Goal: Task Accomplishment & Management: Manage account settings

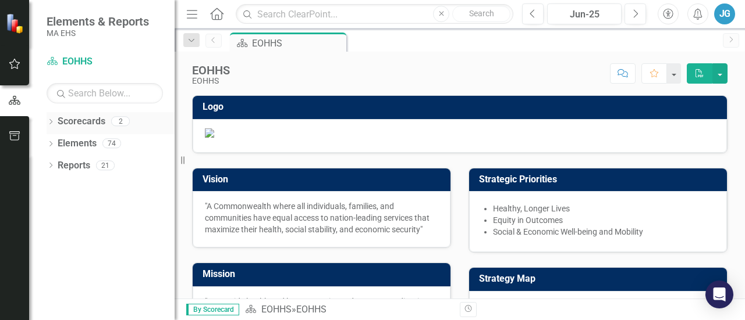
click at [48, 123] on icon "Dropdown" at bounding box center [51, 123] width 8 height 6
click at [80, 145] on link "EOHHS" at bounding box center [119, 143] width 111 height 13
click at [58, 146] on div "Dropdown" at bounding box center [56, 144] width 9 height 10
click at [78, 166] on link "MassHealth" at bounding box center [125, 165] width 99 height 13
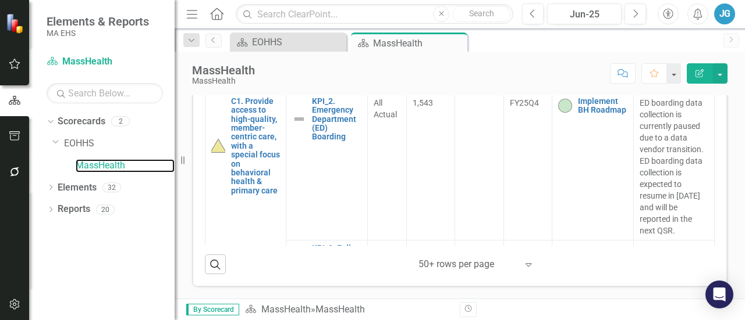
scroll to position [528, 0]
click at [507, 272] on div at bounding box center [467, 265] width 99 height 16
click at [540, 265] on div "‹ Previous 1 (current) › Next 50+ rows per page Expand" at bounding box center [473, 265] width 222 height 20
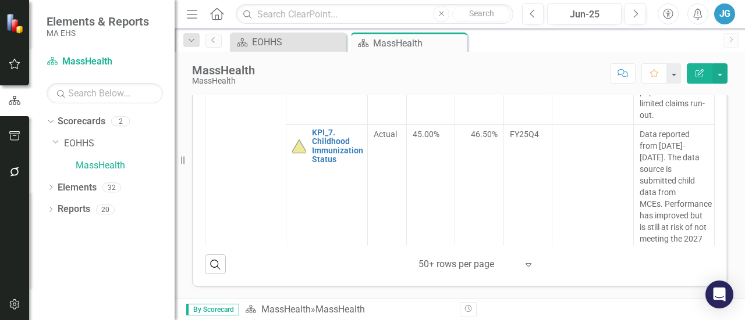
scroll to position [562, 0]
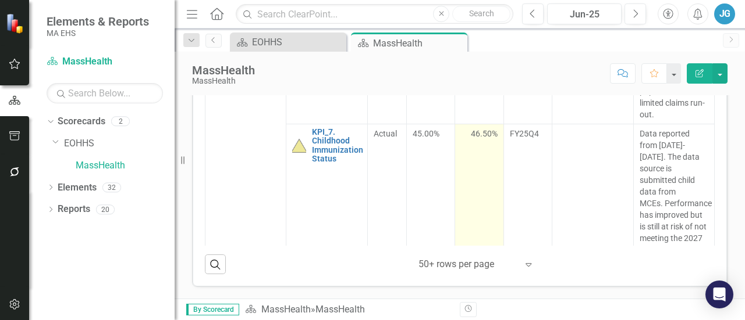
click at [475, 140] on span "46.50%" at bounding box center [484, 134] width 27 height 12
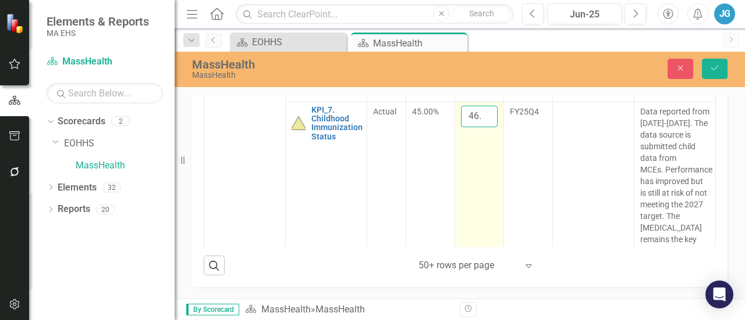
click at [469, 127] on input "46.5" at bounding box center [479, 117] width 37 height 22
type input "4"
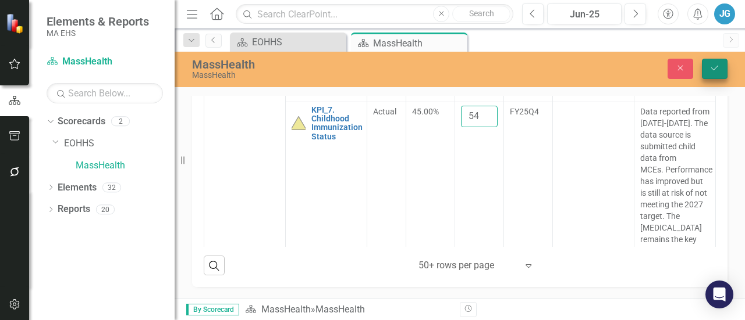
type input "54"
click at [715, 67] on icon "submit" at bounding box center [714, 68] width 7 height 5
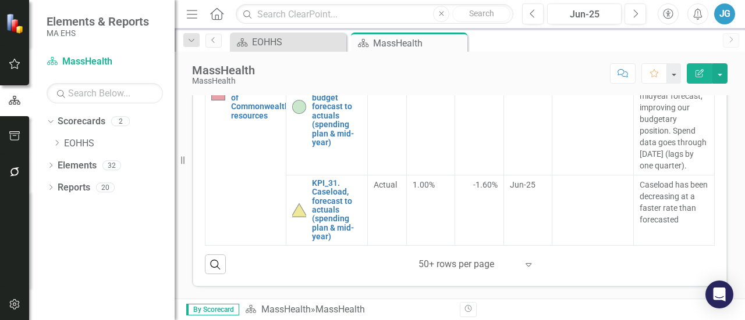
scroll to position [528, 0]
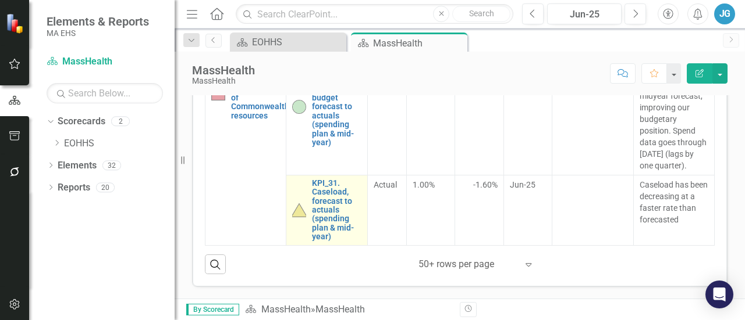
click at [292, 213] on img at bounding box center [299, 211] width 14 height 14
click at [300, 217] on img at bounding box center [299, 211] width 14 height 14
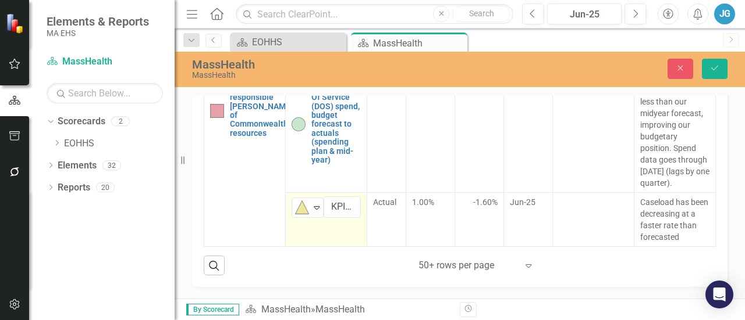
scroll to position [1266, 0]
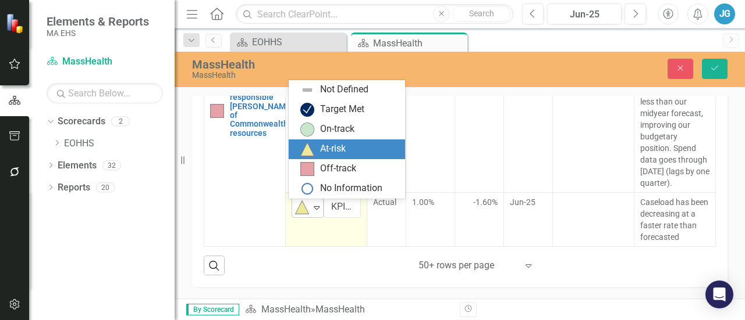
click at [316, 212] on icon "Expand" at bounding box center [317, 207] width 12 height 9
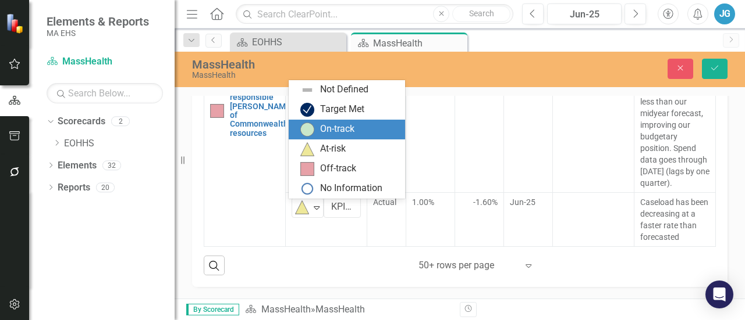
click at [317, 130] on div "On-track" at bounding box center [349, 130] width 98 height 14
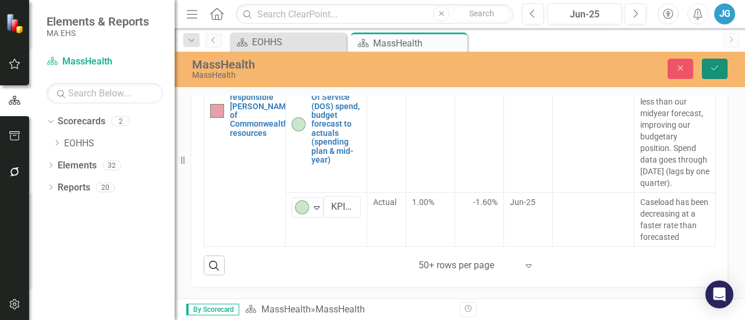
click at [711, 62] on button "Save" at bounding box center [714, 69] width 26 height 20
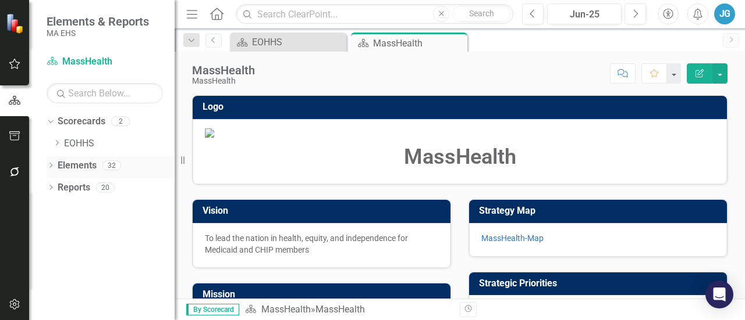
click at [54, 168] on icon "Dropdown" at bounding box center [51, 166] width 8 height 6
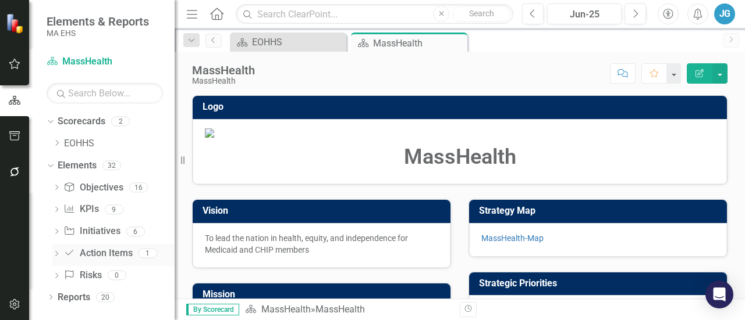
click at [59, 254] on icon "Dropdown" at bounding box center [56, 255] width 8 height 6
click at [58, 253] on icon "Dropdown" at bounding box center [55, 253] width 6 height 8
click at [52, 229] on div "Dropdown Objective Objectives 16 C1. Provide access to high-quality, member-cen…" at bounding box center [111, 234] width 128 height 110
click at [58, 230] on icon "Dropdown" at bounding box center [56, 233] width 8 height 6
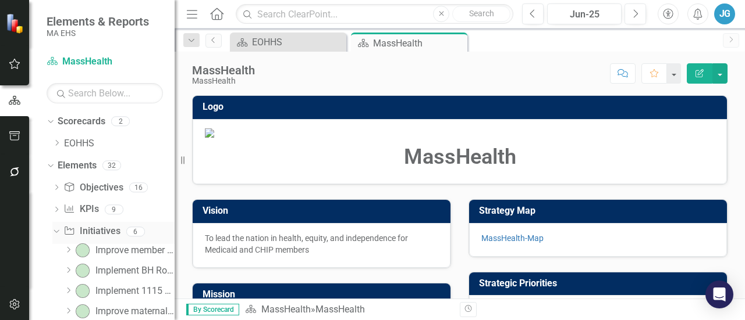
click at [58, 230] on icon "Dropdown" at bounding box center [55, 231] width 6 height 8
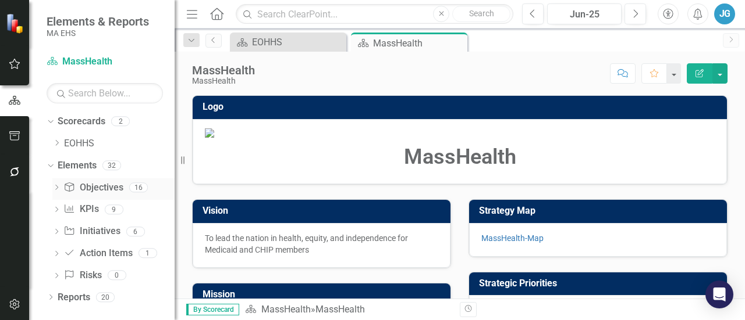
click at [59, 186] on icon "Dropdown" at bounding box center [56, 189] width 8 height 6
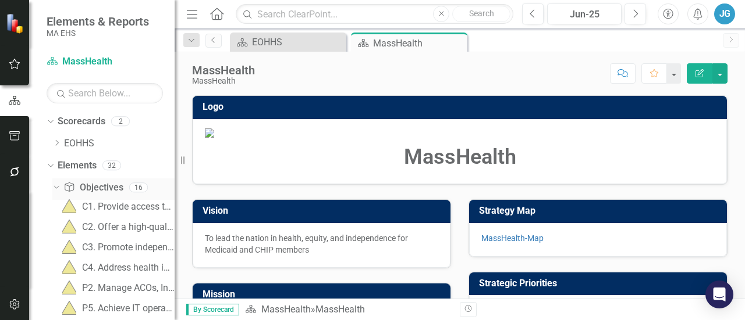
click at [94, 181] on link "Objective Objectives" at bounding box center [92, 187] width 59 height 13
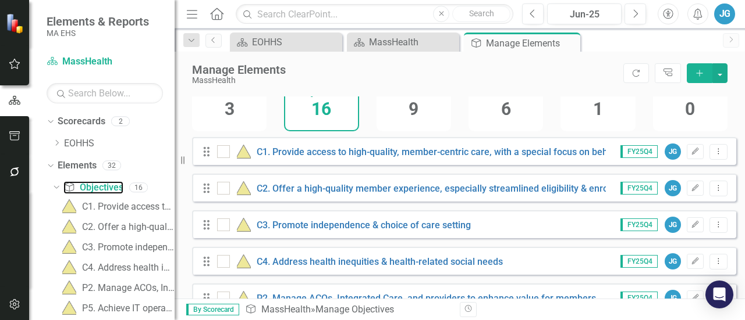
scroll to position [64, 0]
click at [686, 155] on button "Edit" at bounding box center [694, 151] width 17 height 15
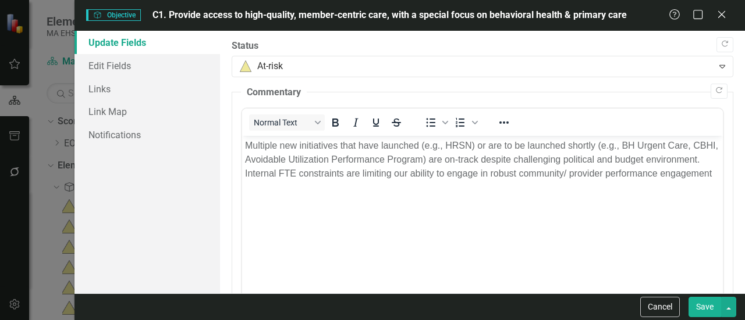
scroll to position [0, 0]
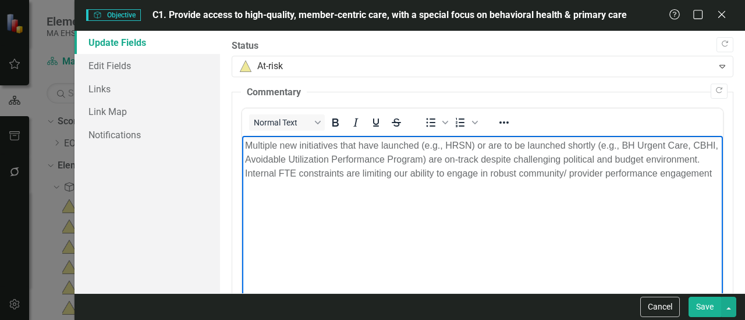
click at [311, 174] on p "Multiple new initiatives that have launched (e.g., HRSN) or are to be launched …" at bounding box center [482, 160] width 475 height 42
paste body "Rich Text Area. Press ALT-0 for help."
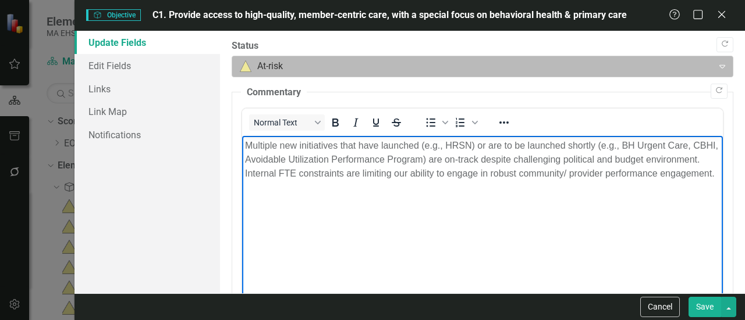
click at [414, 73] on div at bounding box center [473, 67] width 466 height 16
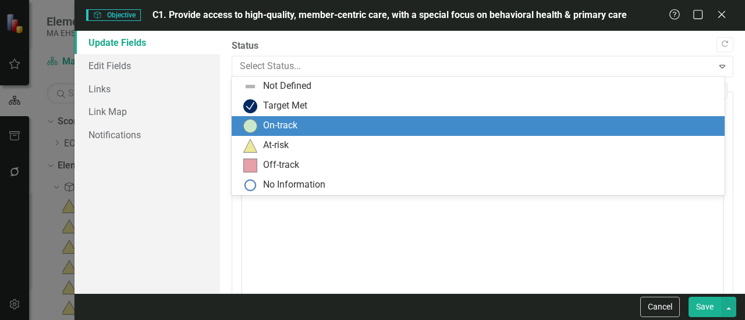
click at [319, 124] on div "On-track" at bounding box center [480, 126] width 474 height 14
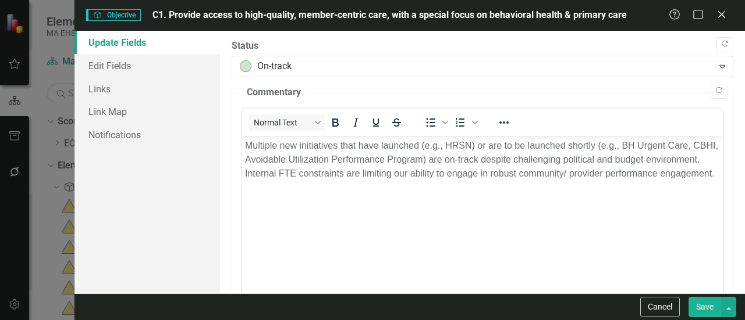
click at [700, 301] on button "Save" at bounding box center [704, 307] width 33 height 20
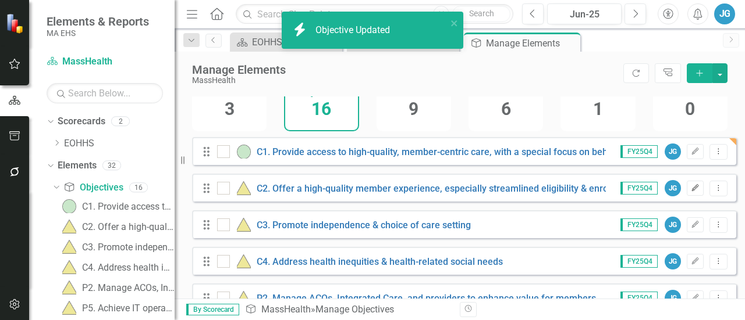
click at [686, 192] on button "Edit" at bounding box center [694, 188] width 17 height 15
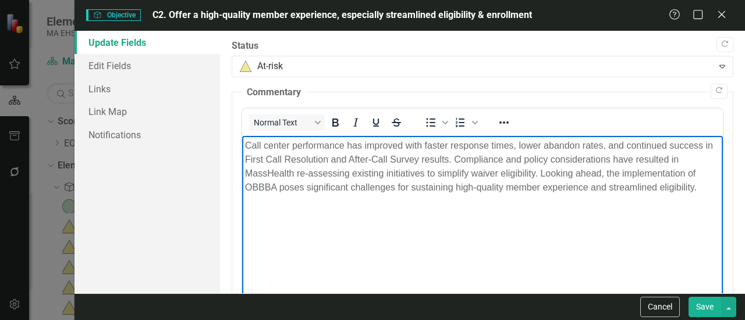
click at [357, 162] on p "Call center performance has improved with faster response times, lower abandon …" at bounding box center [482, 167] width 475 height 56
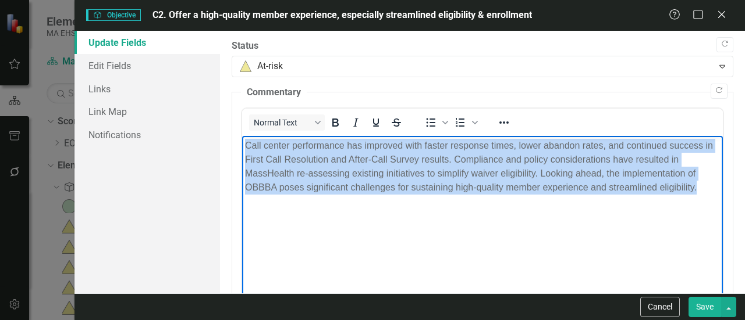
click at [357, 162] on p "Call center performance has improved with faster response times, lower abandon …" at bounding box center [482, 167] width 475 height 56
paste body "Rich Text Area. Press ALT-0 for help."
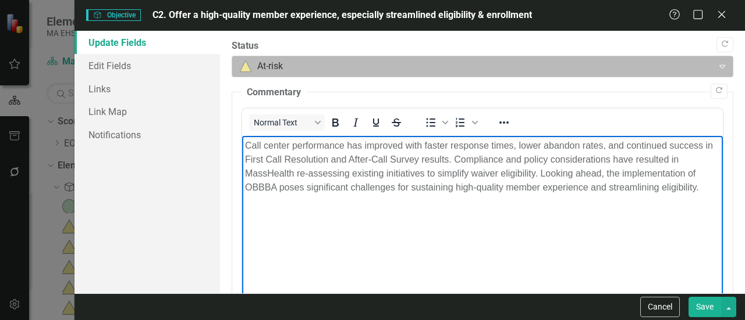
click at [319, 72] on div at bounding box center [473, 67] width 466 height 16
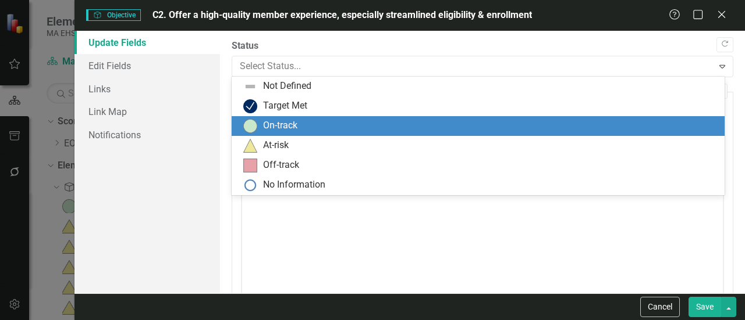
click at [289, 121] on div "On-track" at bounding box center [280, 125] width 34 height 13
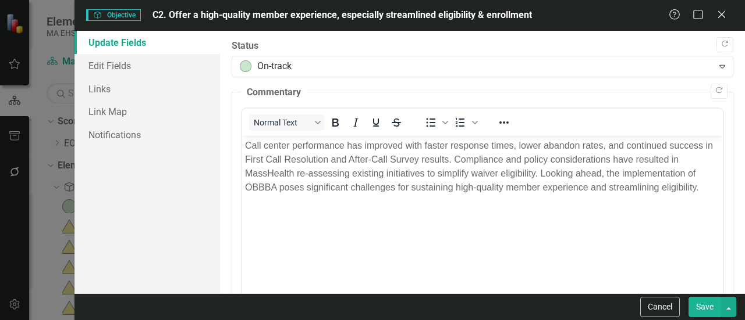
click at [704, 309] on button "Save" at bounding box center [704, 307] width 33 height 20
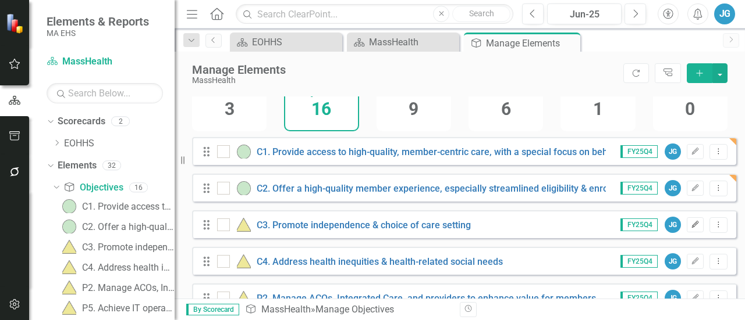
click at [686, 233] on button "Edit" at bounding box center [694, 225] width 17 height 15
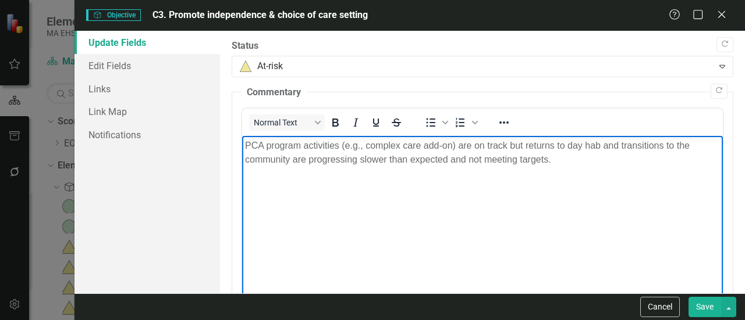
click at [294, 140] on p "PCA program activities (e.g., complex care add-on) are on track but returns to …" at bounding box center [482, 153] width 475 height 28
paste body "Rich Text Area. Press ALT-0 for help."
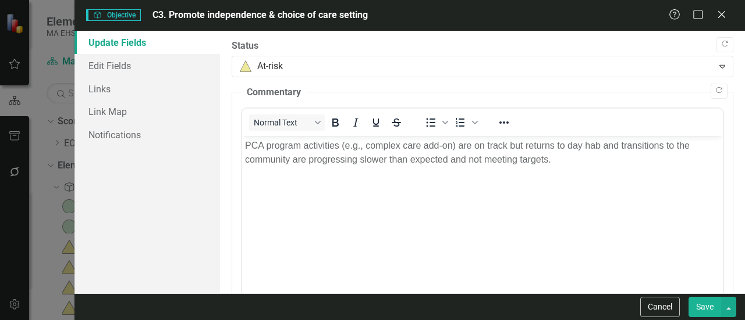
click at [693, 305] on button "Save" at bounding box center [704, 307] width 33 height 20
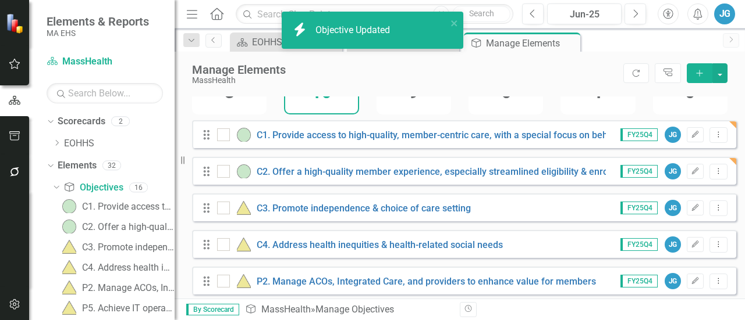
scroll to position [95, 0]
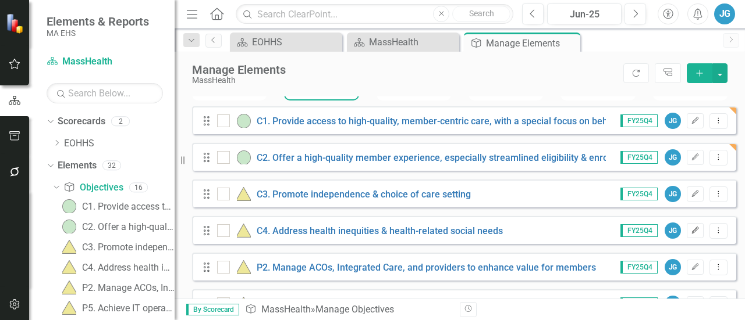
click at [691, 234] on icon "Edit" at bounding box center [694, 230] width 9 height 7
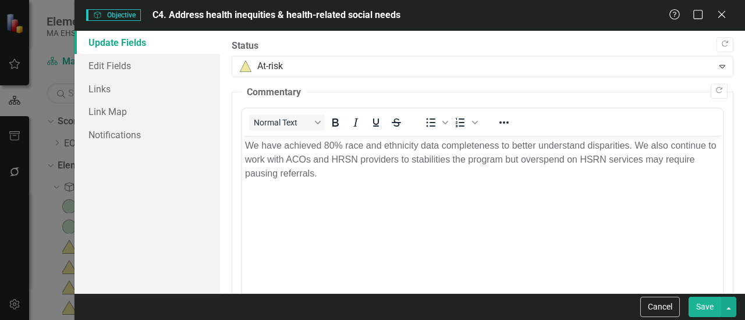
scroll to position [0, 0]
click at [386, 162] on p "We have achieved 80% race and ethnicity data completeness to better understand …" at bounding box center [482, 160] width 475 height 42
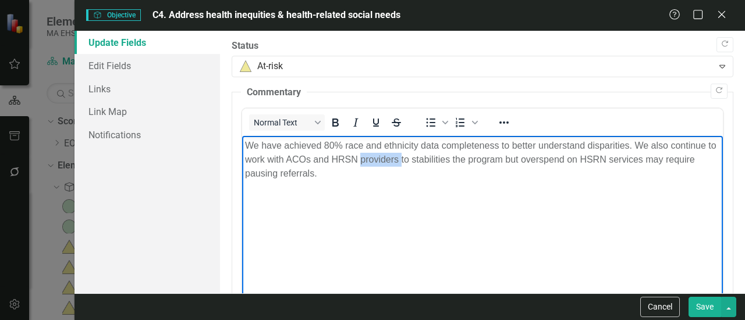
click at [386, 162] on p "We have achieved 80% race and ethnicity data completeness to better understand …" at bounding box center [482, 160] width 475 height 42
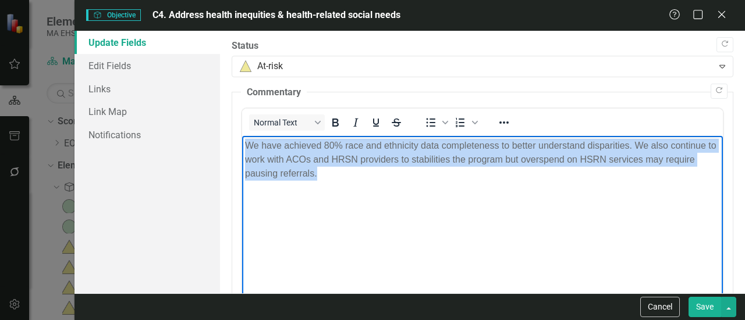
click at [386, 162] on p "We have achieved 80% race and ethnicity data completeness to better understand …" at bounding box center [482, 160] width 475 height 42
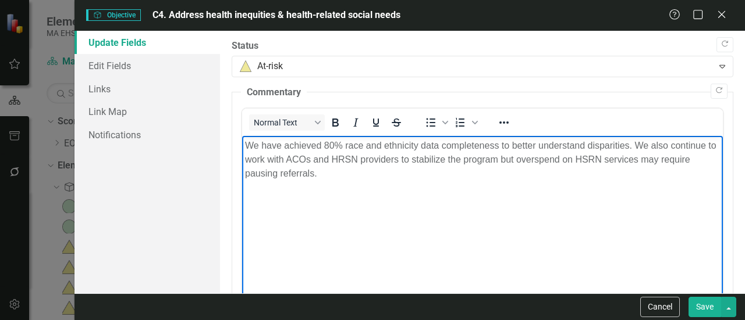
click at [697, 311] on button "Save" at bounding box center [704, 307] width 33 height 20
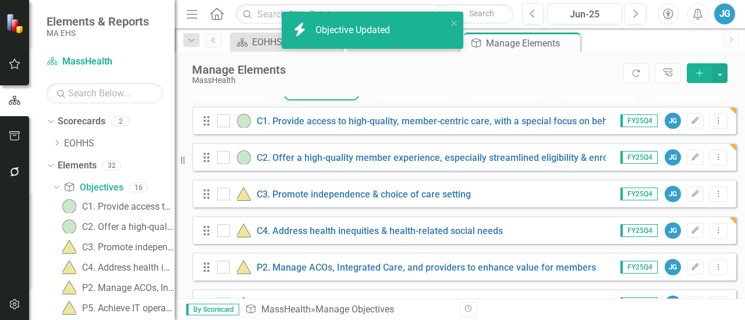
scroll to position [141, 0]
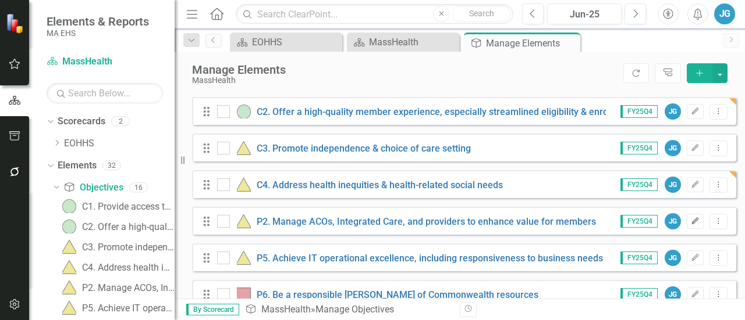
click at [690, 225] on icon "Edit" at bounding box center [694, 221] width 9 height 7
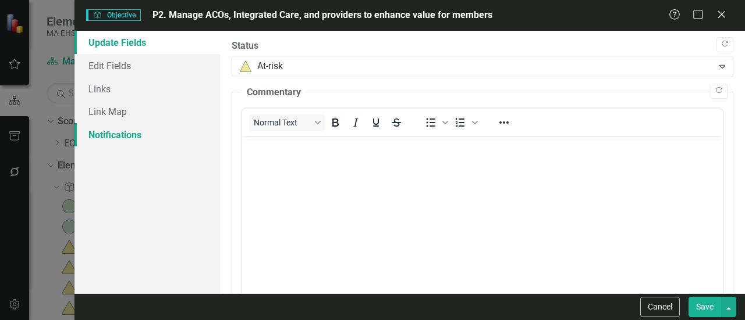
scroll to position [0, 0]
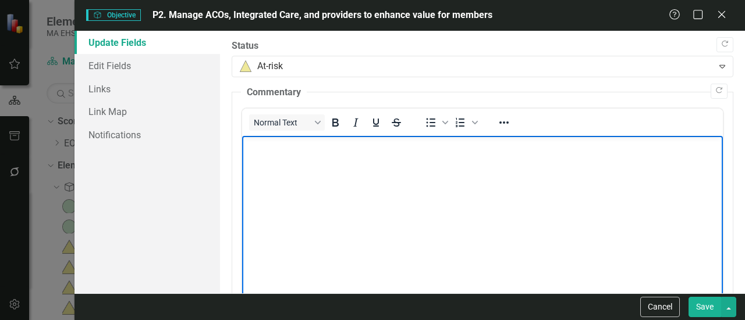
click at [341, 154] on body "Rich Text Area. Press ALT-0 for help." at bounding box center [482, 223] width 480 height 174
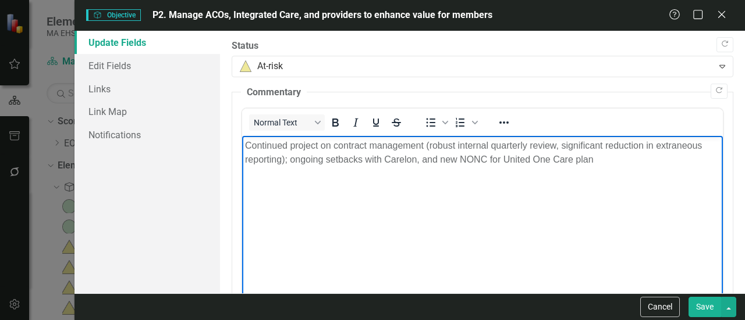
click at [707, 307] on button "Save" at bounding box center [704, 307] width 33 height 20
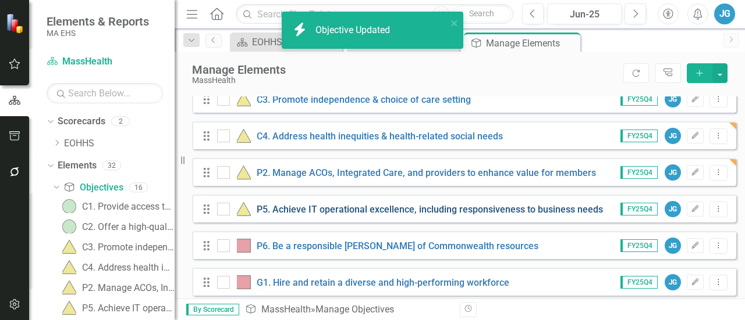
scroll to position [198, 0]
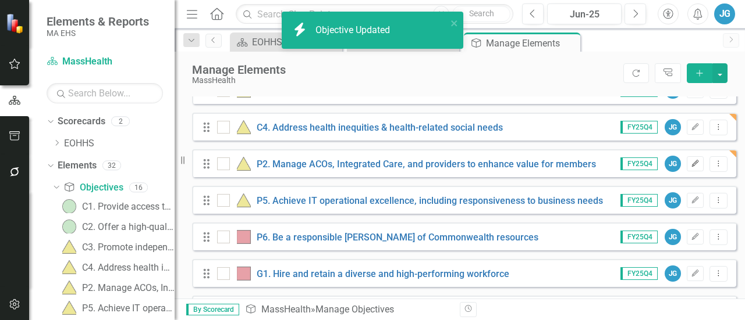
click at [690, 168] on icon "Edit" at bounding box center [694, 164] width 9 height 7
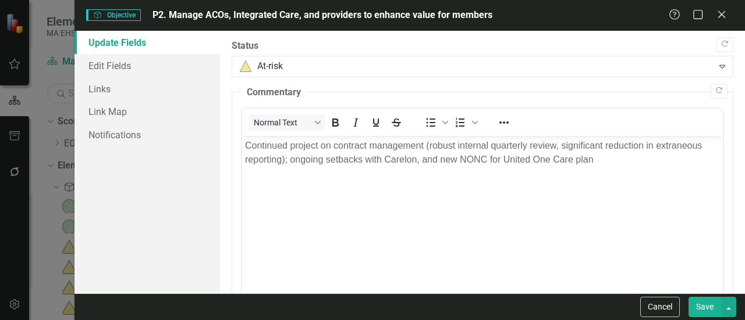
scroll to position [0, 0]
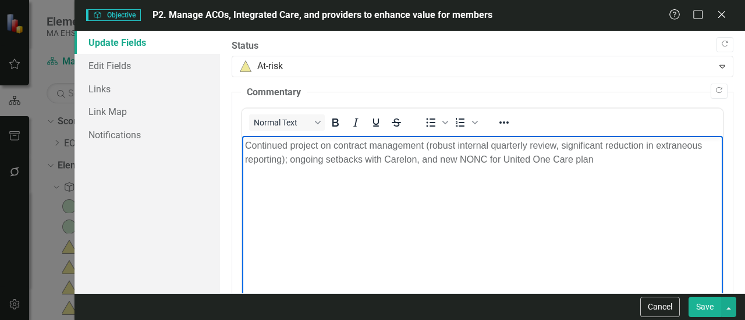
click at [602, 161] on p "Continued project on contract management (robust internal quarterly review, sig…" at bounding box center [482, 153] width 475 height 28
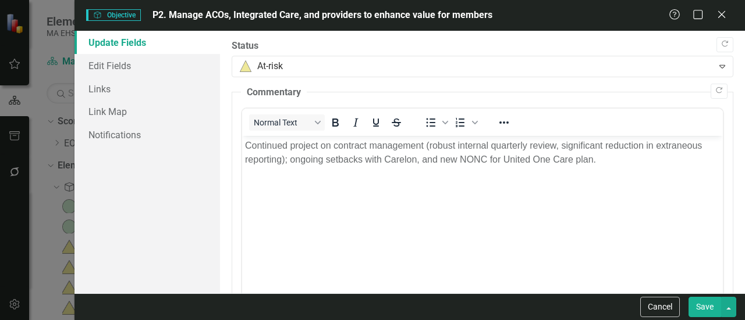
click at [704, 304] on button "Save" at bounding box center [704, 307] width 33 height 20
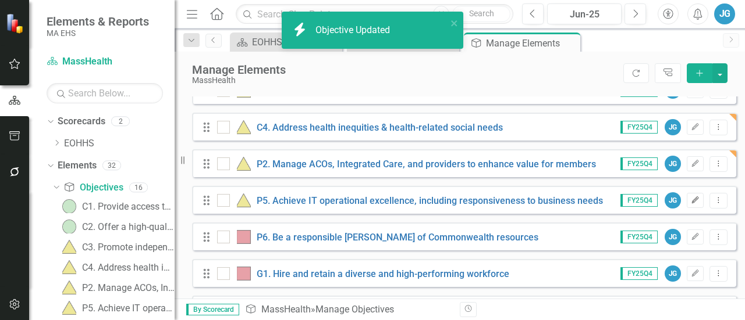
click at [692, 208] on button "Edit" at bounding box center [694, 200] width 17 height 15
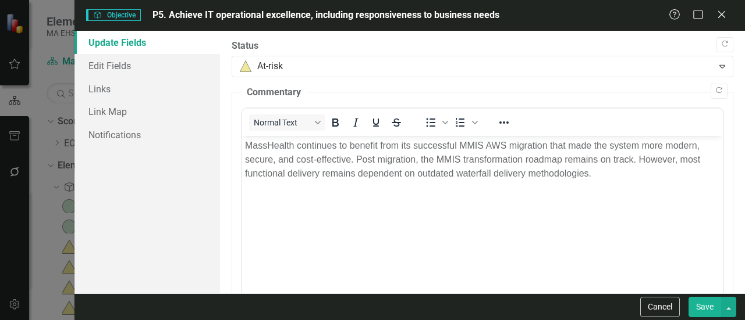
click at [332, 169] on p "MassHealth continues to benefit from its successful MMIS AWS migration that mad…" at bounding box center [482, 160] width 475 height 42
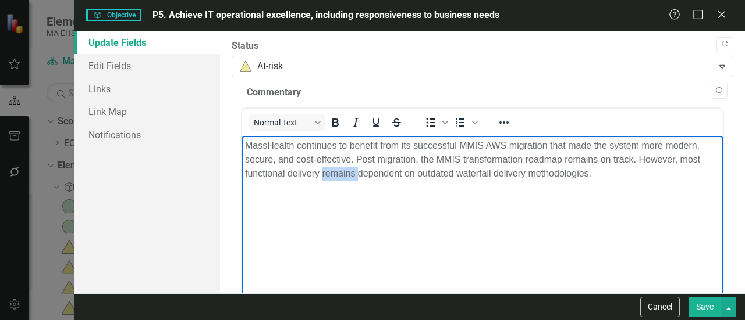
click at [332, 169] on p "MassHealth continues to benefit from its successful MMIS AWS migration that mad…" at bounding box center [482, 160] width 475 height 42
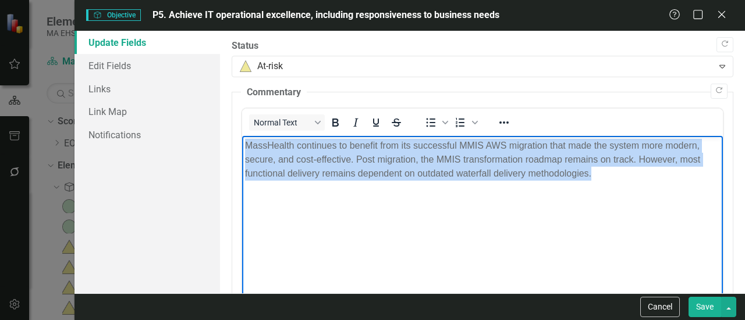
click at [332, 169] on p "MassHealth continues to benefit from its successful MMIS AWS migration that mad…" at bounding box center [482, 160] width 475 height 42
paste body "Rich Text Area. Press ALT-0 for help."
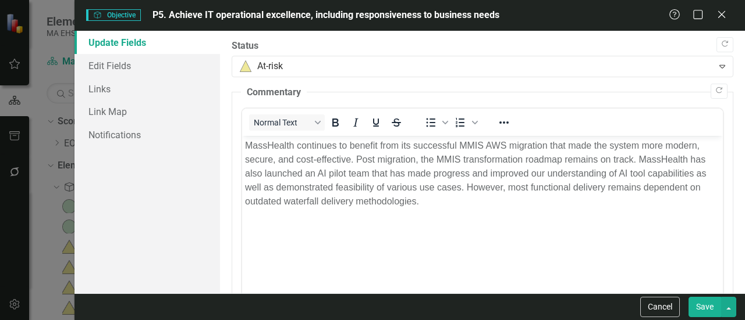
click at [707, 309] on button "Save" at bounding box center [704, 307] width 33 height 20
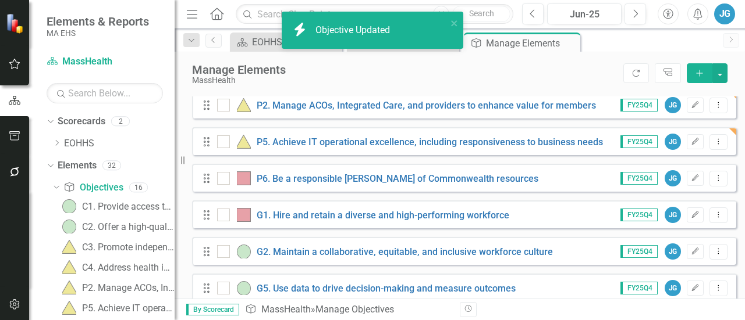
scroll to position [258, 0]
click at [689, 186] on button "Edit" at bounding box center [694, 177] width 17 height 15
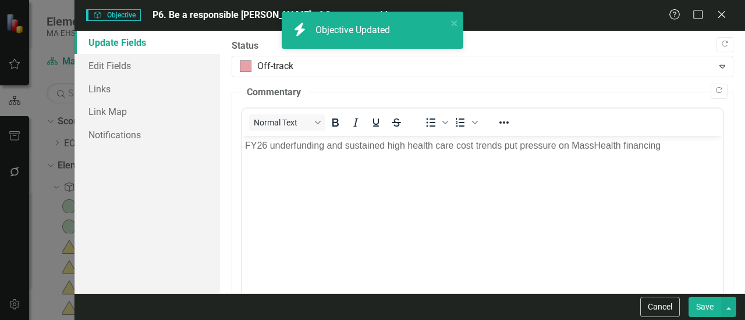
scroll to position [0, 0]
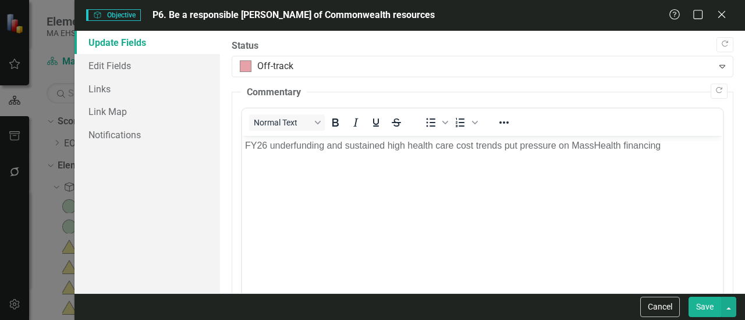
click at [371, 155] on body "FY26 underfunding and sustained high health care cost trends put pressure on Ma…" at bounding box center [482, 223] width 480 height 174
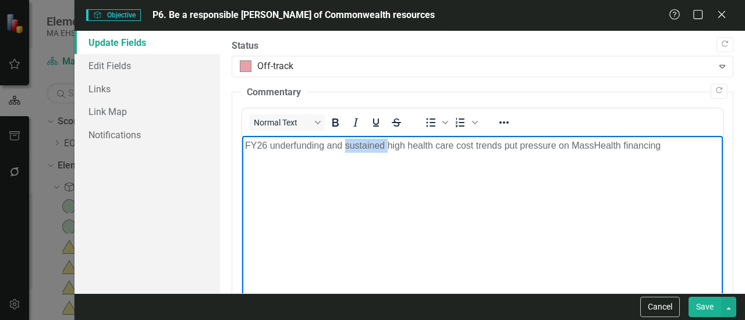
click at [371, 155] on body "FY26 underfunding and sustained high health care cost trends put pressure on Ma…" at bounding box center [482, 223] width 480 height 174
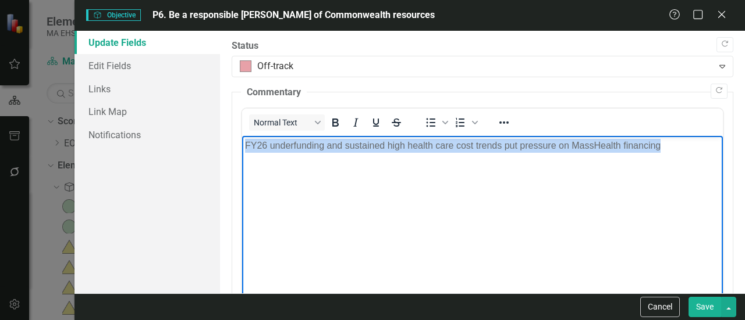
click at [371, 155] on body "FY26 underfunding and sustained high health care cost trends put pressure on Ma…" at bounding box center [482, 223] width 480 height 174
paste body "Rich Text Area. Press ALT-0 for help."
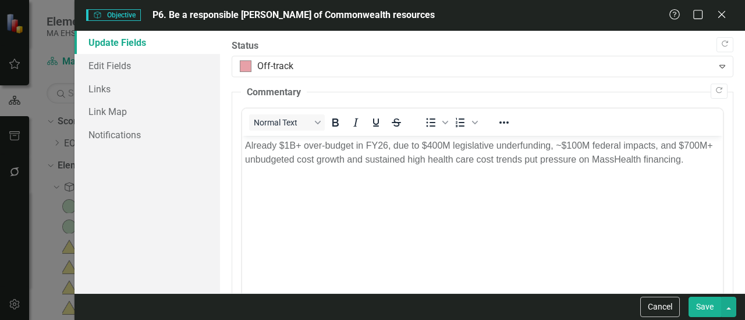
click at [698, 302] on button "Save" at bounding box center [704, 307] width 33 height 20
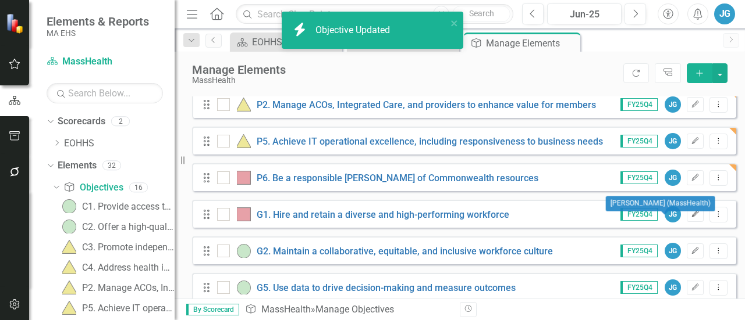
click at [690, 218] on icon "Edit" at bounding box center [694, 214] width 9 height 7
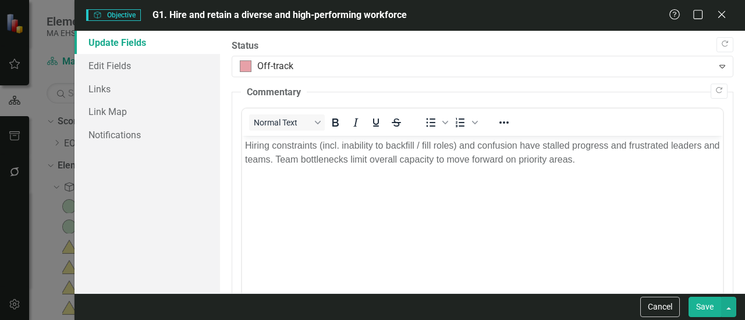
click at [299, 163] on p "Hiring constraints (incl. inability to backfill / fill roles) and confusion hav…" at bounding box center [482, 153] width 475 height 28
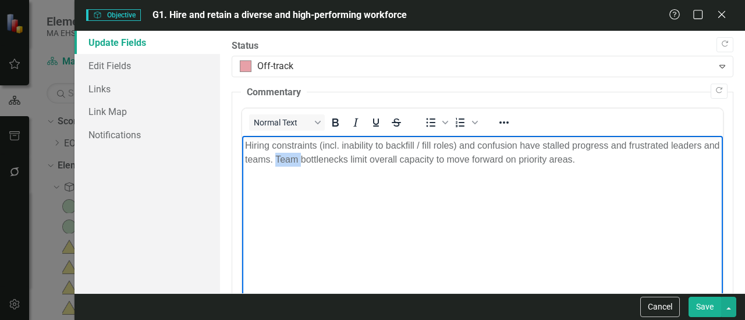
click at [299, 163] on p "Hiring constraints (incl. inability to backfill / fill roles) and confusion hav…" at bounding box center [482, 153] width 475 height 28
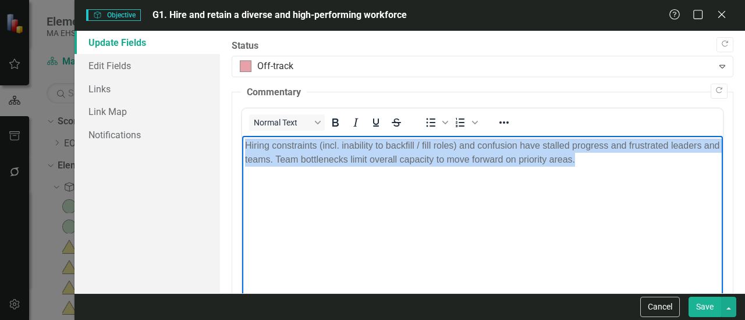
click at [299, 163] on p "Hiring constraints (incl. inability to backfill / fill roles) and confusion hav…" at bounding box center [482, 153] width 475 height 28
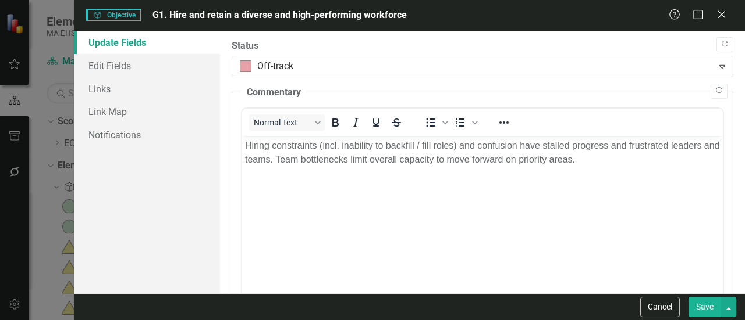
click at [706, 310] on button "Save" at bounding box center [704, 307] width 33 height 20
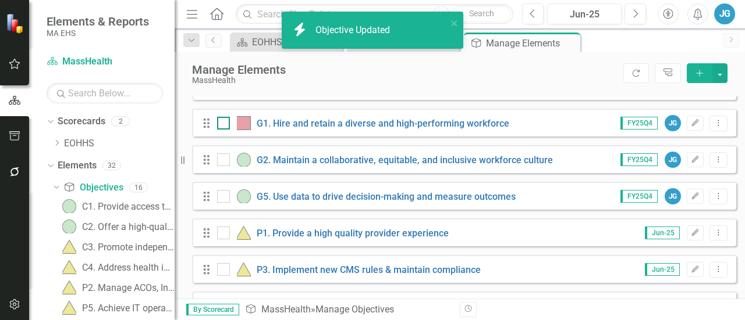
scroll to position [358, 0]
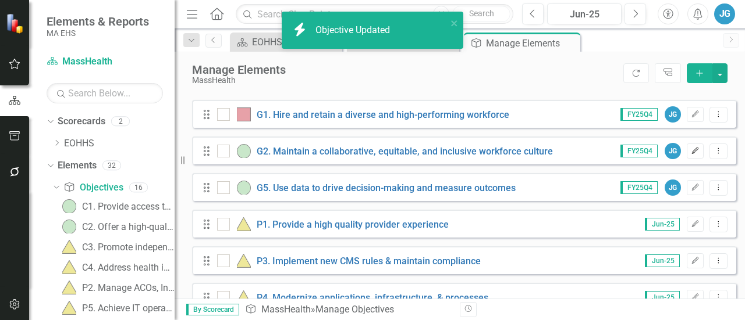
click at [688, 159] on button "Edit" at bounding box center [694, 151] width 17 height 15
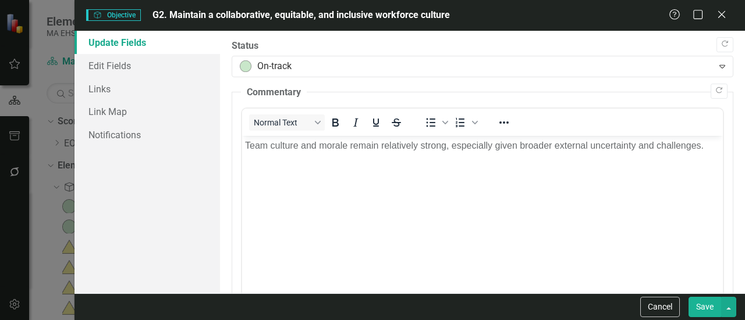
scroll to position [0, 0]
click at [310, 154] on body "Team culture and morale remain relatively strong, especially given broader exte…" at bounding box center [482, 223] width 480 height 174
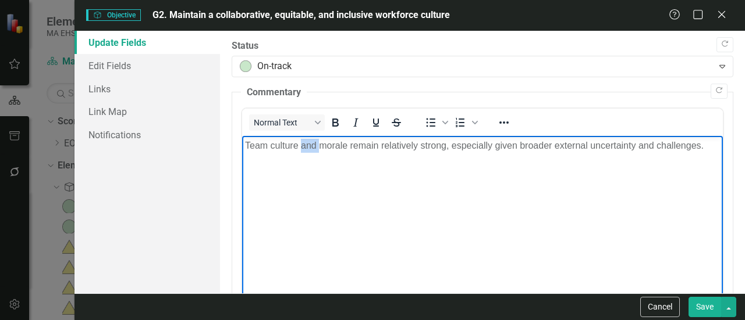
click at [310, 154] on body "Team culture and morale remain relatively strong, especially given broader exte…" at bounding box center [482, 223] width 480 height 174
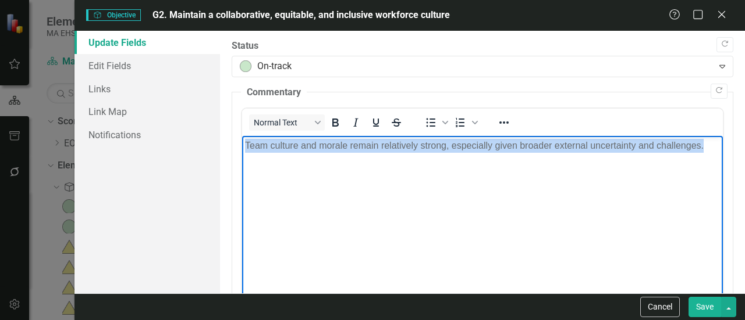
click at [310, 154] on body "Team culture and morale remain relatively strong, especially given broader exte…" at bounding box center [482, 223] width 480 height 174
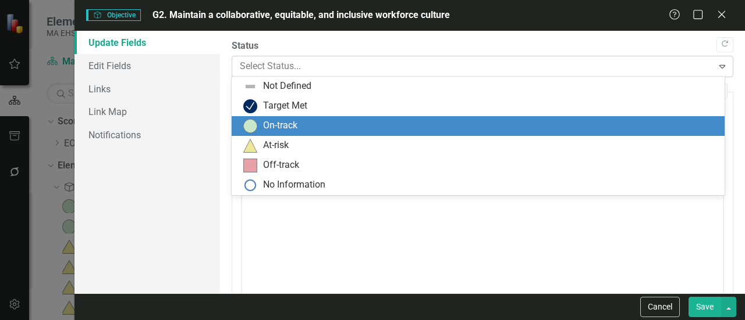
click at [537, 71] on div at bounding box center [473, 67] width 466 height 16
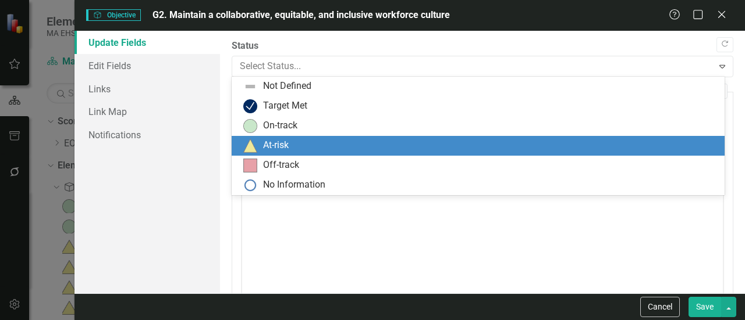
click at [389, 141] on div "At-risk" at bounding box center [480, 146] width 474 height 14
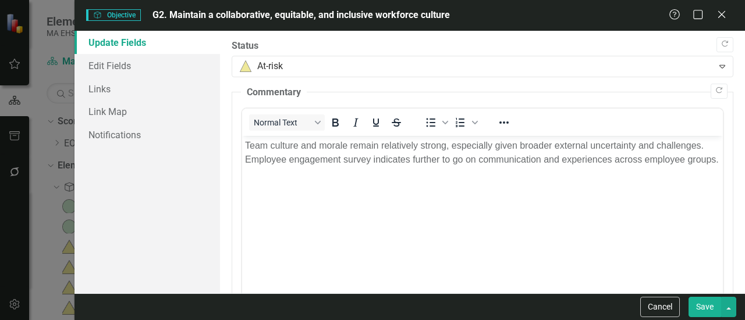
click at [699, 311] on button "Save" at bounding box center [704, 307] width 33 height 20
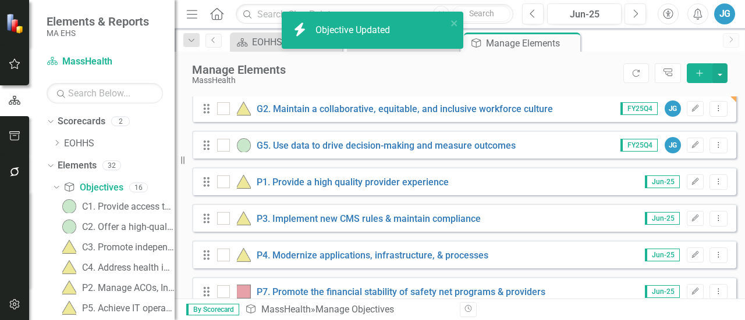
scroll to position [400, 0]
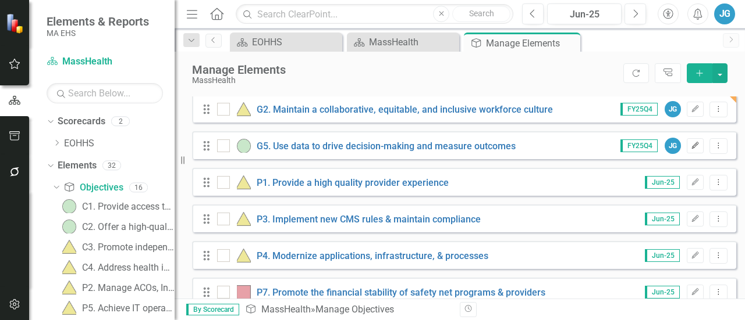
click at [686, 149] on button "Edit" at bounding box center [694, 145] width 17 height 15
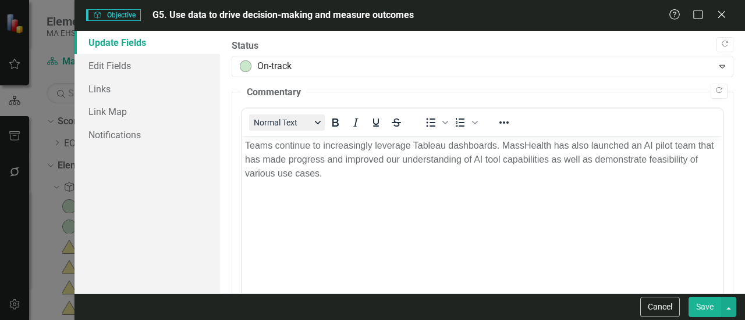
scroll to position [0, 0]
click at [298, 130] on button "Normal Text" at bounding box center [287, 123] width 76 height 16
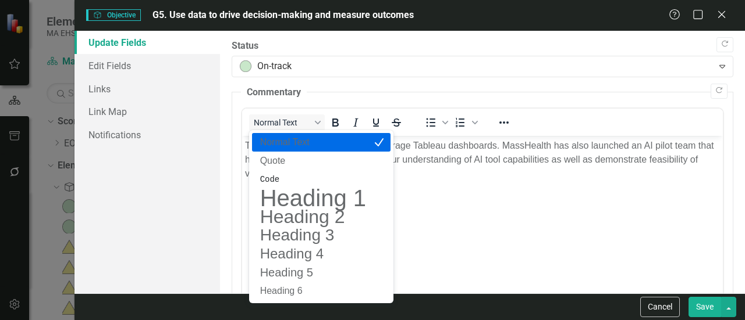
click at [498, 159] on p "Teams continue to increasingly leverage Tableau dashboards. MassHealth has also…" at bounding box center [482, 160] width 475 height 42
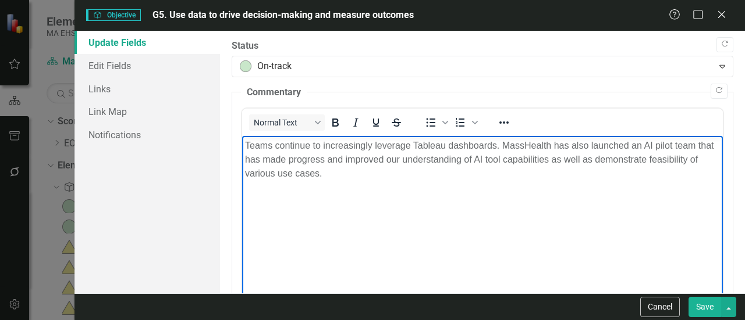
click at [497, 158] on p "Teams continue to increasingly leverage Tableau dashboards. MassHealth has also…" at bounding box center [482, 160] width 475 height 42
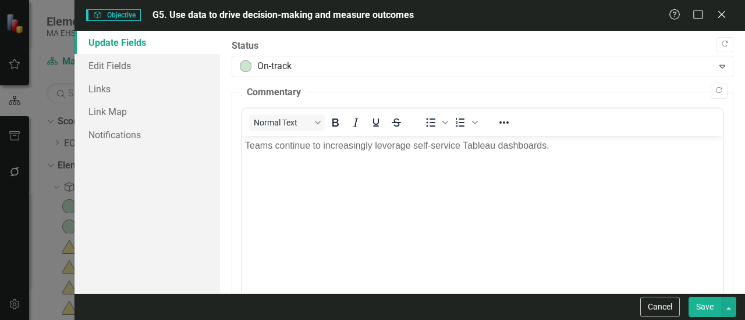
click at [713, 299] on button "Save" at bounding box center [704, 307] width 33 height 20
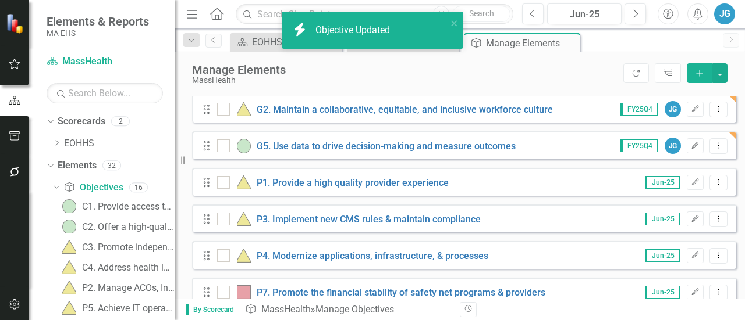
scroll to position [422, 0]
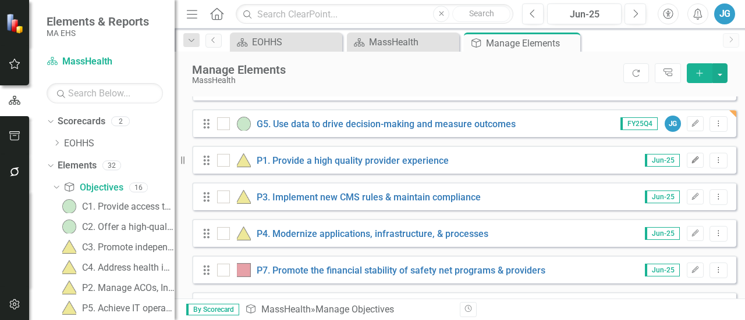
click at [690, 168] on button "Edit" at bounding box center [694, 160] width 17 height 15
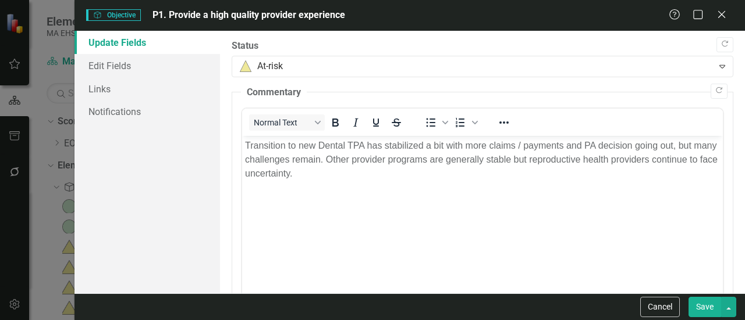
scroll to position [0, 0]
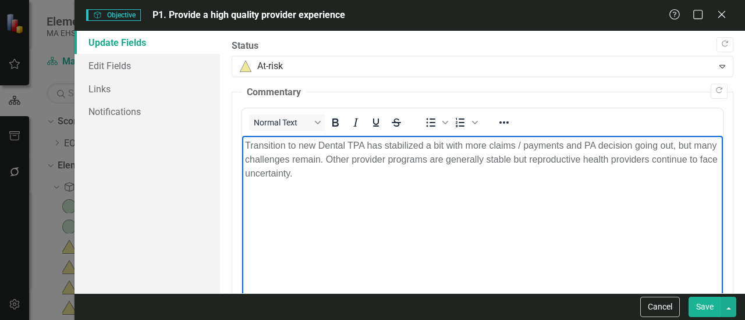
click at [301, 157] on p "Transition to new Dental TPA has stabilized a bit with more claims / payments a…" at bounding box center [482, 160] width 475 height 42
paste body "Rich Text Area. Press ALT-0 for help."
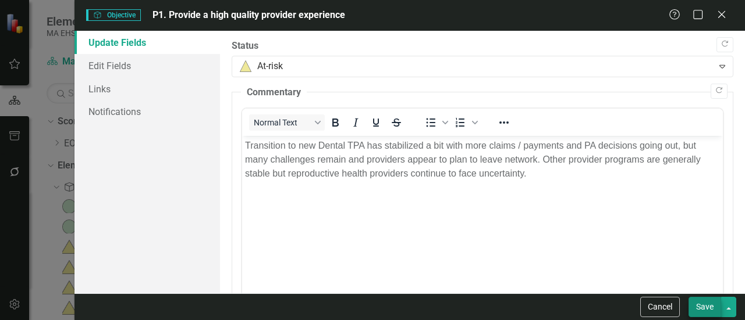
click at [703, 305] on button "Save" at bounding box center [704, 307] width 33 height 20
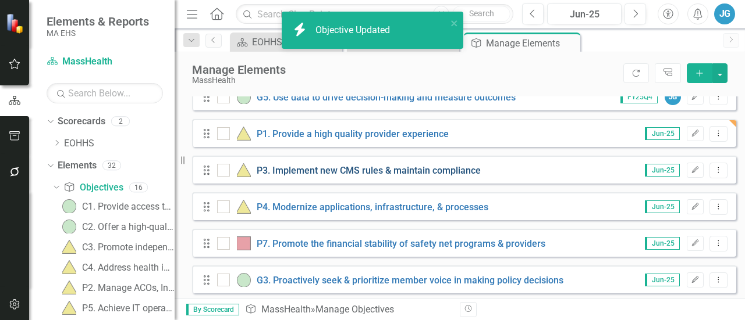
scroll to position [453, 0]
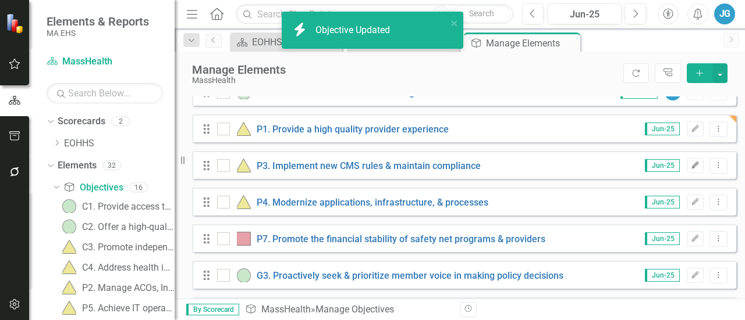
click at [688, 169] on button "Edit" at bounding box center [694, 165] width 17 height 15
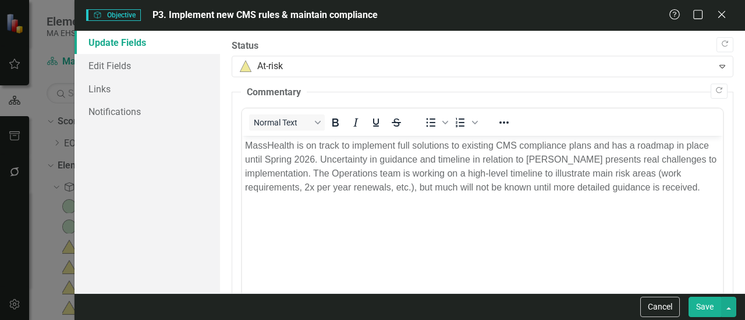
scroll to position [0, 0]
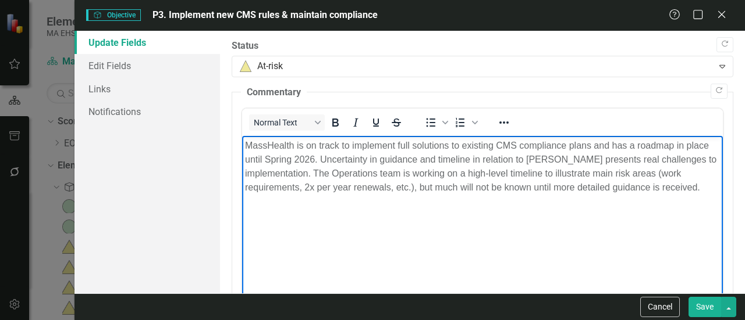
click at [387, 181] on p "MassHealth is on track to implement full solutions to existing CMS compliance p…" at bounding box center [482, 167] width 475 height 56
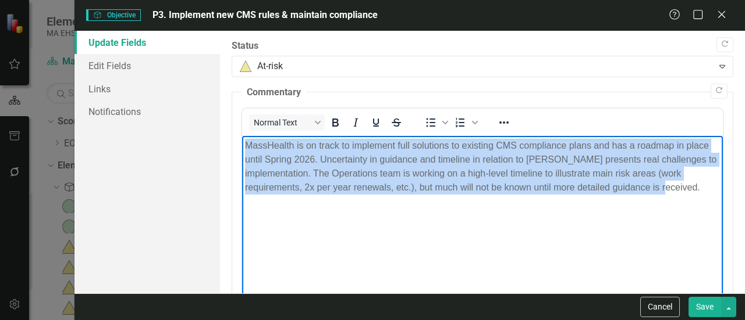
click at [387, 181] on p "MassHealth is on track to implement full solutions to existing CMS compliance p…" at bounding box center [482, 167] width 475 height 56
paste body "Rich Text Area. Press ALT-0 for help."
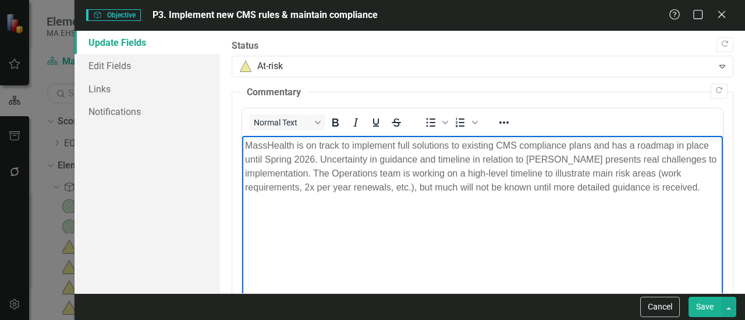
click at [311, 169] on p "MassHealth is on track to implement full solutions to existing CMS compliance p…" at bounding box center [482, 167] width 475 height 56
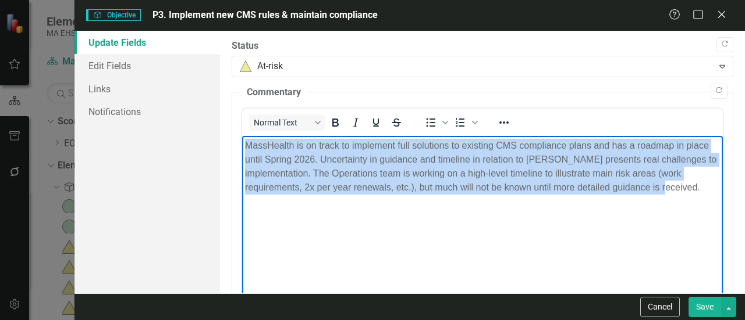
click at [311, 169] on p "MassHealth is on track to implement full solutions to existing CMS compliance p…" at bounding box center [482, 167] width 475 height 56
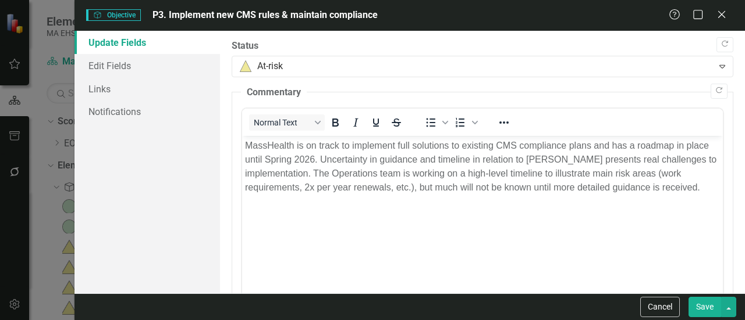
click at [706, 308] on button "Save" at bounding box center [704, 307] width 33 height 20
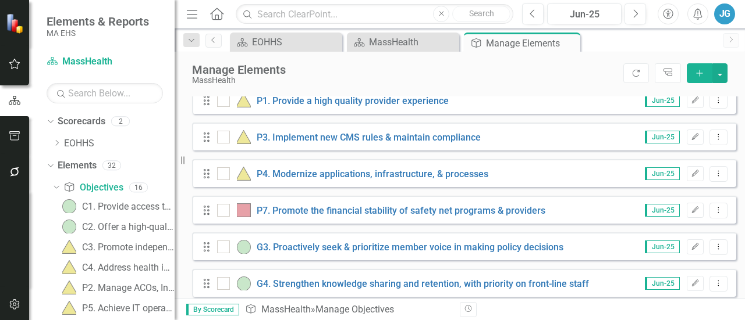
scroll to position [496, 0]
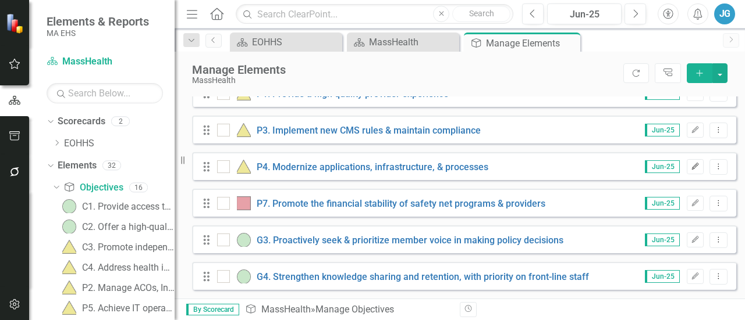
click at [686, 171] on button "Edit" at bounding box center [694, 166] width 17 height 15
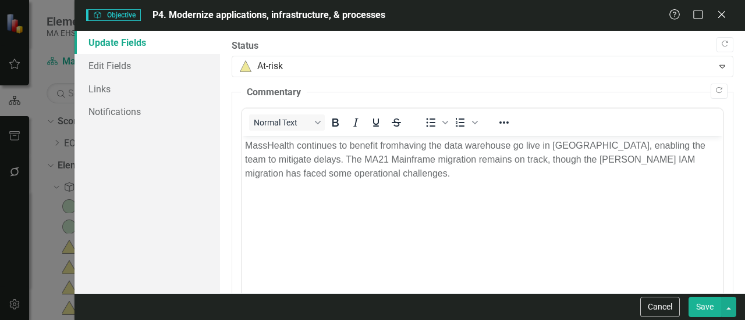
scroll to position [0, 0]
click at [351, 157] on span "ta warehouse go live in [GEOGRAPHIC_DATA], enabling the team to mitigate delays…" at bounding box center [475, 153] width 460 height 24
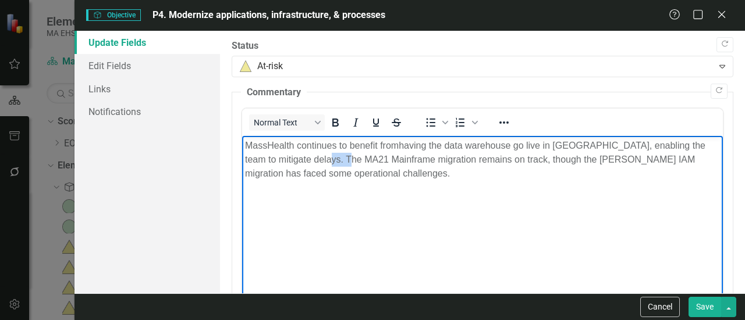
click at [351, 157] on span "ta warehouse go live in [GEOGRAPHIC_DATA], enabling the team to mitigate delays…" at bounding box center [475, 153] width 460 height 24
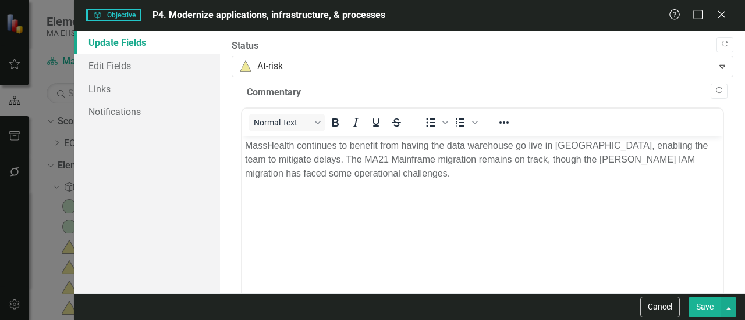
click at [701, 303] on button "Save" at bounding box center [704, 307] width 33 height 20
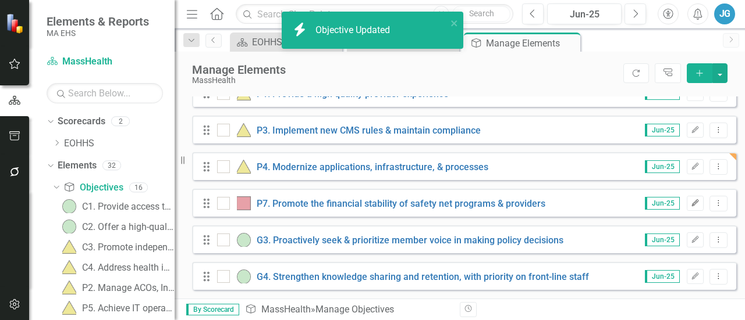
click at [686, 208] on button "Edit" at bounding box center [694, 203] width 17 height 15
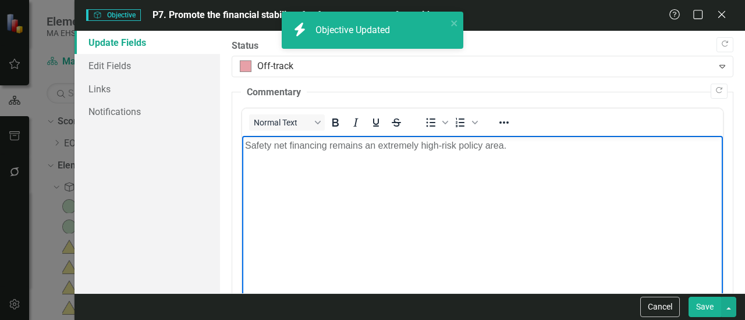
click at [415, 161] on body "Safety net financing remains an extremely high-risk policy area." at bounding box center [482, 223] width 480 height 174
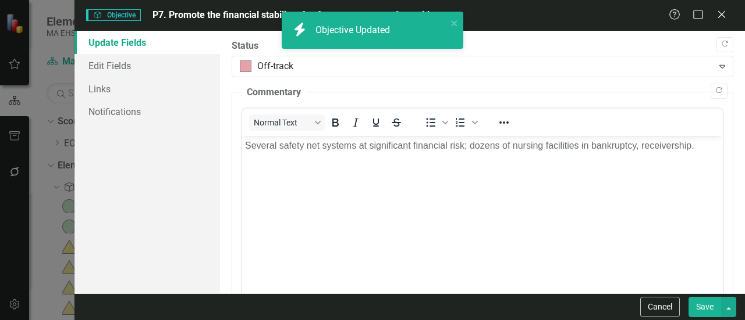
click at [697, 311] on button "Save" at bounding box center [704, 307] width 33 height 20
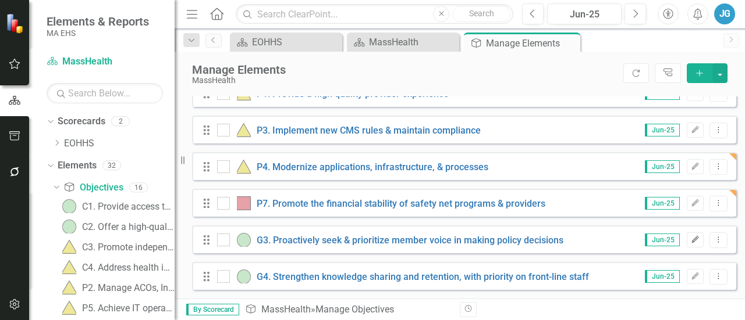
click at [693, 237] on button "Edit" at bounding box center [694, 240] width 17 height 15
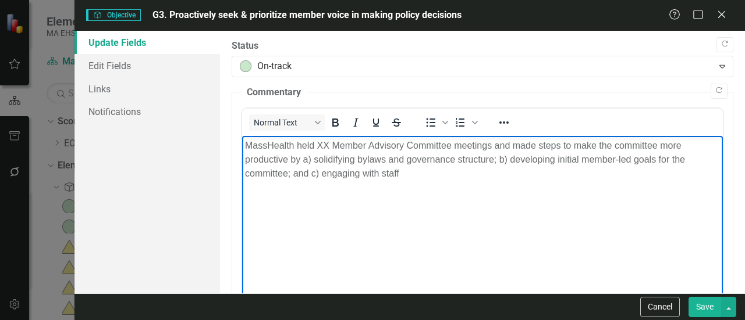
click at [314, 168] on p "MassHealth held XX Member Advisory Committee meetings and made steps to make th…" at bounding box center [482, 160] width 475 height 42
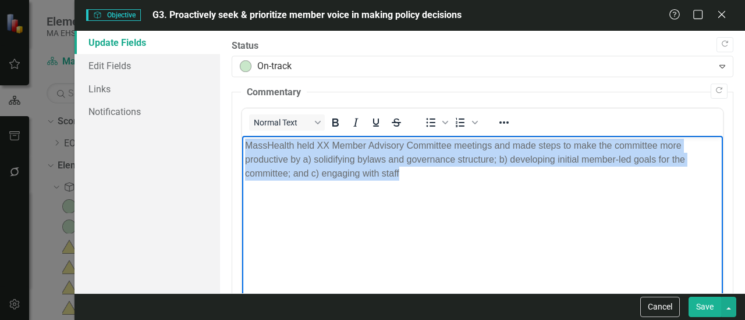
click at [314, 168] on p "MassHealth held XX Member Advisory Committee meetings and made steps to make th…" at bounding box center [482, 160] width 475 height 42
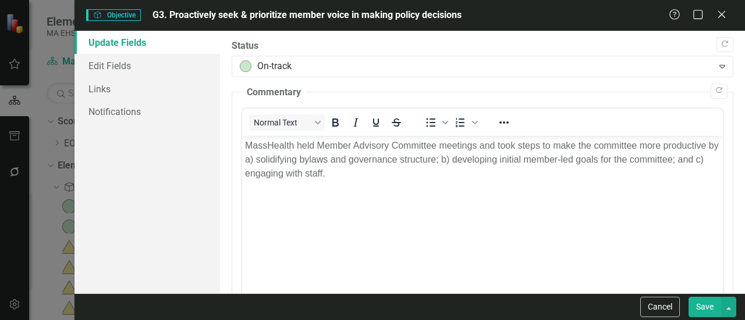
click at [703, 305] on button "Save" at bounding box center [704, 307] width 33 height 20
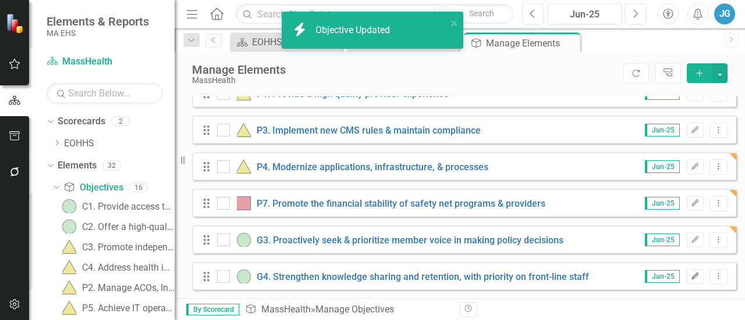
click at [690, 275] on icon "Edit" at bounding box center [694, 276] width 9 height 7
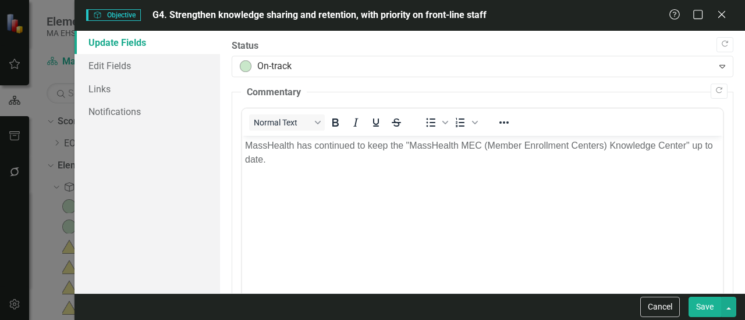
click at [270, 170] on body "MassHealth has continued to keep the "MassHealth MEC (Member Enrollment Centers…" at bounding box center [482, 223] width 480 height 174
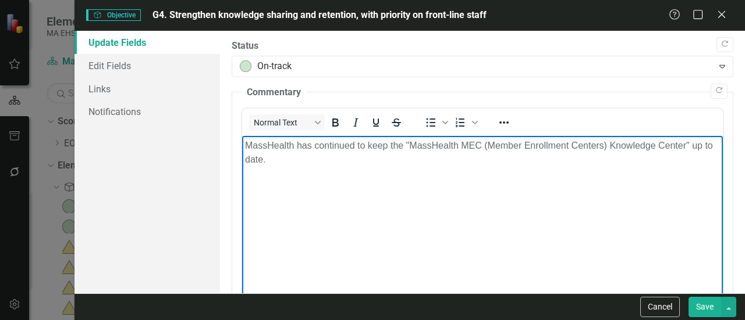
click at [270, 170] on body "MassHealth has continued to keep the "MassHealth MEC (Member Enrollment Centers…" at bounding box center [482, 223] width 480 height 174
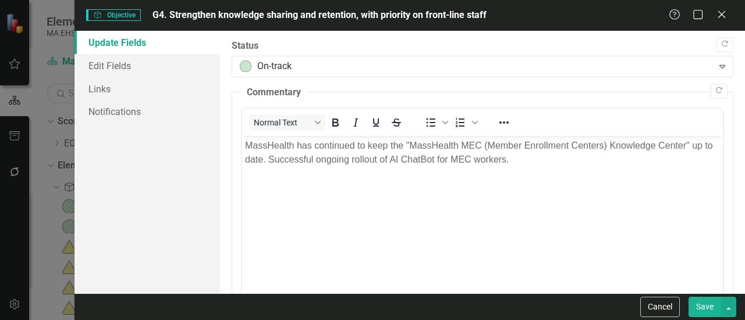
click at [715, 309] on button "Save" at bounding box center [704, 307] width 33 height 20
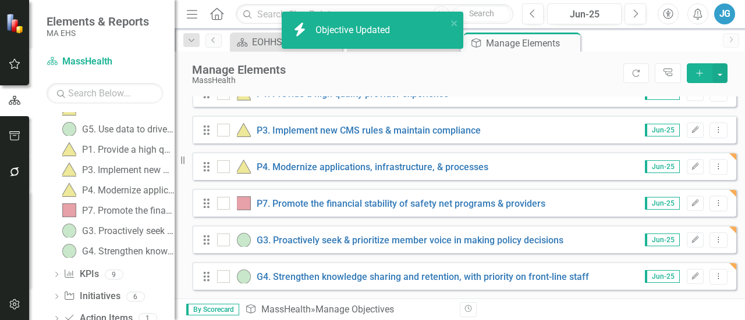
scroll to position [315, 0]
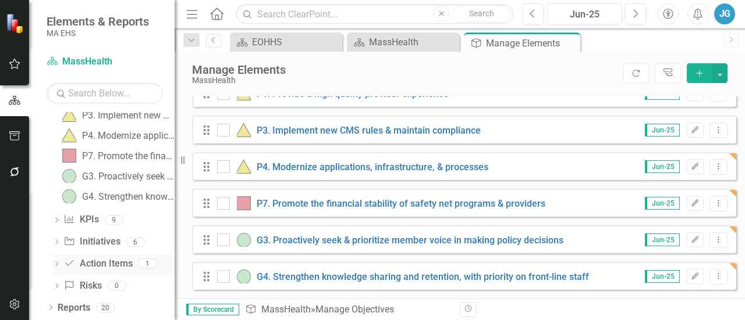
click at [55, 265] on icon "Dropdown" at bounding box center [56, 265] width 8 height 6
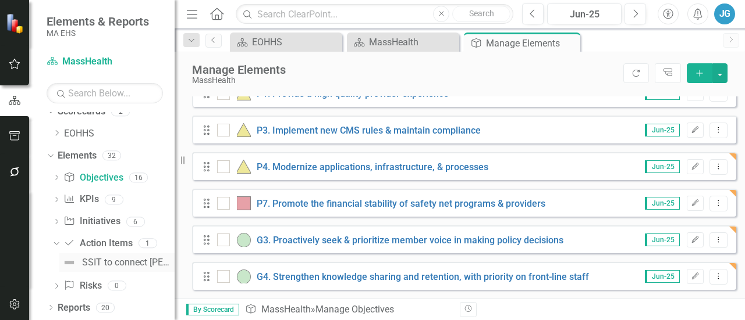
click at [95, 258] on div "SSIT to connect [PERSON_NAME] with [PERSON_NAME] about their projects involving…" at bounding box center [128, 263] width 92 height 10
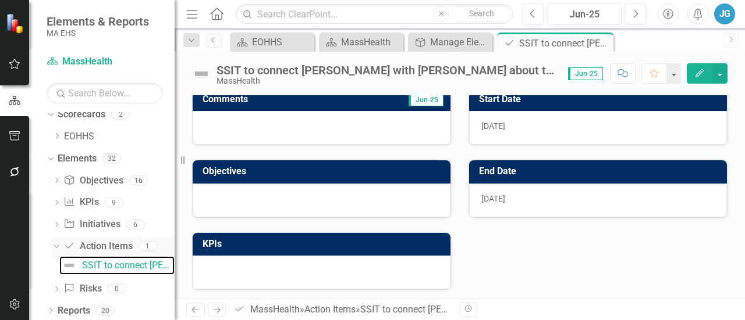
scroll to position [9, 0]
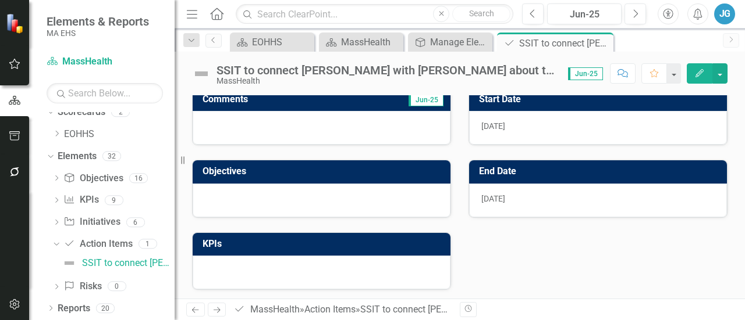
click at [48, 154] on icon "Dropdown" at bounding box center [49, 156] width 6 height 8
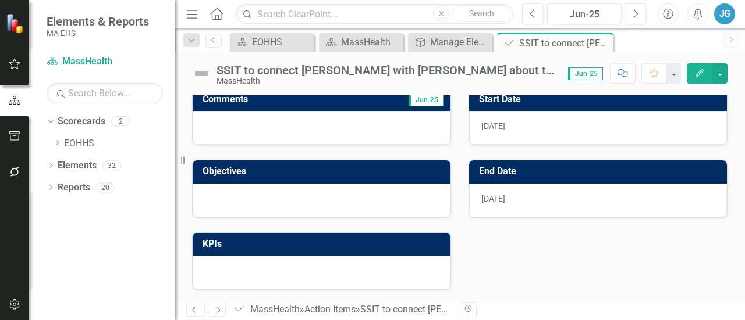
scroll to position [0, 0]
click at [62, 147] on div "Dropdown" at bounding box center [58, 144] width 12 height 10
click at [601, 43] on icon at bounding box center [602, 43] width 6 height 6
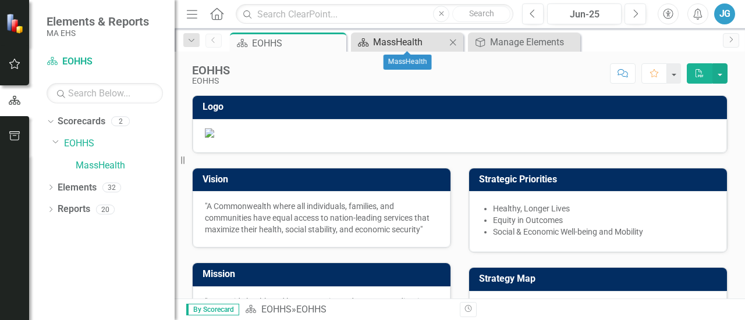
click at [373, 45] on div "MassHealth" at bounding box center [409, 42] width 73 height 15
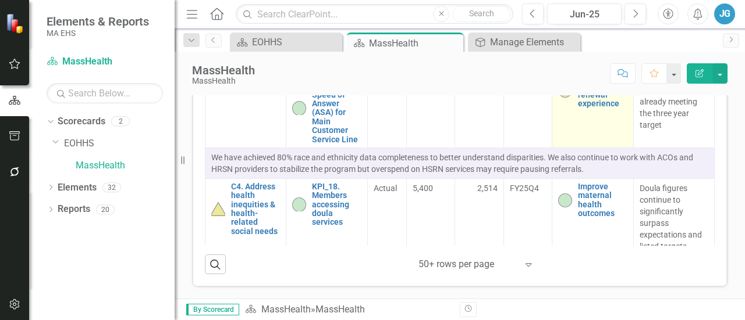
scroll to position [1291, 0]
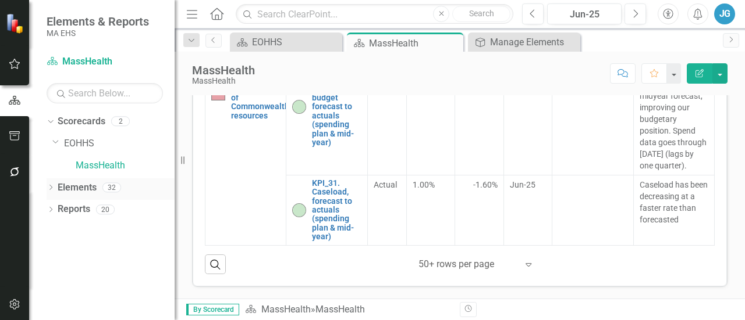
click at [54, 187] on icon "Dropdown" at bounding box center [51, 189] width 8 height 6
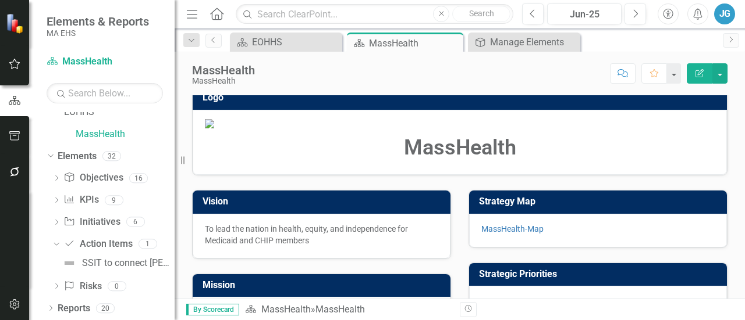
scroll to position [0, 0]
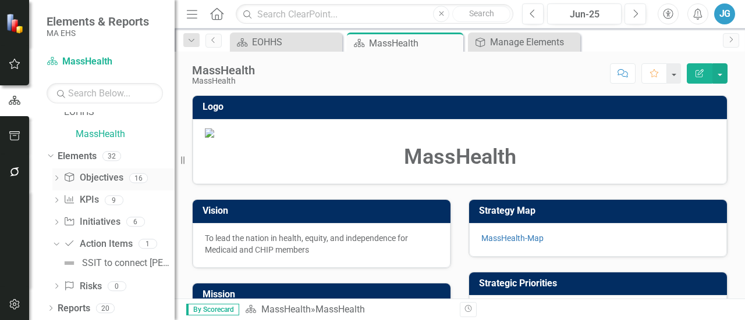
click at [56, 180] on icon "Dropdown" at bounding box center [56, 179] width 8 height 6
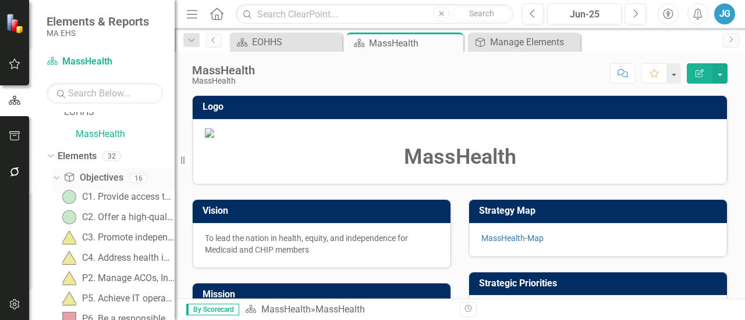
click at [56, 180] on icon "Dropdown" at bounding box center [55, 178] width 6 height 8
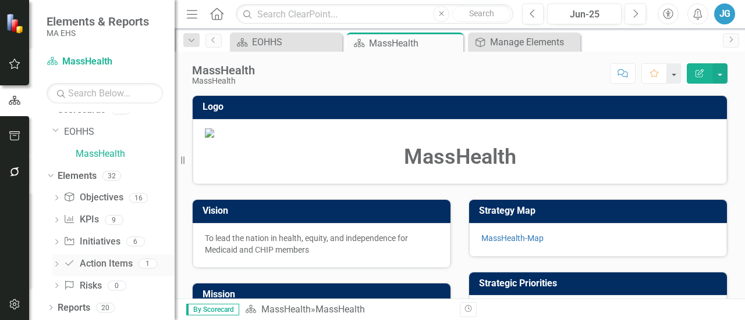
click at [122, 266] on link "Action Item Action Items" at bounding box center [97, 264] width 69 height 13
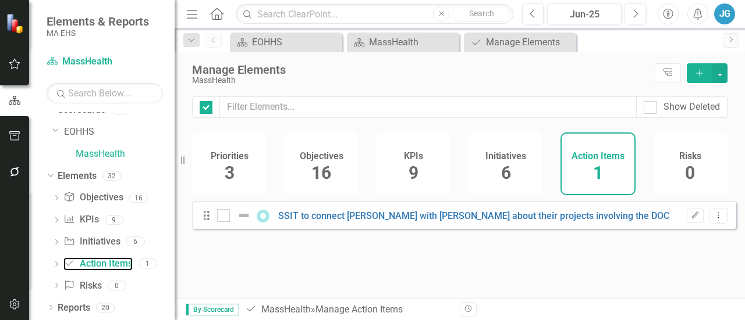
checkbox input "false"
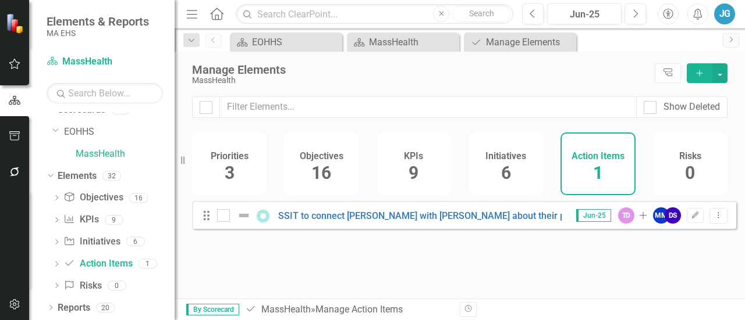
click at [232, 175] on span "3" at bounding box center [230, 173] width 10 height 20
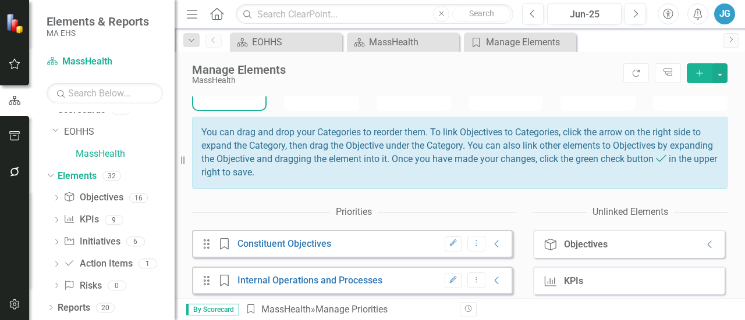
scroll to position [16, 0]
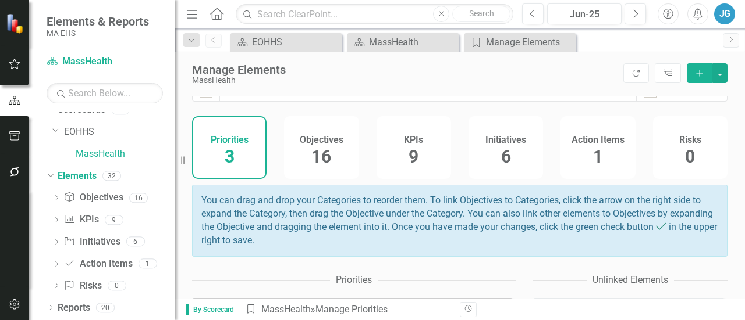
click at [593, 147] on span "1" at bounding box center [598, 157] width 10 height 20
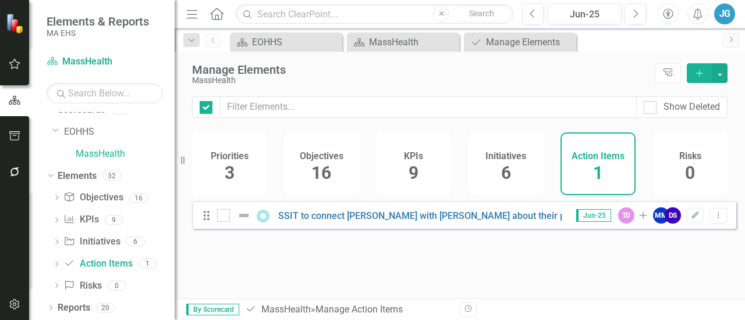
checkbox input "false"
click at [664, 166] on div "Risks 0" at bounding box center [690, 164] width 74 height 63
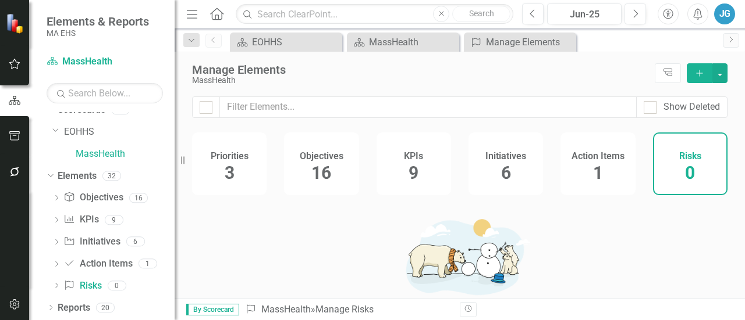
click at [565, 168] on div "Action Items 1" at bounding box center [597, 164] width 74 height 63
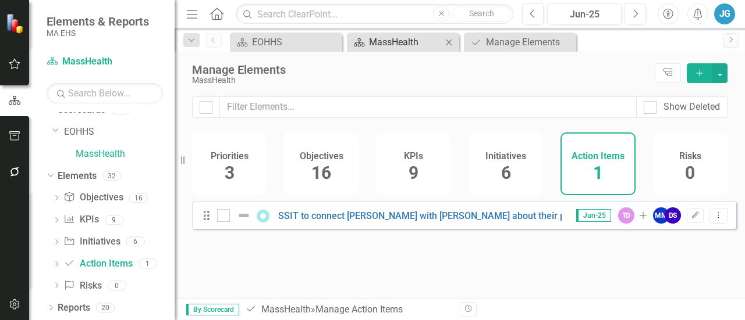
drag, startPoint x: 368, startPoint y: 30, endPoint x: 377, endPoint y: 47, distance: 19.3
click at [369, 34] on div "Dropdown Search Scorecard EOHHS Close Scorecard MassHealth Close Action Item Ma…" at bounding box center [459, 40] width 570 height 23
click at [377, 47] on div "MassHealth" at bounding box center [405, 42] width 73 height 15
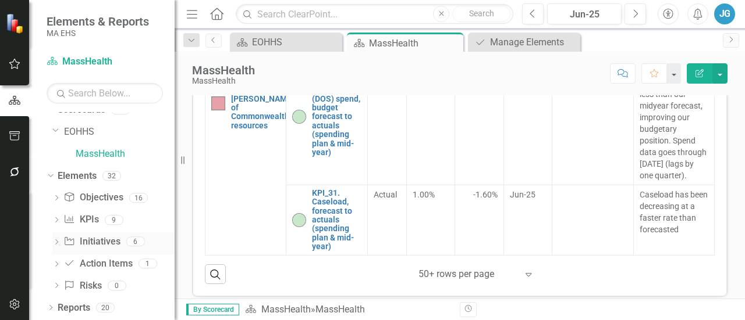
scroll to position [11, 0]
click at [48, 307] on icon "Dropdown" at bounding box center [51, 310] width 8 height 6
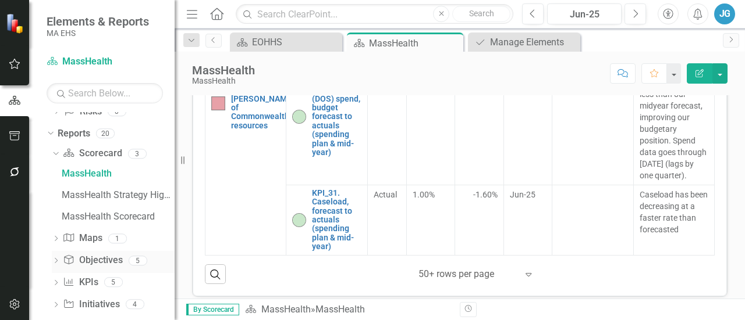
scroll to position [244, 0]
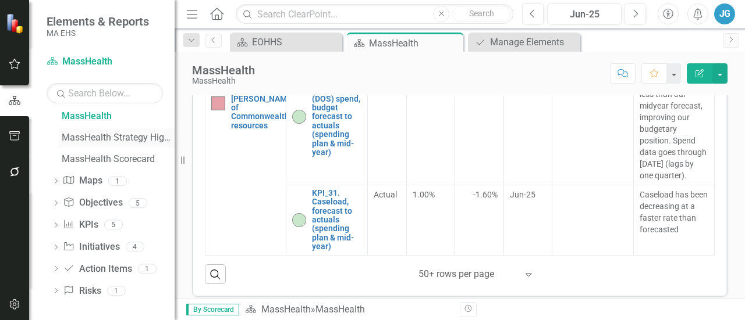
click at [123, 140] on div "MassHealth Strategy Highlights" at bounding box center [118, 138] width 113 height 10
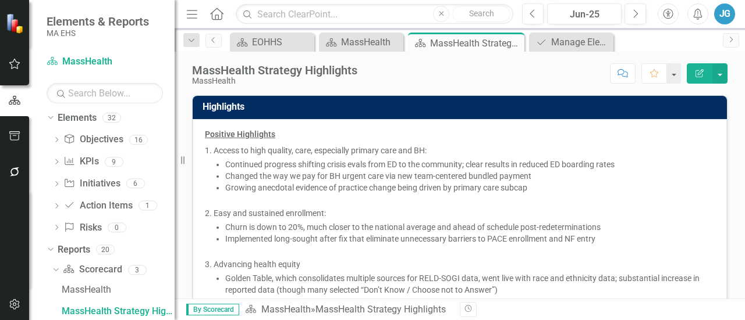
click at [269, 210] on p "Easy and sustained enrollment:" at bounding box center [463, 214] width 501 height 12
click at [227, 161] on div "Continued progress shifting crisis evals from ED to the community; clear result…" at bounding box center [469, 165] width 489 height 12
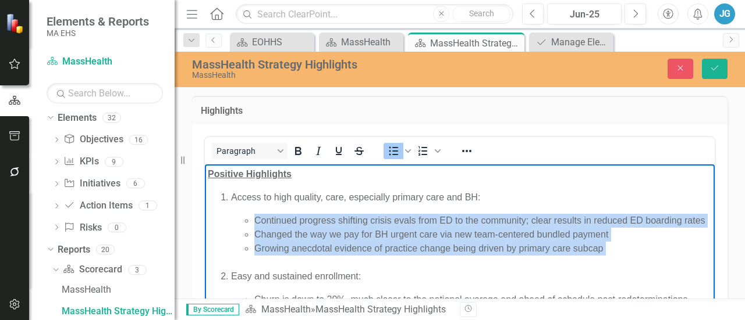
drag, startPoint x: 255, startPoint y: 219, endPoint x: 649, endPoint y: 274, distance: 398.1
click at [649, 269] on ul "Continued progress shifting crisis evals from ED to the community; clear result…" at bounding box center [471, 241] width 480 height 56
paste body "Rich Text Area. Press ALT-0 for help."
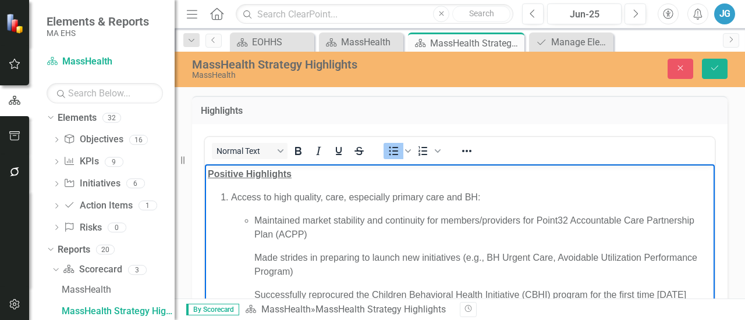
click at [294, 251] on p "Made strides in preparing to launch new initiatives (e.g., BH Urgent Care, Avoi…" at bounding box center [482, 265] width 457 height 28
click at [255, 261] on p "Made strides in preparing to launch new initiatives (e.g., BH Urgent Care, Avoi…" at bounding box center [482, 265] width 457 height 28
click at [254, 256] on ul "Maintained market stability and continuity for members/providers for Point32 Ac…" at bounding box center [471, 264] width 480 height 102
click at [389, 152] on icon "Bullet list" at bounding box center [393, 151] width 14 height 14
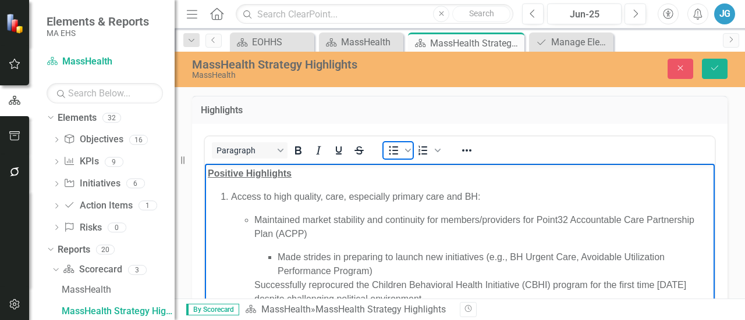
click at [389, 152] on icon "Bullet list" at bounding box center [393, 151] width 14 height 14
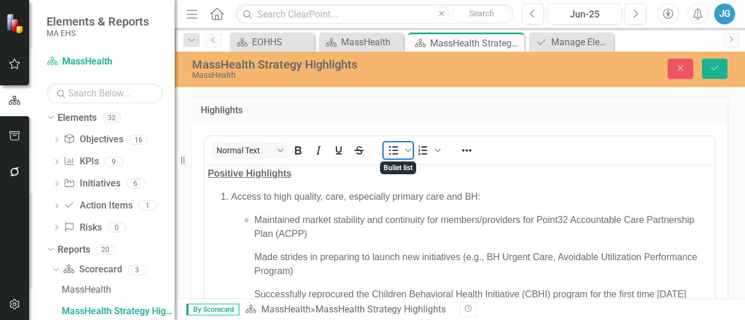
click at [389, 152] on icon "Bullet list" at bounding box center [393, 151] width 14 height 14
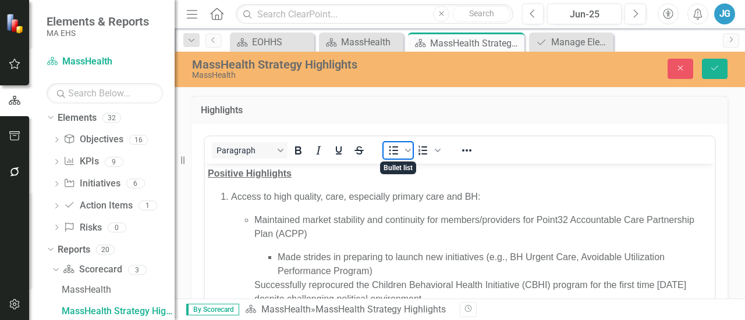
click at [389, 152] on icon "Bullet list" at bounding box center [393, 151] width 14 height 14
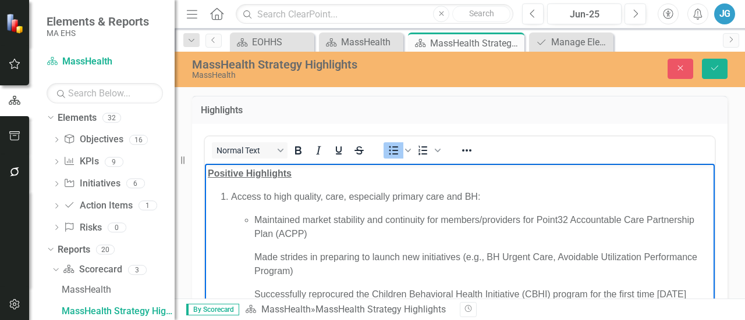
click at [257, 220] on p "Maintained market stability and continuity for members/providers for Point32 Ac…" at bounding box center [482, 227] width 457 height 28
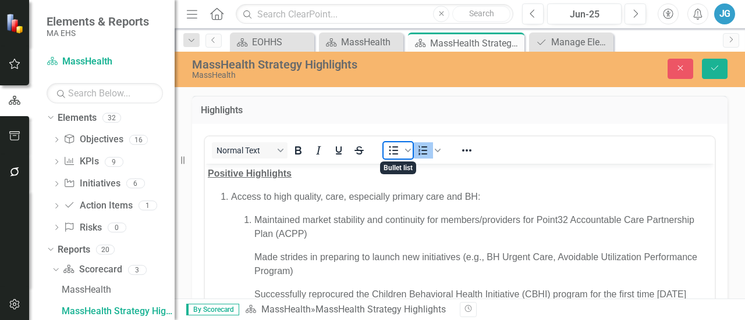
click at [400, 153] on icon "Bullet list" at bounding box center [393, 151] width 14 height 14
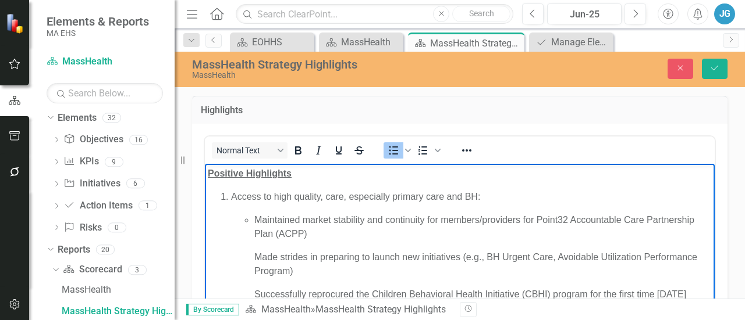
click at [258, 252] on p "Made strides in preparing to launch new initiatives (e.g., BH Urgent Care, Avoi…" at bounding box center [482, 264] width 457 height 28
drag, startPoint x: 454, startPoint y: 233, endPoint x: 240, endPoint y: 215, distance: 215.3
click at [240, 215] on ul "Maintained market stability and continuity for members/providers for Point32 Ac…" at bounding box center [471, 264] width 480 height 102
click at [409, 152] on icon "Bullet list" at bounding box center [408, 151] width 6 height 6
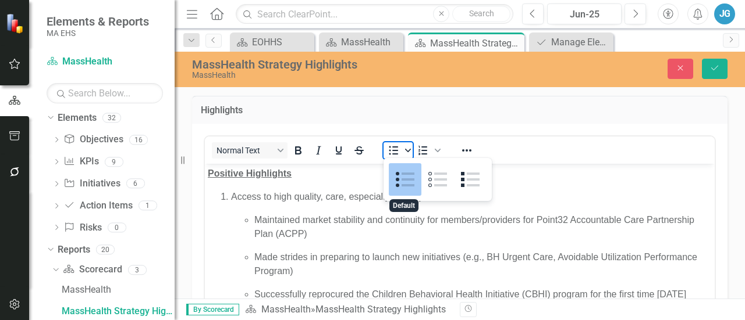
click at [409, 152] on icon "Bullet list" at bounding box center [408, 151] width 6 height 6
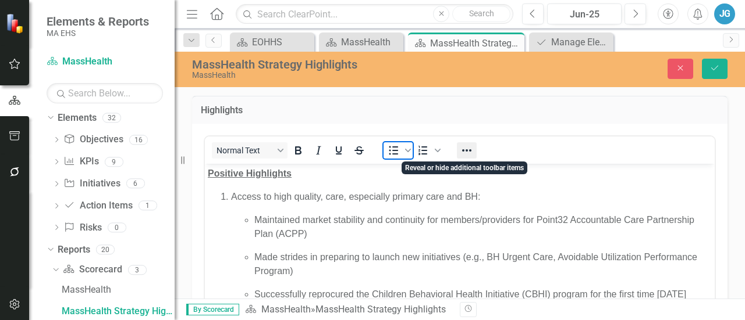
click at [464, 148] on icon "Reveal or hide additional toolbar items" at bounding box center [467, 151] width 14 height 14
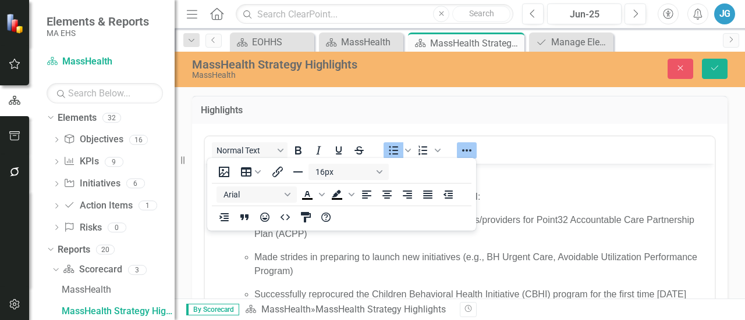
click at [549, 117] on td "Highlights" at bounding box center [460, 111] width 518 height 15
click at [469, 111] on h3 "Highlights" at bounding box center [460, 110] width 518 height 10
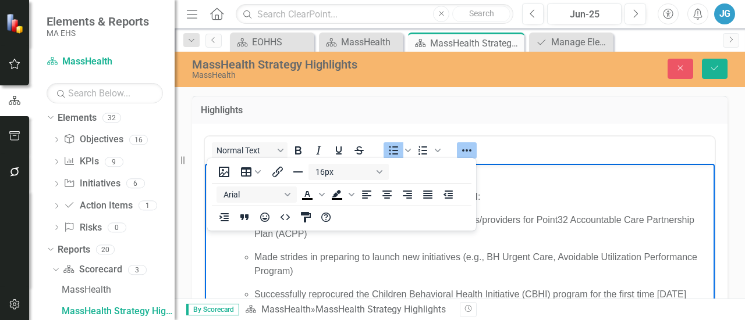
click at [373, 245] on ul "Maintained market stability and continuity for members/providers for Point32 Ac…" at bounding box center [471, 264] width 480 height 102
click at [260, 247] on ul "Maintained market stability and continuity for members/providers for Point32 Ac…" at bounding box center [471, 264] width 480 height 102
click at [508, 153] on div "Normal Text To open the popup, press Shift+Enter To open the popup, press Shift…" at bounding box center [460, 150] width 510 height 23
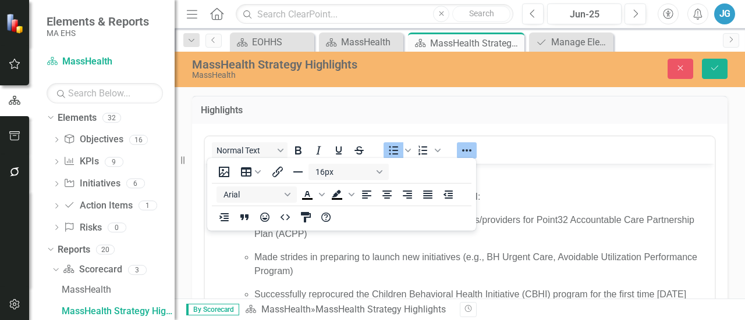
click at [455, 155] on div at bounding box center [467, 150] width 34 height 23
click at [462, 153] on icon "Reveal or hide additional toolbar items" at bounding box center [467, 151] width 14 height 14
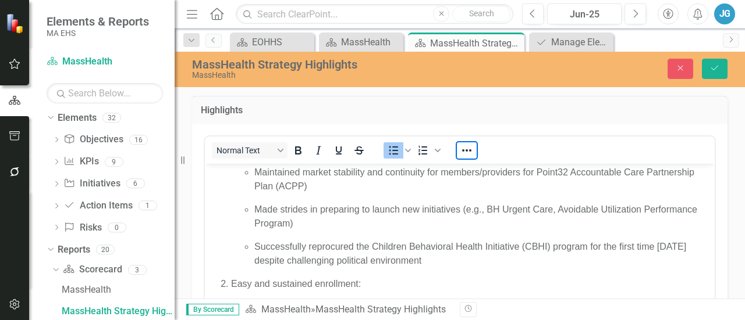
scroll to position [47, 0]
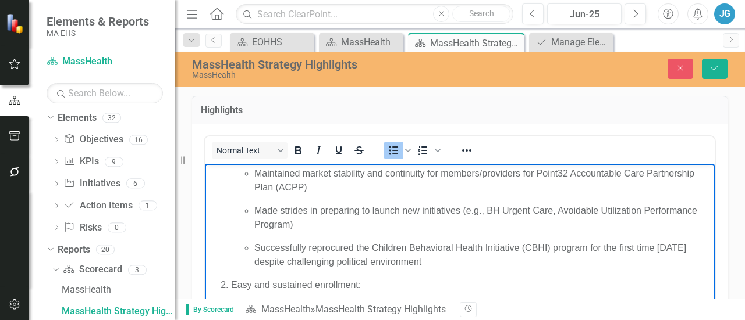
click at [265, 234] on ul "Maintained market stability and continuity for members/providers for Point32 Ac…" at bounding box center [471, 217] width 480 height 102
drag, startPoint x: 257, startPoint y: 218, endPoint x: 290, endPoint y: 251, distance: 46.9
click at [290, 251] on ul "Maintained market stability and continuity for members/providers for Point32 Ac…" at bounding box center [471, 217] width 480 height 102
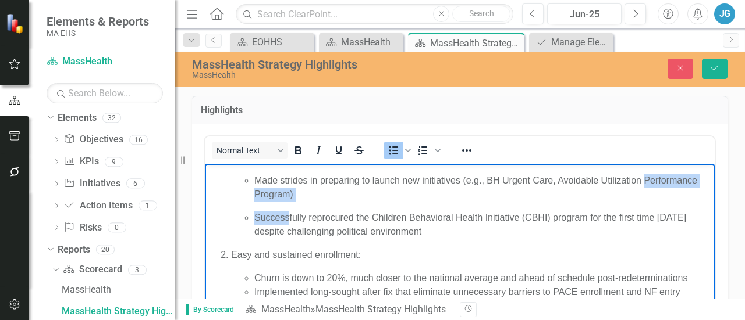
scroll to position [66, 0]
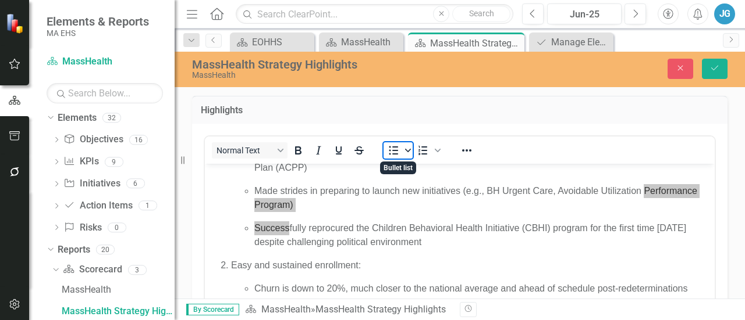
click at [407, 151] on icon "Bullet list" at bounding box center [408, 150] width 6 height 3
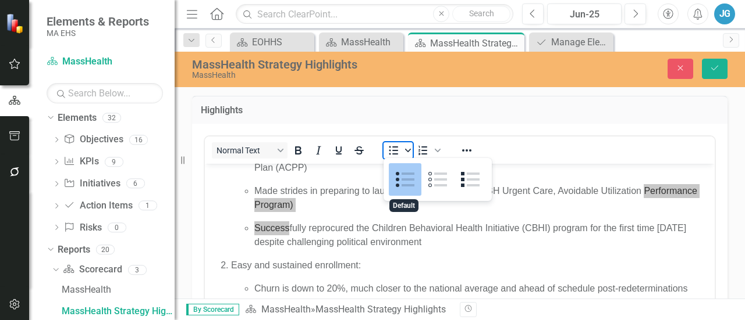
click at [407, 151] on icon "Bullet list" at bounding box center [408, 150] width 6 height 3
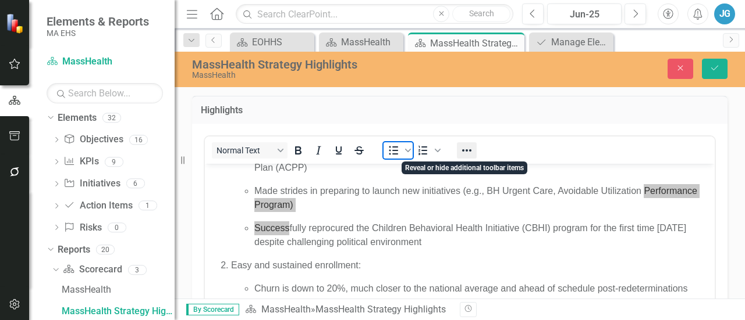
click at [458, 147] on button "Reveal or hide additional toolbar items" at bounding box center [467, 151] width 20 height 16
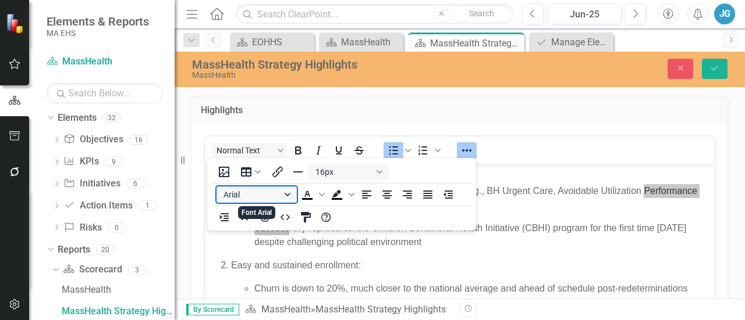
click at [289, 199] on button "Arial" at bounding box center [256, 195] width 80 height 16
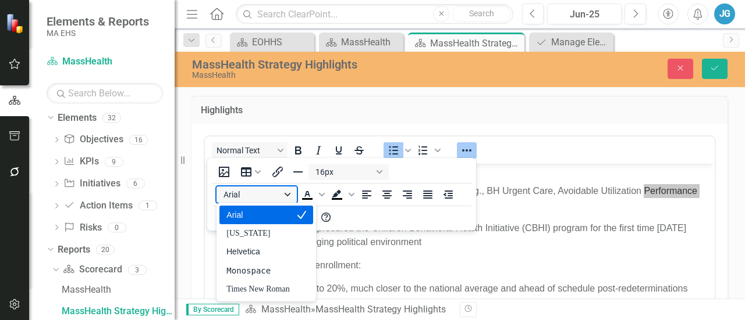
click at [289, 199] on button "Arial" at bounding box center [256, 195] width 80 height 16
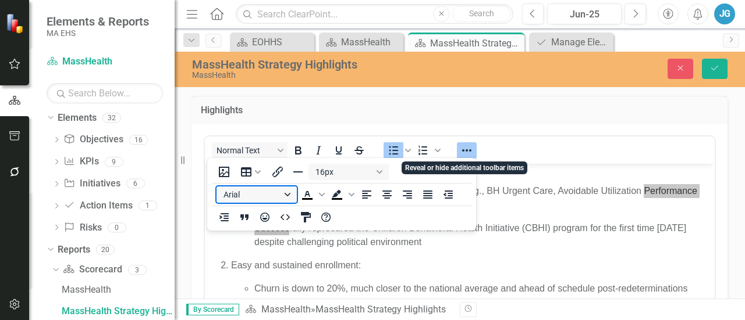
click at [468, 151] on icon "Reveal or hide additional toolbar items" at bounding box center [467, 151] width 14 height 14
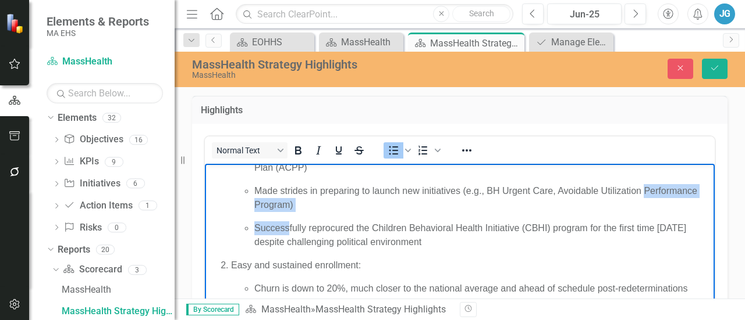
click at [298, 208] on p "Made strides in preparing to launch new initiatives (e.g., BH Urgent Care, Avoi…" at bounding box center [482, 198] width 457 height 28
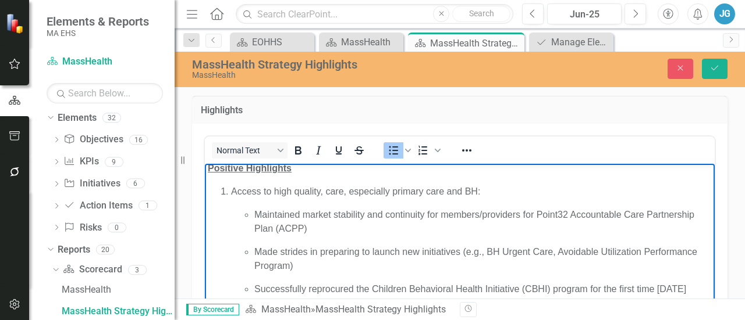
scroll to position [5, 0]
click at [254, 213] on p "Maintained market stability and continuity for members/providers for Point32 Ac…" at bounding box center [482, 222] width 457 height 28
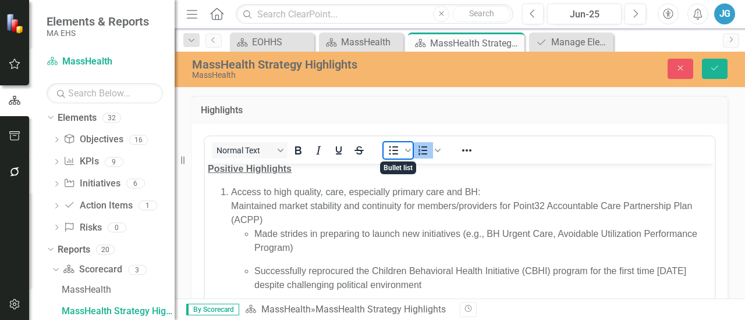
click at [397, 151] on icon "Bullet list" at bounding box center [393, 151] width 14 height 14
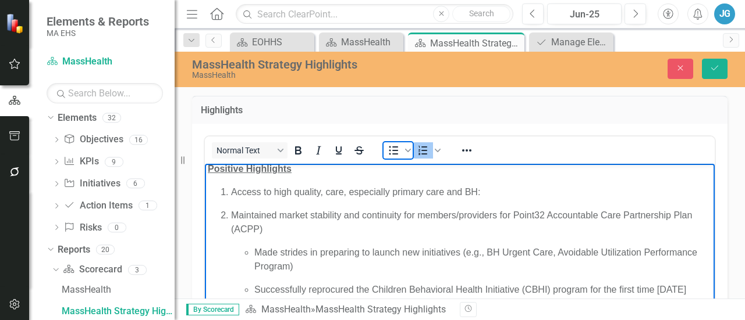
click at [395, 149] on icon "Bullet list" at bounding box center [393, 150] width 9 height 9
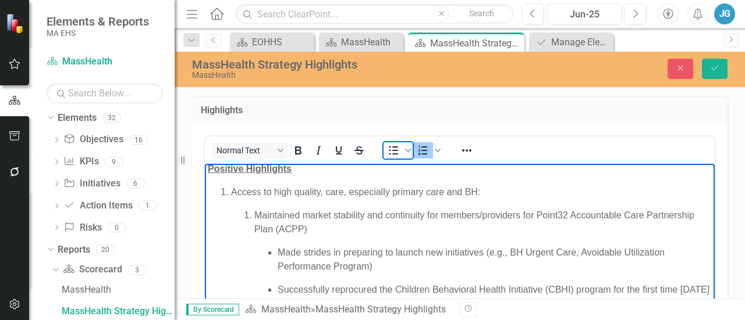
click at [395, 149] on icon "Bullet list" at bounding box center [393, 150] width 9 height 9
click at [278, 250] on p "Made strides in preparing to launch new initiatives (e.g., BH Urgent Care, Avoi…" at bounding box center [494, 259] width 434 height 28
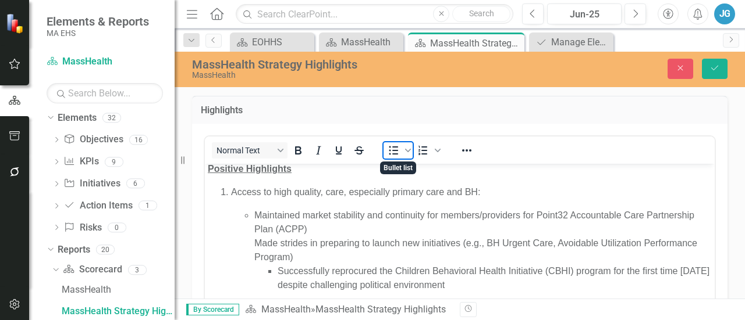
click at [397, 148] on icon "Bullet list" at bounding box center [393, 151] width 14 height 14
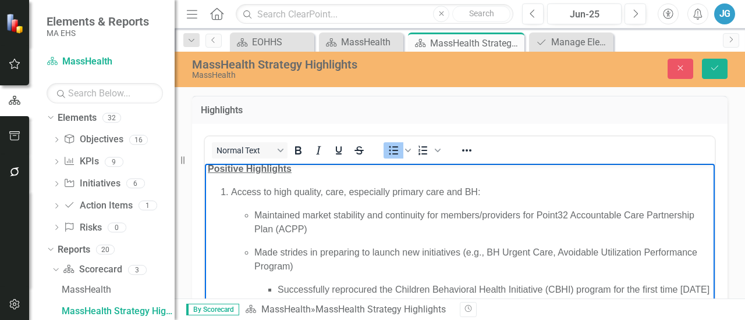
scroll to position [38, 0]
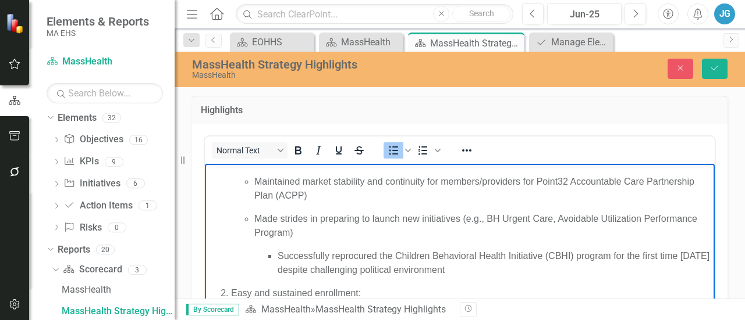
click at [276, 255] on ul "Successfully reprocured the Children Behavioral Health Initiative (CBHI) progra…" at bounding box center [482, 263] width 457 height 28
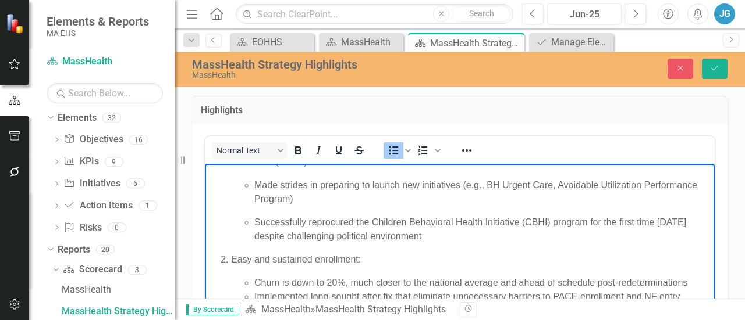
scroll to position [70, 0]
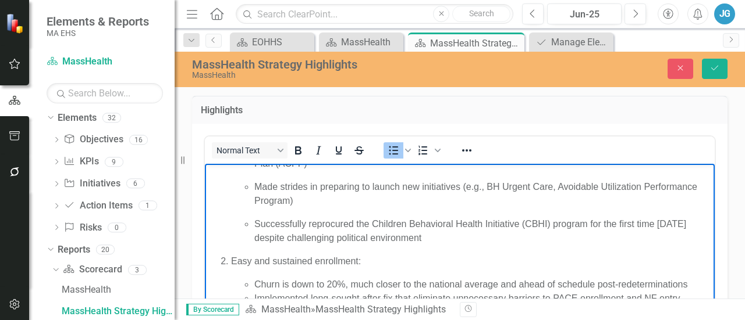
click at [270, 283] on div "Churn is down to 20%, much closer to the national average and ahead of schedule…" at bounding box center [482, 284] width 457 height 14
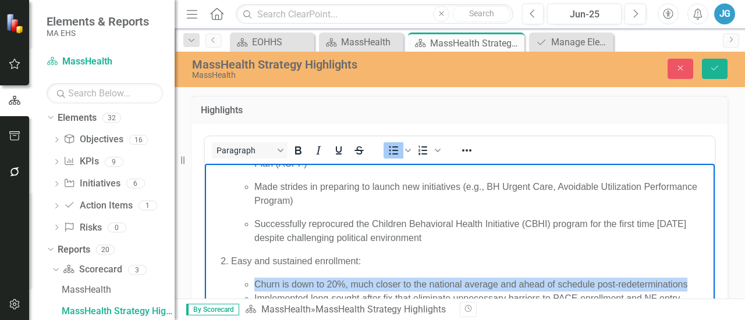
click at [270, 283] on div "Churn is down to 20%, much closer to the national average and ahead of schedule…" at bounding box center [482, 284] width 457 height 14
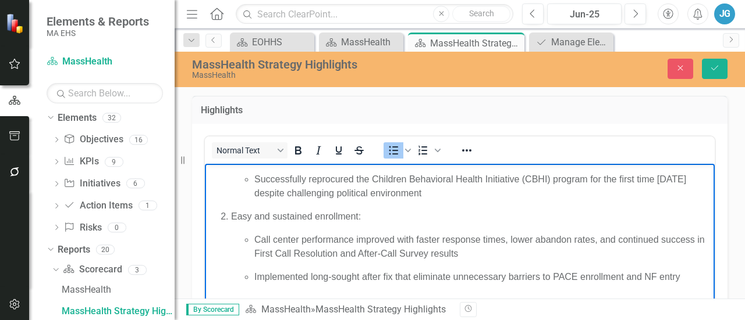
scroll to position [115, 0]
click at [270, 279] on li "Implemented long-sought after fix that eliminate unnecessary barriers to PACE e…" at bounding box center [482, 284] width 457 height 28
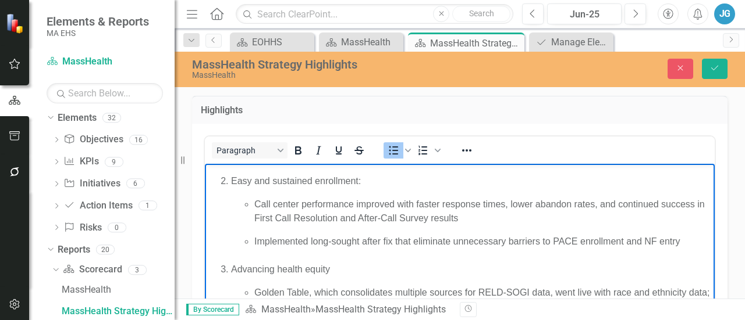
scroll to position [152, 0]
click at [318, 236] on li "Implemented long-sought after fix that eliminate unnecessary barriers to PACE e…" at bounding box center [482, 247] width 457 height 28
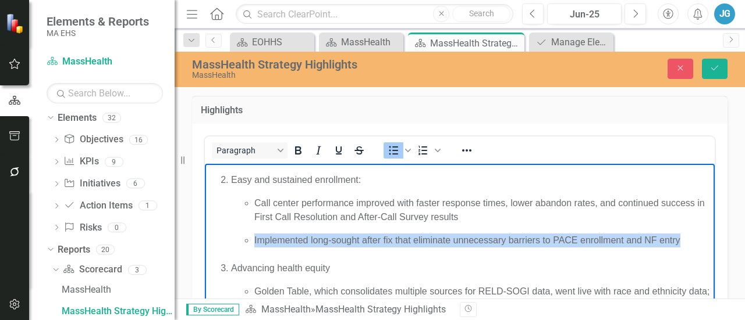
click at [318, 236] on li "Implemented long-sought after fix that eliminate unnecessary barriers to PACE e…" at bounding box center [482, 247] width 457 height 28
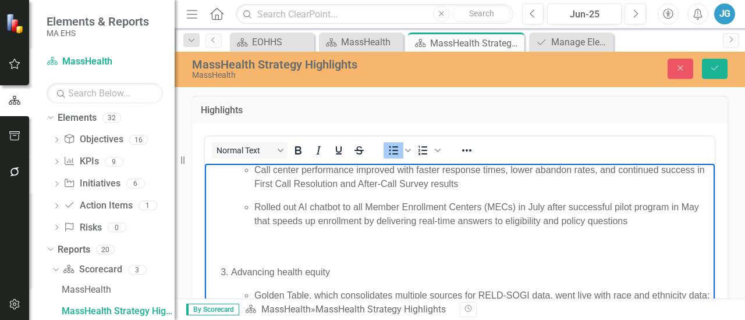
scroll to position [186, 0]
click at [285, 255] on li "Rolled out AI chatbot to all Member Enrollment Centers (MECs) in July after suc…" at bounding box center [482, 232] width 457 height 65
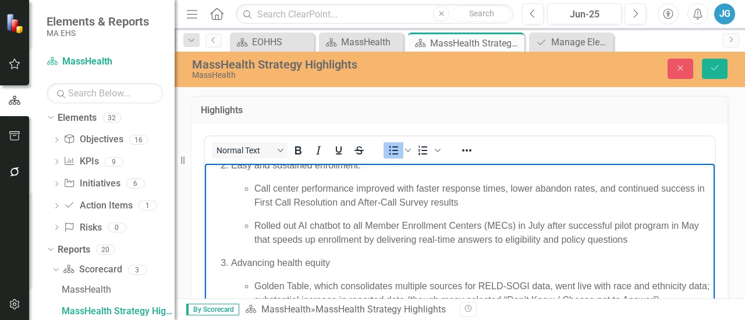
scroll to position [169, 0]
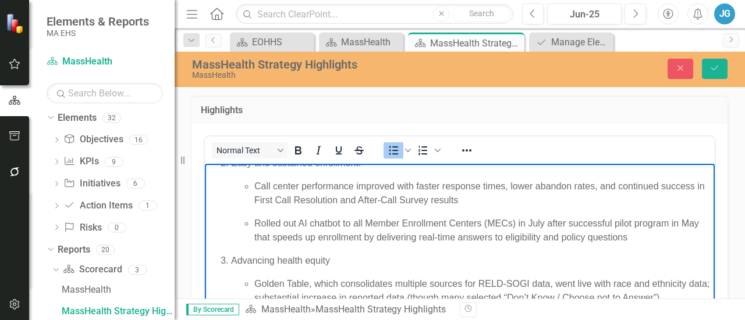
click at [252, 261] on p "Advancing health equity" at bounding box center [471, 261] width 480 height 14
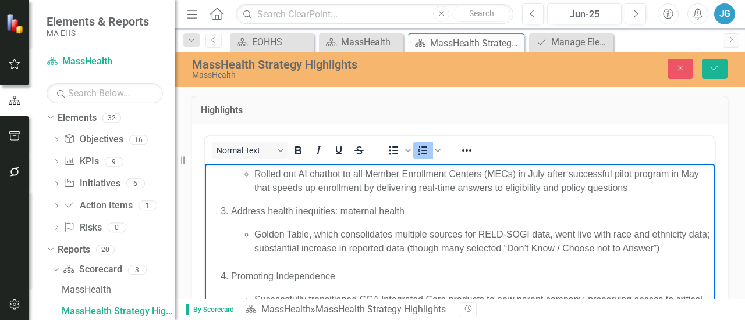
scroll to position [223, 0]
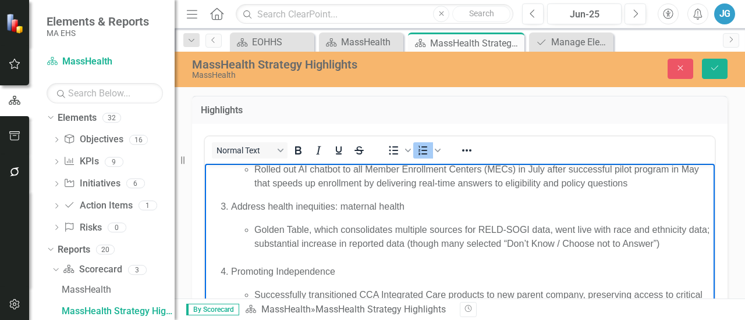
click at [346, 230] on li "Golden Table, which consolidates multiple sources for RELD-SOGI data, went live…" at bounding box center [482, 244] width 457 height 42
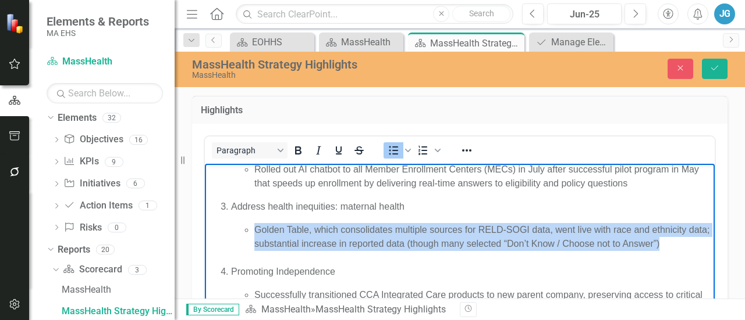
click at [346, 230] on li "Golden Table, which consolidates multiple sources for RELD-SOGI data, went live…" at bounding box center [482, 244] width 457 height 42
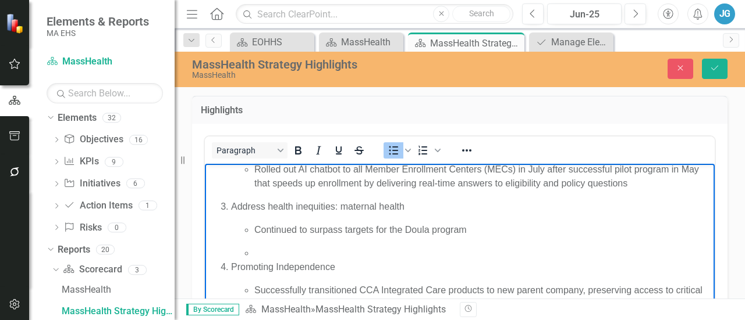
click at [275, 246] on li "Rich Text Area. Press ALT-0 for help." at bounding box center [482, 253] width 457 height 14
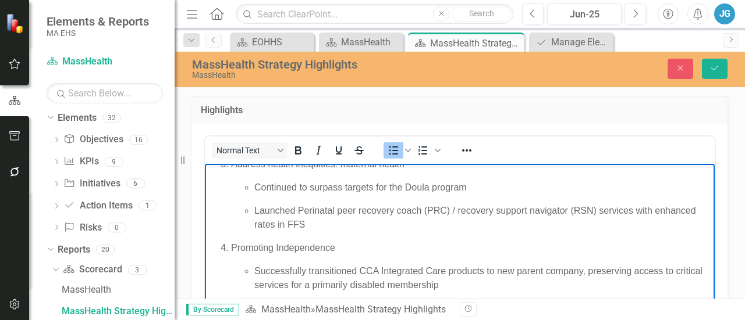
scroll to position [266, 0]
click at [290, 248] on p "Promoting Independence" at bounding box center [471, 247] width 480 height 14
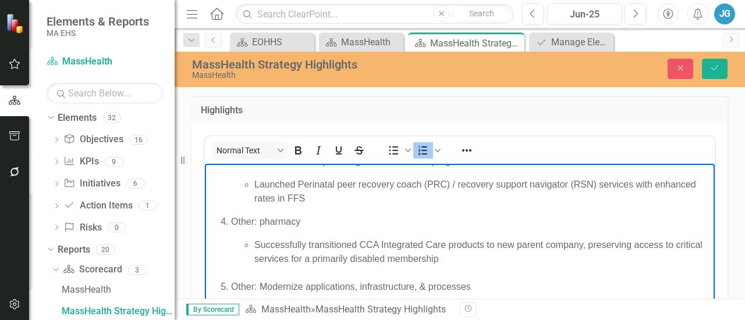
scroll to position [292, 0]
click at [396, 244] on div "Successfully transitioned CCA Integrated Care products to new parent company, p…" at bounding box center [482, 258] width 457 height 42
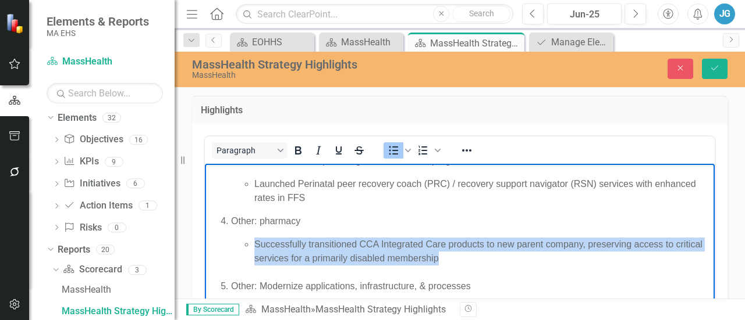
click at [396, 244] on div "Successfully transitioned CCA Integrated Care products to new parent company, p…" at bounding box center [482, 258] width 457 height 42
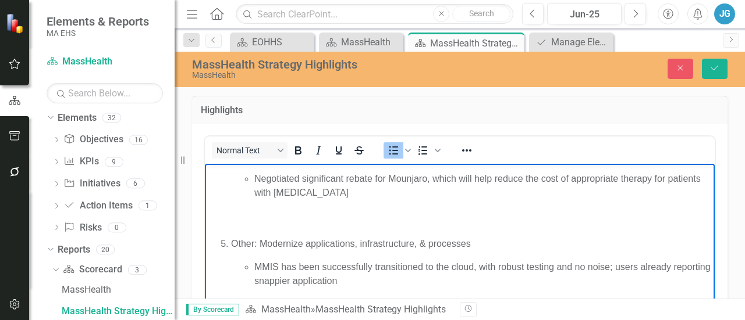
scroll to position [358, 0]
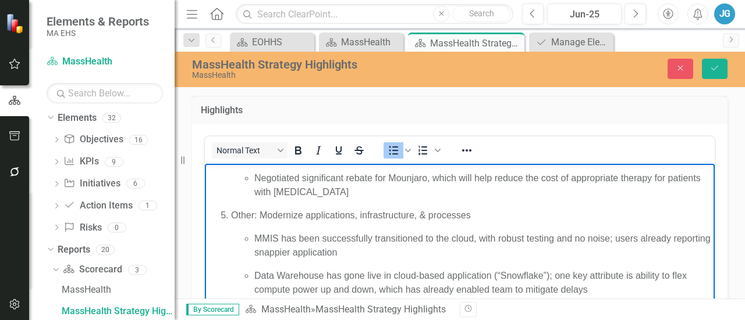
click at [417, 194] on p "Negotiated significant rebate for Mounjaro, which will help reduce the cost of …" at bounding box center [482, 185] width 457 height 28
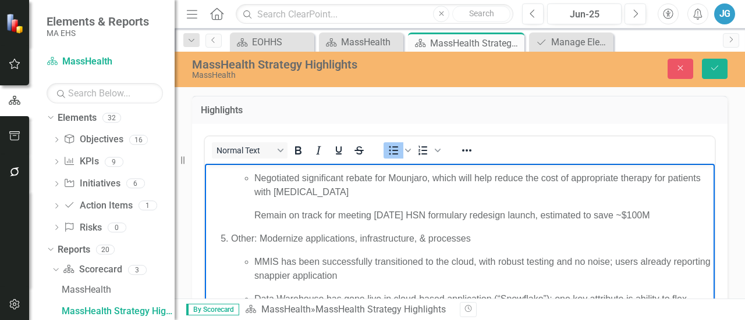
click at [248, 214] on ul "Negotiated significant rebate for Mounjaro, which will help reduce the cost of …" at bounding box center [471, 196] width 480 height 51
click at [384, 150] on span "Bullet list" at bounding box center [393, 151] width 20 height 16
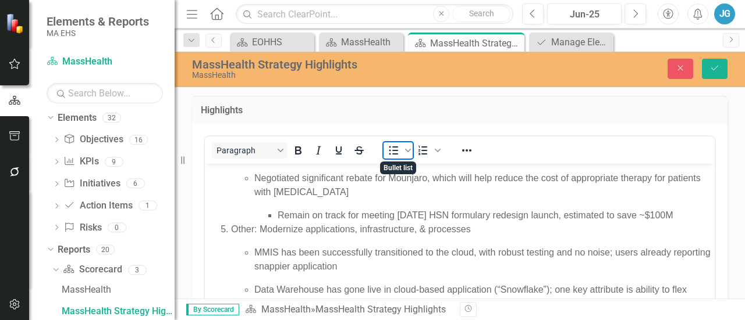
click at [384, 150] on span "Bullet list" at bounding box center [393, 151] width 20 height 16
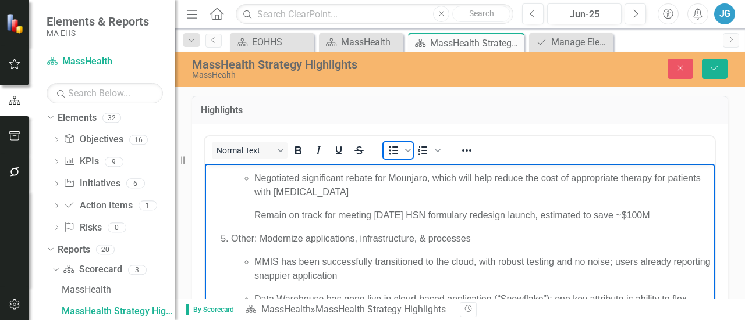
click at [384, 150] on span "Bullet list" at bounding box center [393, 151] width 20 height 16
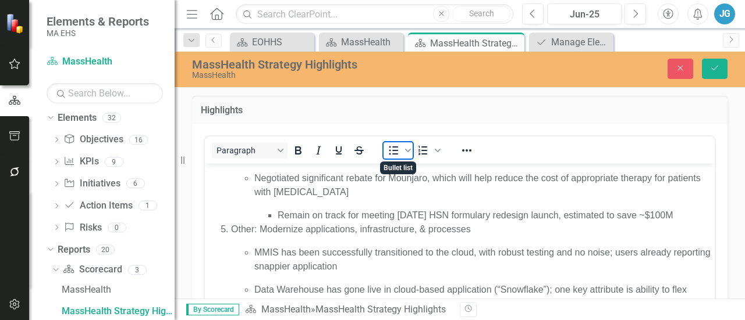
click at [384, 150] on span "Bullet list" at bounding box center [393, 151] width 20 height 16
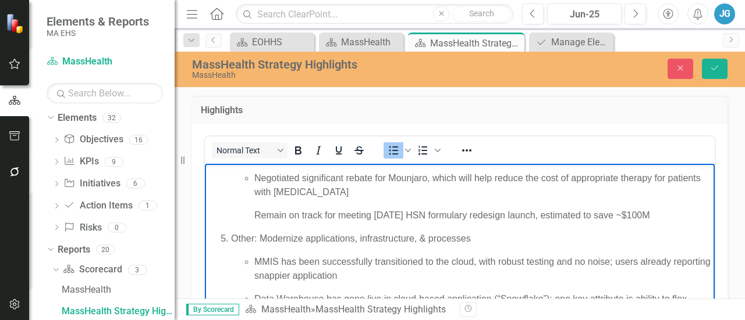
scroll to position [336, 0]
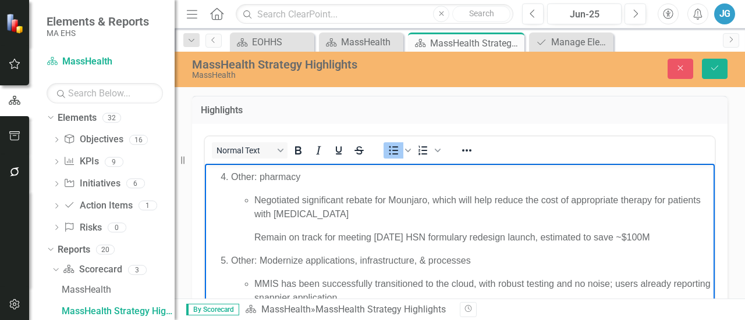
click at [255, 198] on p "Negotiated significant rebate for Mounjaro, which will help reduce the cost of …" at bounding box center [482, 207] width 457 height 28
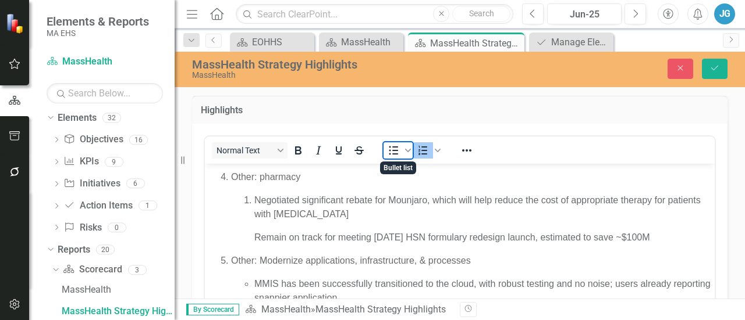
click at [390, 151] on icon "Bullet list" at bounding box center [393, 151] width 14 height 14
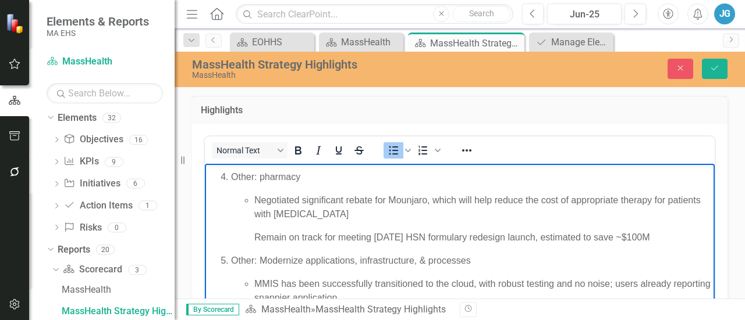
click at [255, 238] on p "Remain on track for meeting [DATE] HSN formulary redesign launch, estimated to …" at bounding box center [482, 237] width 457 height 14
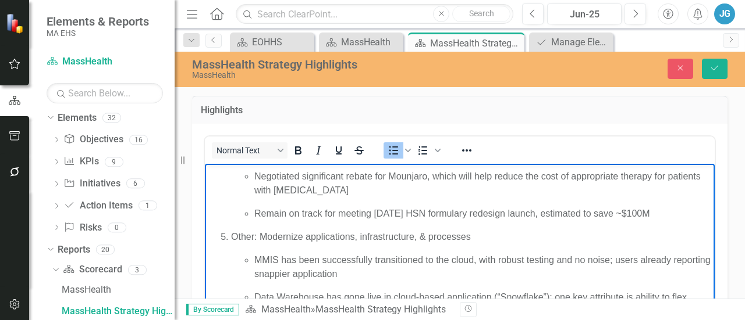
scroll to position [365, 0]
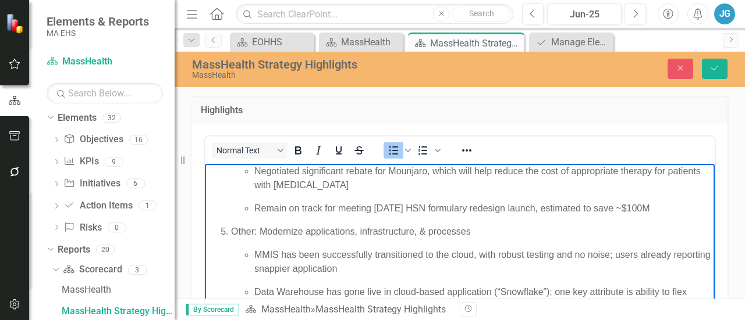
click at [276, 233] on p "Other: Modernize applications, infrastructure, & processes" at bounding box center [471, 232] width 480 height 14
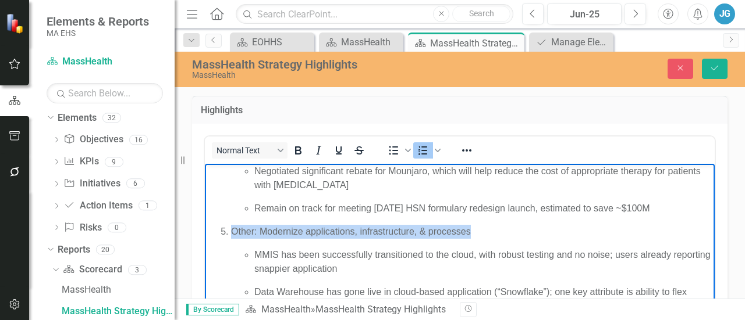
click at [276, 233] on p "Other: Modernize applications, infrastructure, & processes" at bounding box center [471, 232] width 480 height 14
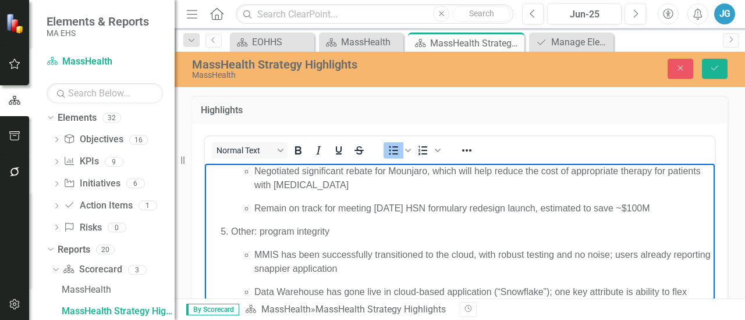
click at [335, 259] on p "MMIS has been successfully transitioned to the cloud, with robust testing and n…" at bounding box center [482, 262] width 457 height 28
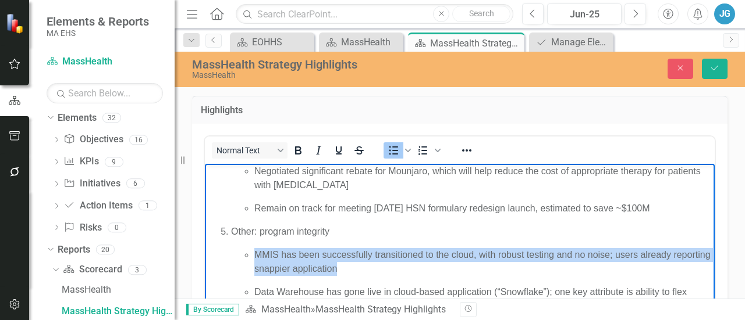
click at [335, 259] on p "MMIS has been successfully transitioned to the cloud, with robust testing and n…" at bounding box center [482, 262] width 457 height 28
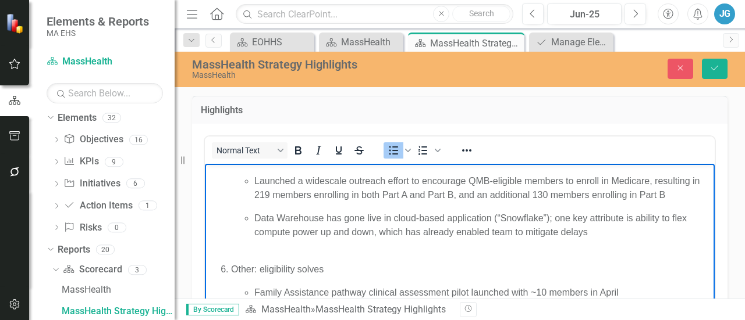
scroll to position [440, 0]
click at [307, 223] on p "Data Warehouse has gone live in cloud-based application (“Snowflake”); one key …" at bounding box center [482, 232] width 457 height 42
click at [328, 225] on p "Data Warehouse has gone live in cloud-based application (“Snowflake”); one key …" at bounding box center [482, 232] width 457 height 42
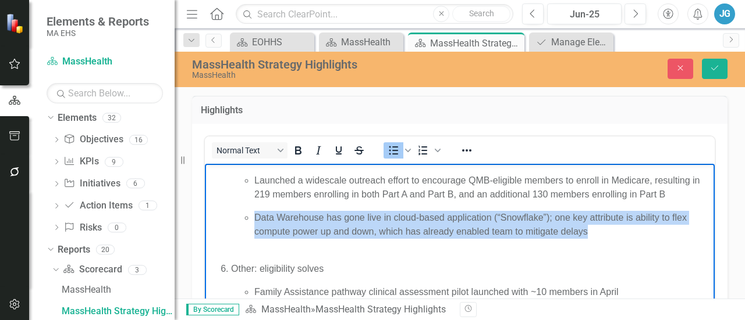
click at [328, 225] on p "Data Warehouse has gone live in cloud-based application (“Snowflake”); one key …" at bounding box center [482, 232] width 457 height 42
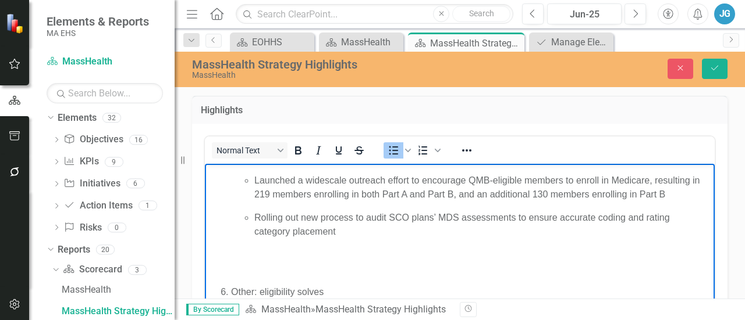
click at [245, 281] on ol "Access to high quality, care, especially primary care and BH: Maintained market…" at bounding box center [460, 43] width 504 height 586
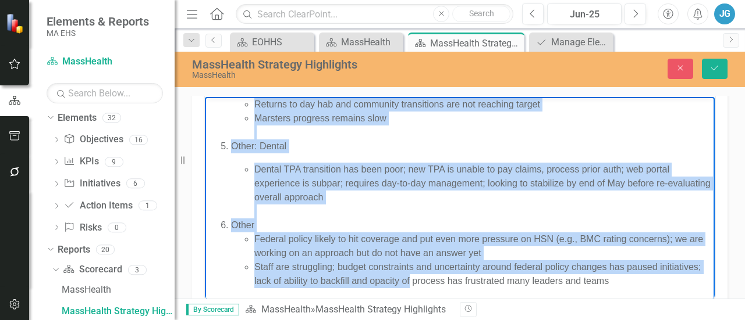
scroll to position [451, 0]
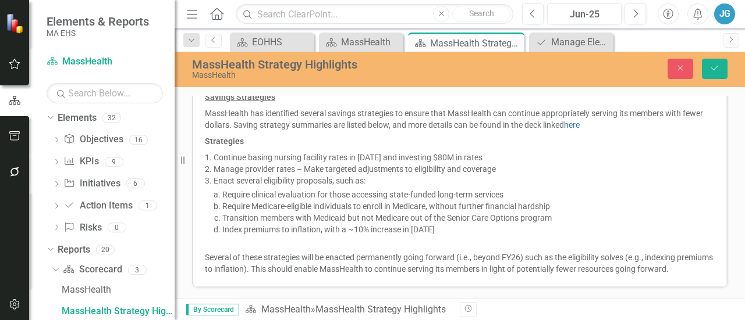
drag, startPoint x: 248, startPoint y: -187, endPoint x: 598, endPoint y: -73, distance: 367.7
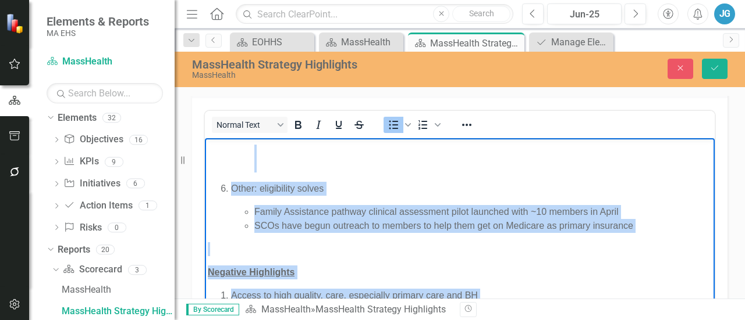
scroll to position [517, 0]
click at [328, 213] on div "Family Assistance pathway clinical assessment pilot launched with ~10 members i…" at bounding box center [482, 212] width 457 height 14
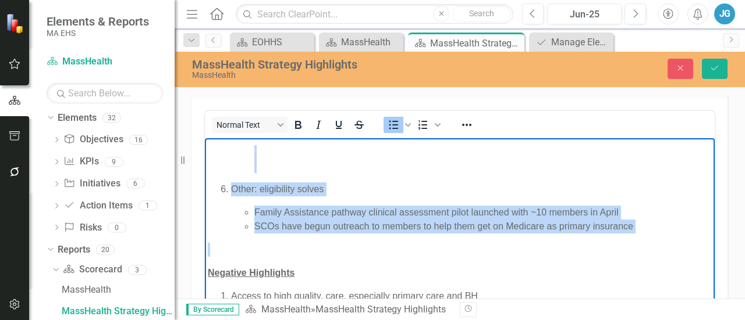
drag, startPoint x: 264, startPoint y: 249, endPoint x: 225, endPoint y: 166, distance: 91.6
click at [225, 166] on body "Positive Highlights Access to high quality, care, especially primary care and B…" at bounding box center [460, 196] width 510 height 1151
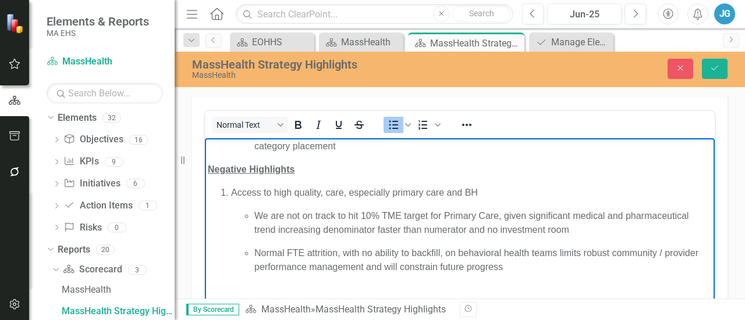
scroll to position [500, 0]
click at [272, 224] on p "We are not on track to hit 10% TME target for Primary Care, given significant m…" at bounding box center [482, 222] width 457 height 28
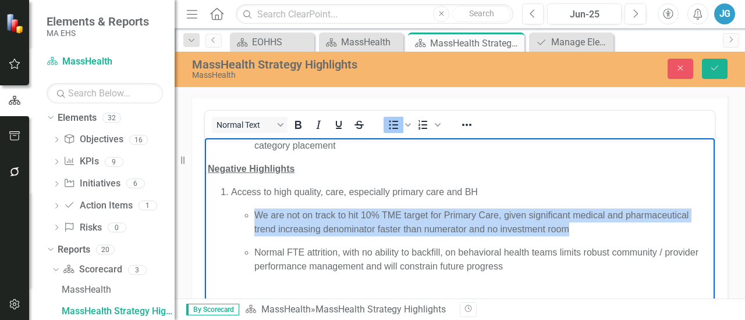
click at [272, 224] on p "We are not on track to hit 10% TME target for Primary Care, given significant m…" at bounding box center [482, 222] width 457 height 28
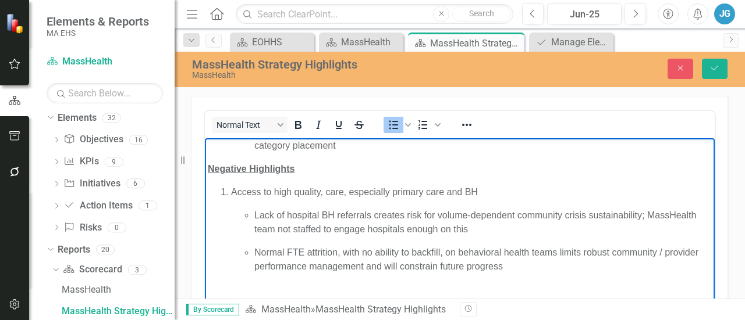
click at [278, 264] on p "Normal FTE attrition, with no ability to backfill, on behavioral health teams l…" at bounding box center [482, 266] width 457 height 42
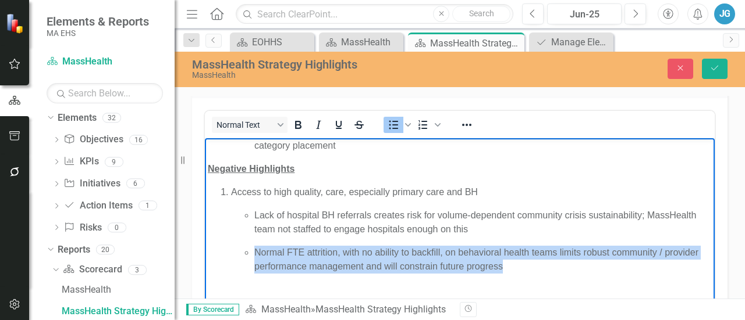
click at [278, 264] on p "Normal FTE attrition, with no ability to backfill, on behavioral health teams l…" at bounding box center [482, 266] width 457 height 42
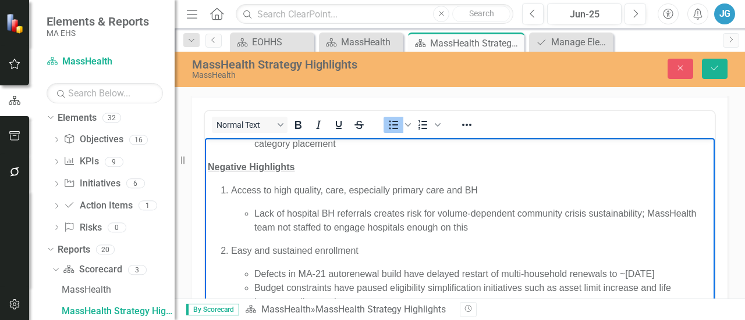
scroll to position [546, 0]
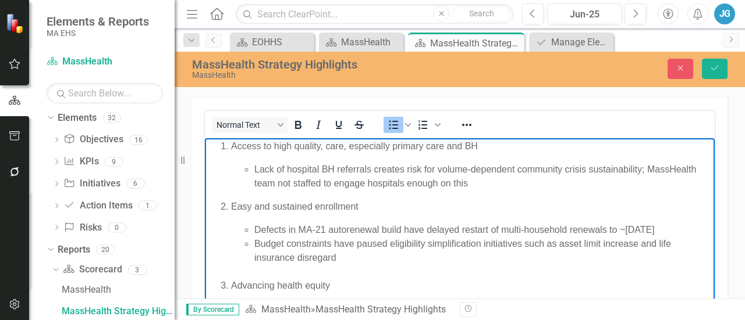
click at [300, 206] on p "Easy and sustained enrollment" at bounding box center [471, 207] width 480 height 14
click at [273, 230] on div "Defects in MA-21 autorenewal build have delayed restart of multi-household rene…" at bounding box center [482, 230] width 457 height 14
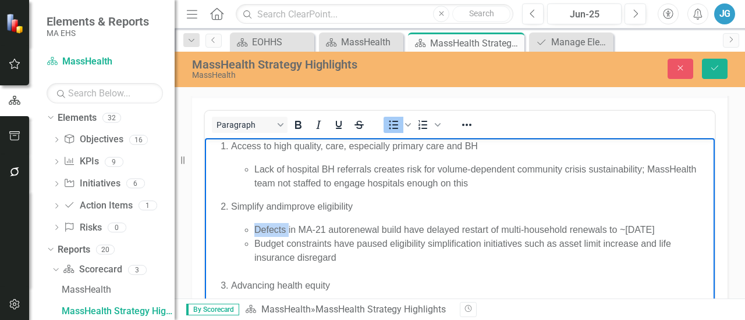
click at [273, 230] on div "Defects in MA-21 autorenewal build have delayed restart of multi-household rene…" at bounding box center [482, 230] width 457 height 14
click at [260, 230] on div "§Budget constraints have paused proposed policy changes (e.g., asset limit and …" at bounding box center [482, 230] width 457 height 14
click at [283, 265] on div "Budget constraints have paused eligibility simplification initiatives such as a…" at bounding box center [482, 258] width 457 height 42
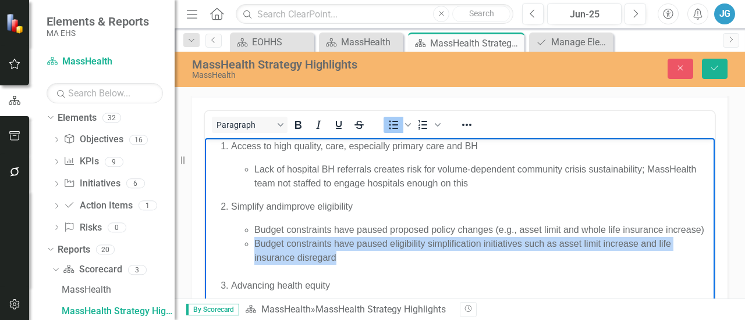
click at [283, 265] on div "Budget constraints have paused eligibility simplification initiatives such as a…" at bounding box center [482, 258] width 457 height 42
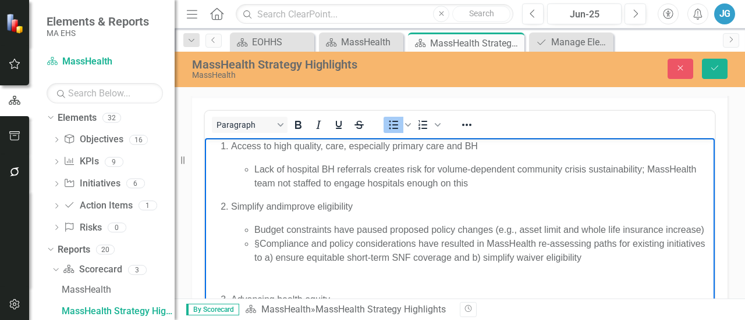
click at [260, 258] on div "§Compliance and policy considerations have resulted in MassHealth re-assessing …" at bounding box center [482, 251] width 457 height 28
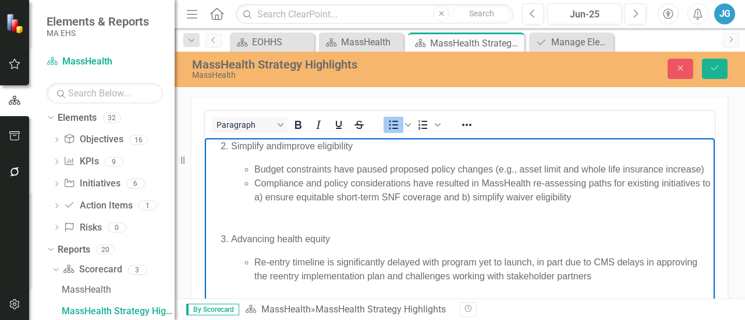
scroll to position [608, 0]
click at [248, 227] on ul "Budget constraints have paused proposed policy changes (e.g., asset limit and w…" at bounding box center [471, 196] width 480 height 70
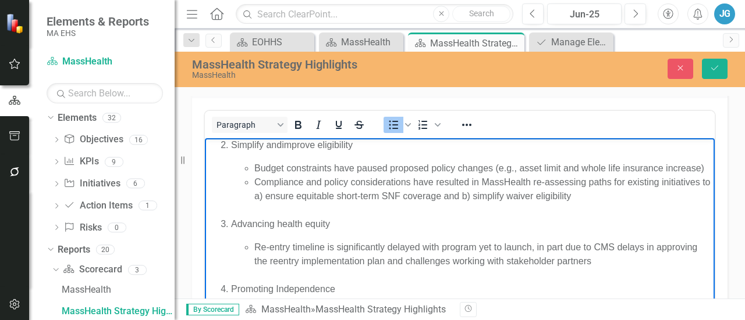
click at [248, 217] on ul "Budget constraints have paused proposed policy changes (e.g., asset limit and w…" at bounding box center [471, 189] width 480 height 56
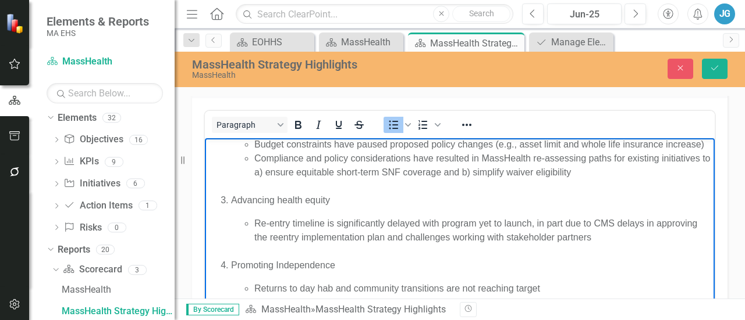
scroll to position [632, 0]
click at [268, 206] on p "Advancing health equity" at bounding box center [471, 200] width 480 height 14
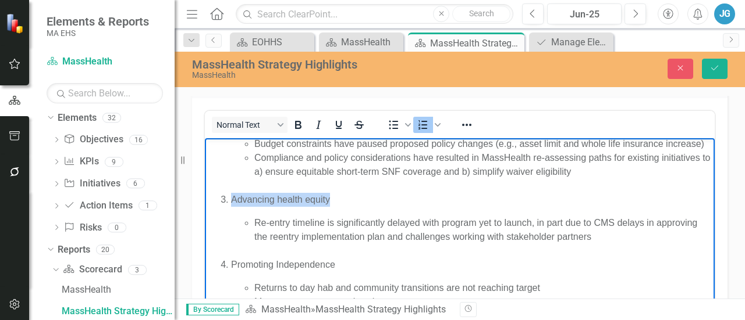
click at [268, 206] on p "Advancing health equity" at bounding box center [471, 200] width 480 height 14
click at [440, 234] on div "Re-entry timeline is significantly delayed with program yet to launch, in part …" at bounding box center [482, 237] width 457 height 42
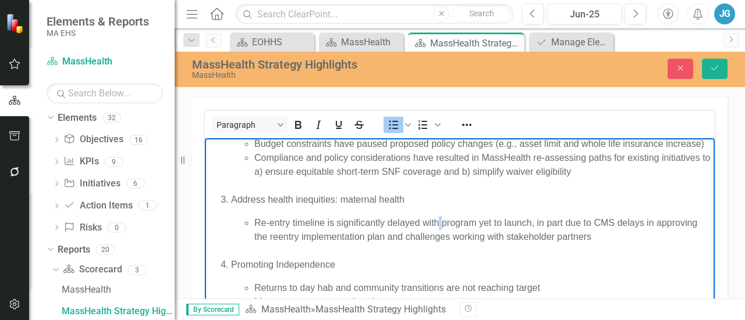
click at [440, 234] on div "Re-entry timeline is significantly delayed with program yet to launch, in part …" at bounding box center [482, 237] width 457 height 42
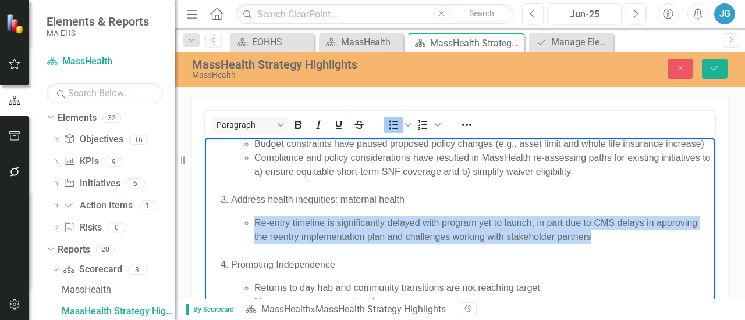
click at [440, 234] on div "Re-entry timeline is significantly delayed with program yet to launch, in part …" at bounding box center [482, 237] width 457 height 42
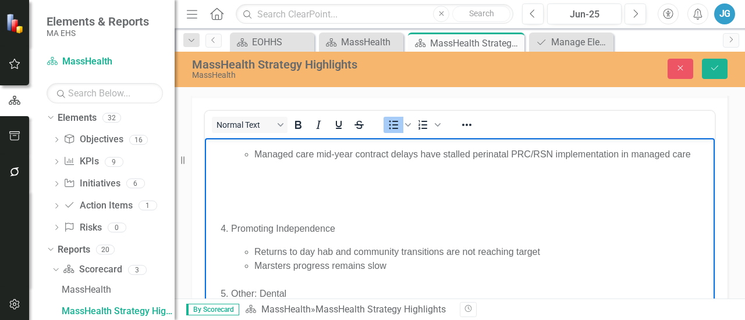
scroll to position [701, 0]
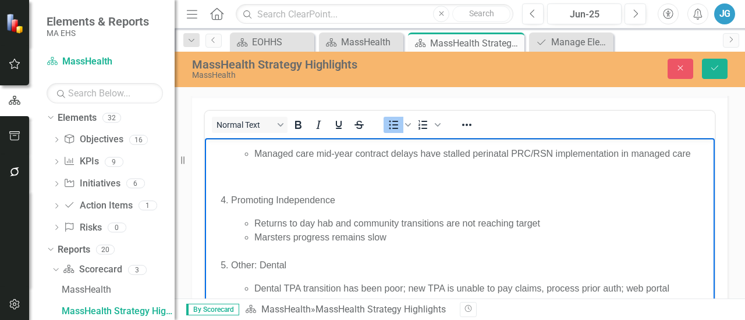
click at [690, 161] on p "Managed care mid-year contract delays have stalled perinatal PRC/RSN implementa…" at bounding box center [482, 154] width 457 height 14
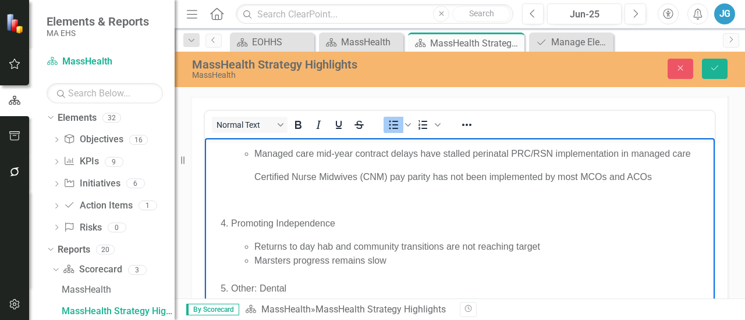
click at [245, 189] on ul "Managed care mid-year contract delays have stalled perinatal PRC/RSN implementa…" at bounding box center [471, 177] width 480 height 60
click at [389, 122] on icon "Bullet list" at bounding box center [393, 125] width 14 height 14
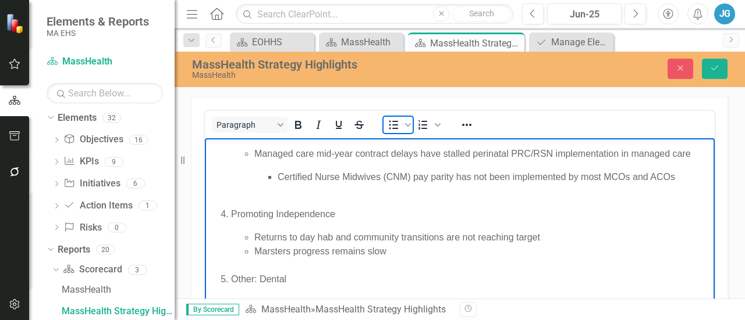
click at [389, 122] on icon "Bullet list" at bounding box center [393, 125] width 14 height 14
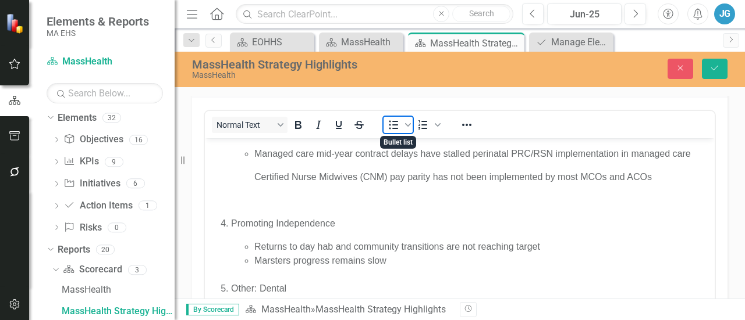
click at [389, 122] on icon "Bullet list" at bounding box center [393, 125] width 14 height 14
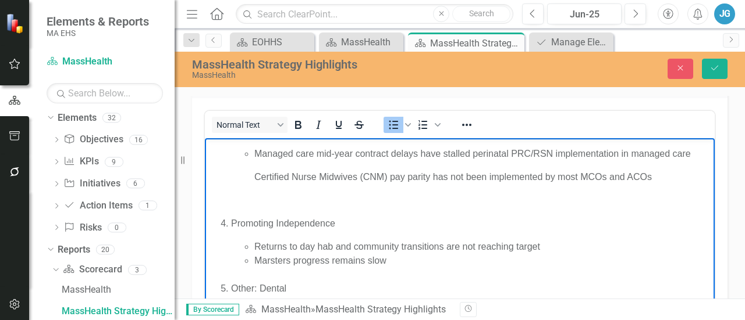
scroll to position [637, 0]
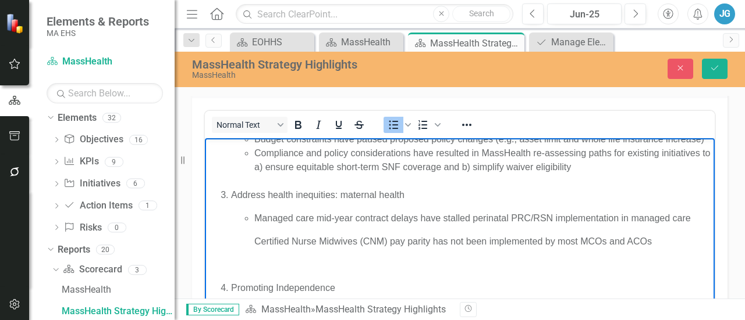
click at [274, 174] on div "Compliance and policy considerations have resulted in MassHealth re-assessing p…" at bounding box center [482, 160] width 457 height 28
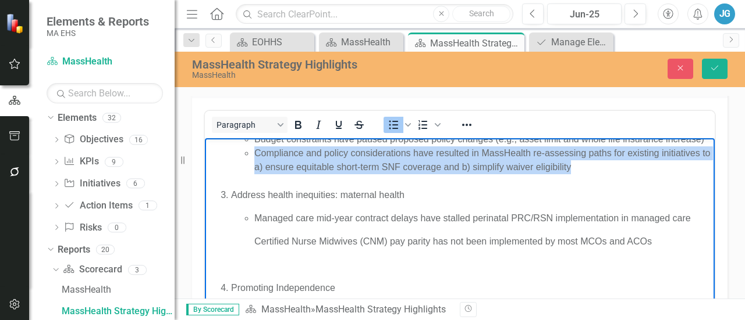
click at [274, 174] on div "Compliance and policy considerations have resulted in MassHealth re-assessing p…" at bounding box center [482, 160] width 457 height 28
copy div "Compliance and policy considerations have resulted in MassHealth re-assessing p…"
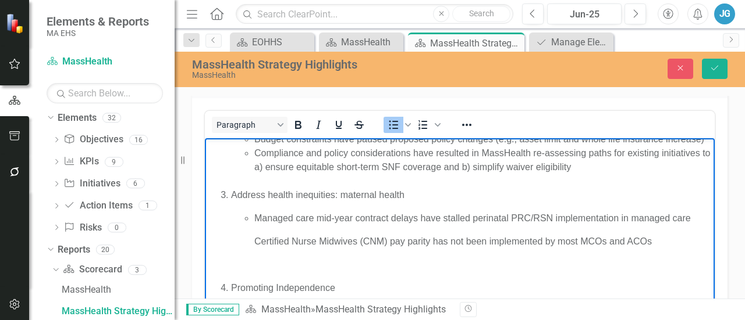
click at [252, 272] on ul "Managed care mid-year contract delays have stalled perinatal PRC/RSN implementa…" at bounding box center [471, 241] width 480 height 60
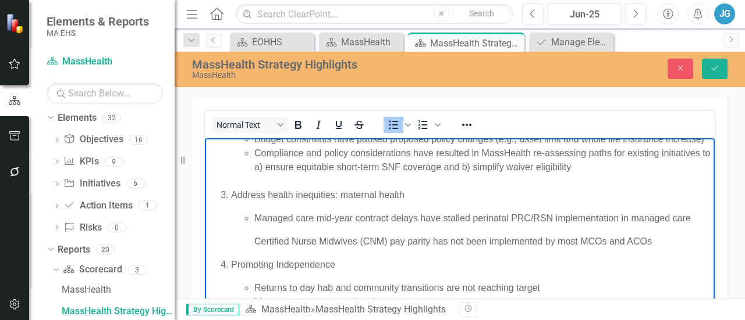
click at [255, 248] on p "Certified Nurse Midwives (CNM) pay parity has not been implemented by most MCOs…" at bounding box center [482, 241] width 457 height 14
click at [254, 225] on p "Managed care mid-year contract delays have stalled perinatal PRC/RSN implementa…" at bounding box center [482, 218] width 457 height 14
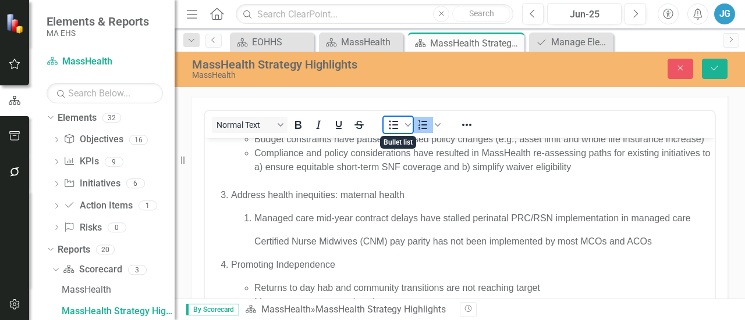
click at [393, 127] on icon "Bullet list" at bounding box center [393, 124] width 9 height 9
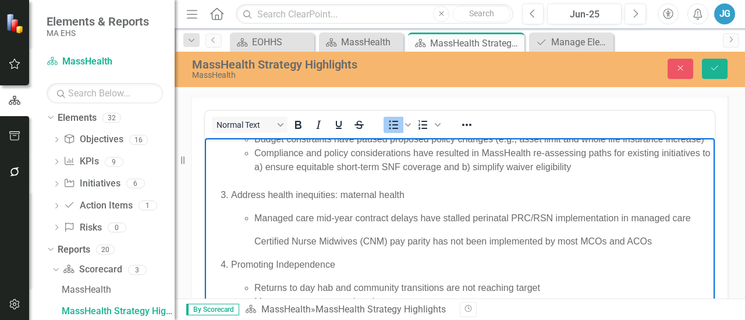
click at [254, 248] on p "Certified Nurse Midwives (CNM) pay parity has not been implemented by most MCOs…" at bounding box center [482, 241] width 457 height 14
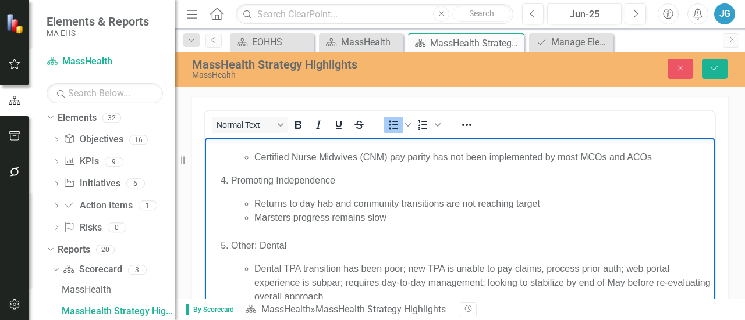
scroll to position [722, 0]
click at [301, 210] on div "Returns to day hab and community transitions are not reaching target" at bounding box center [482, 203] width 457 height 14
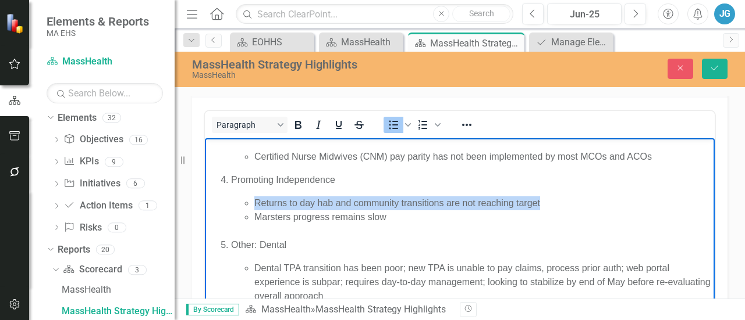
click at [301, 210] on div "Returns to day hab and community transitions are not reaching target" at bounding box center [482, 203] width 457 height 14
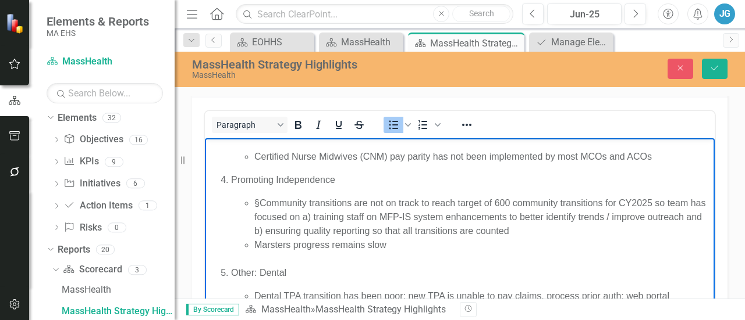
click at [259, 214] on div "§Community transitions are not on track to reach target of 600 community transi…" at bounding box center [482, 217] width 457 height 42
click at [250, 251] on ul "Community transitions are not on track to reach target of 600 community transit…" at bounding box center [471, 231] width 480 height 70
click at [252, 259] on ul "Community transitions are not on track to reach target of 600 community transit…" at bounding box center [471, 231] width 480 height 70
click at [269, 265] on div "Marsters progress remains slow" at bounding box center [482, 252] width 457 height 28
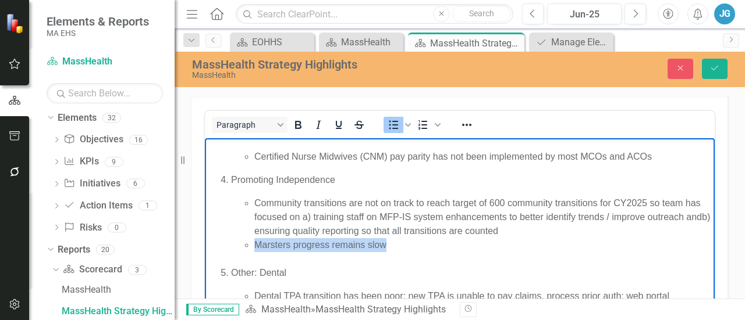
click at [269, 265] on div "Marsters progress remains slow" at bounding box center [482, 252] width 457 height 28
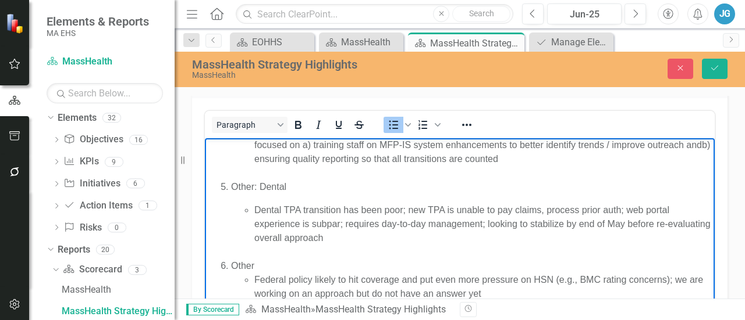
scroll to position [807, 0]
click at [269, 187] on p "Other: Dental" at bounding box center [471, 187] width 480 height 14
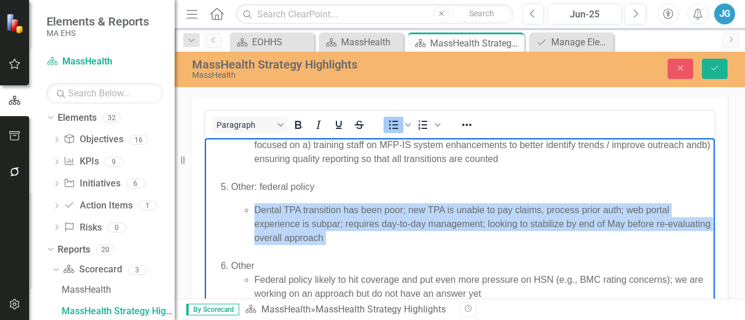
drag, startPoint x: 254, startPoint y: 209, endPoint x: 389, endPoint y: 251, distance: 141.3
click at [389, 251] on ul "Dental TPA transition has been poor; new TPA is unable to pay claims, process p…" at bounding box center [471, 231] width 480 height 56
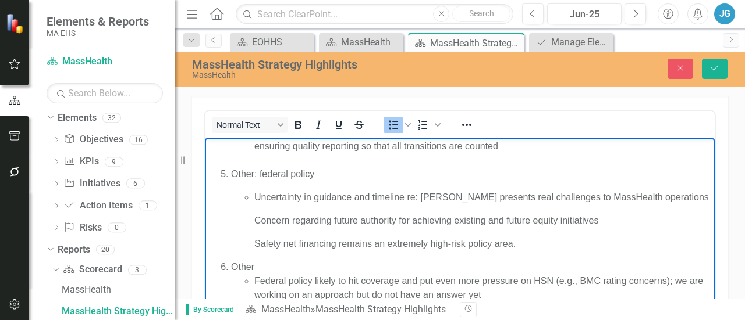
click at [251, 235] on ul "Uncertainty in guidance and timeline re: OBBBA presents real challenges to Mass…" at bounding box center [471, 220] width 480 height 60
click at [251, 215] on ul "Uncertainty in guidance and timeline re: OBBBA presents real challenges to Mass…" at bounding box center [471, 220] width 480 height 60
click at [383, 124] on div "To open the popup, press Shift+Enter To open the popup, press Shift+Enter" at bounding box center [412, 124] width 73 height 23
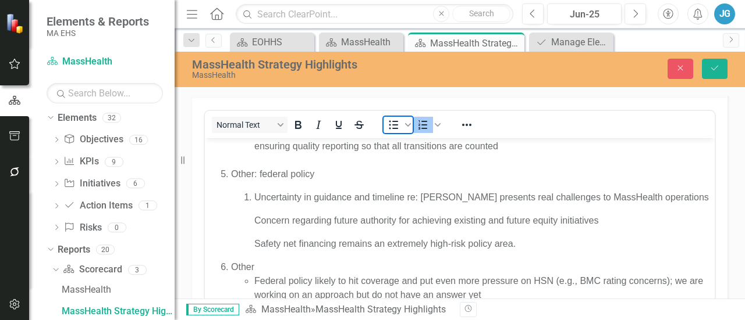
click at [384, 124] on span "Bullet list" at bounding box center [393, 125] width 20 height 16
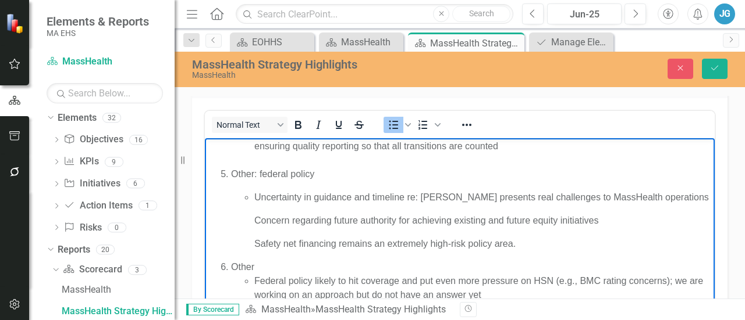
click at [256, 227] on p "Concern regarding future authority for achieving existing and future equity ini…" at bounding box center [482, 220] width 457 height 14
click at [393, 273] on div "Federal policy likely to hit coverage and put even more pressure on HSN (e.g., …" at bounding box center [482, 287] width 457 height 28
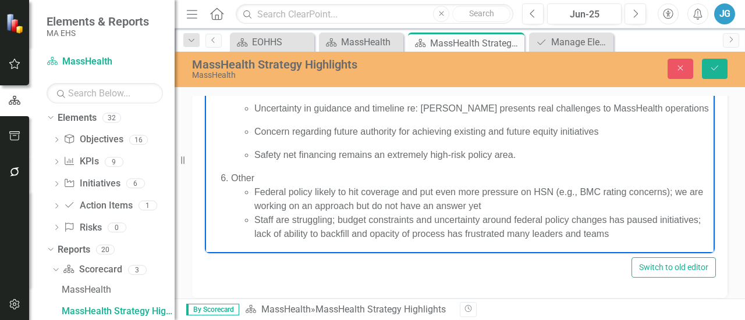
scroll to position [119, 0]
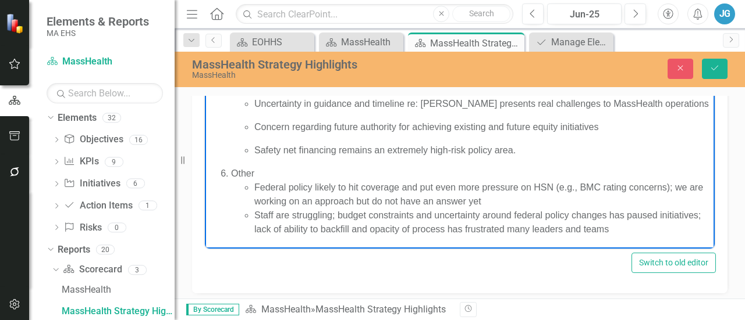
click at [258, 199] on div "Federal policy likely to hit coverage and put even more pressure on HSN (e.g., …" at bounding box center [482, 194] width 457 height 28
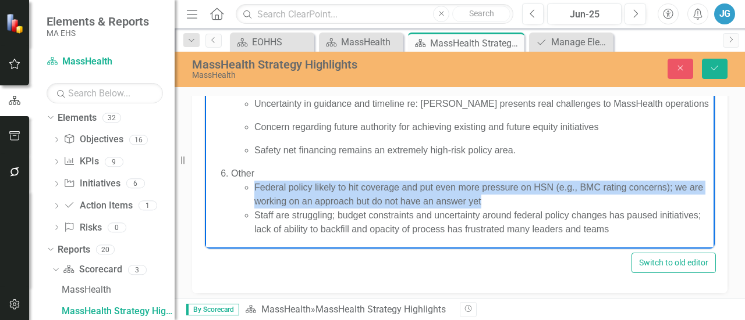
click at [258, 199] on div "Federal policy likely to hit coverage and put even more pressure on HSN (e.g., …" at bounding box center [482, 194] width 457 height 28
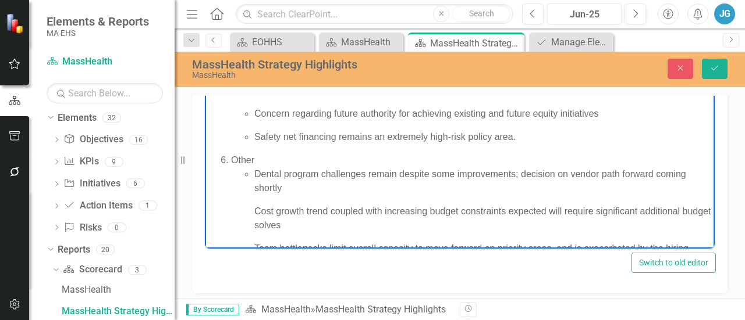
scroll to position [877, 0]
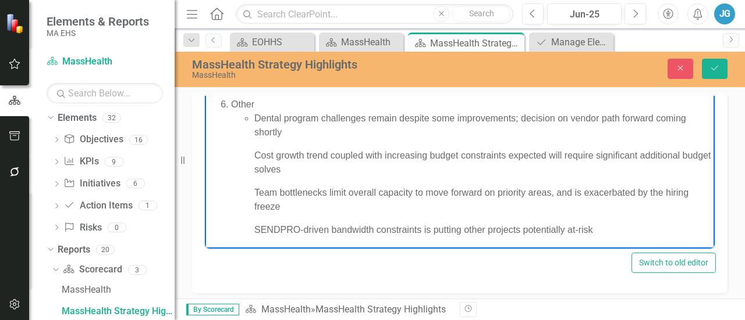
click at [251, 168] on ul "Dental program challenges remain despite some improvements; decision on vendor …" at bounding box center [471, 192] width 480 height 163
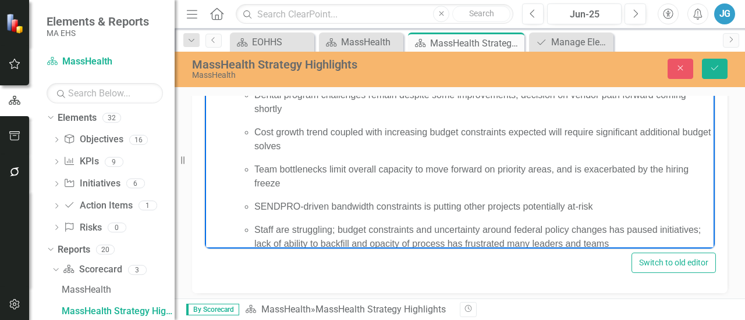
scroll to position [914, 0]
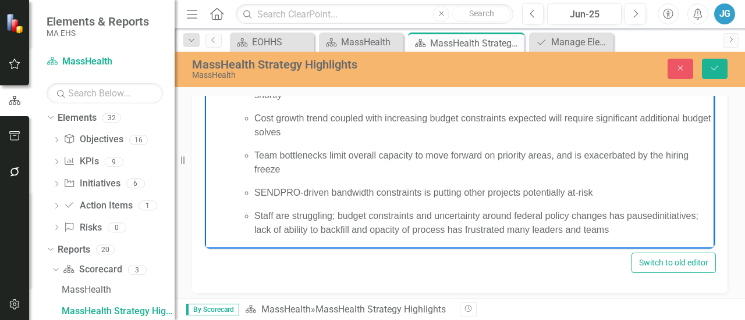
click at [270, 233] on div "Staff are struggling; budget constraints and uncertainty around federal policy …" at bounding box center [482, 223] width 457 height 28
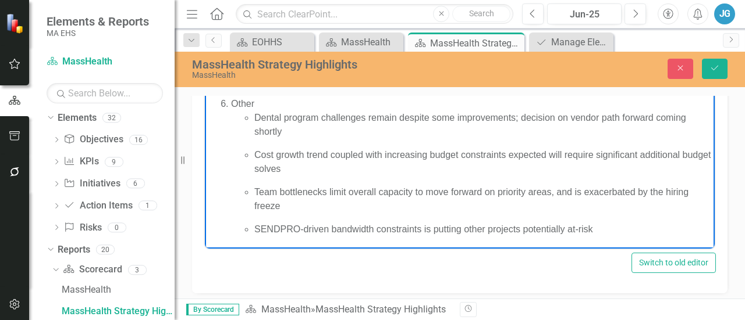
scroll to position [870, 0]
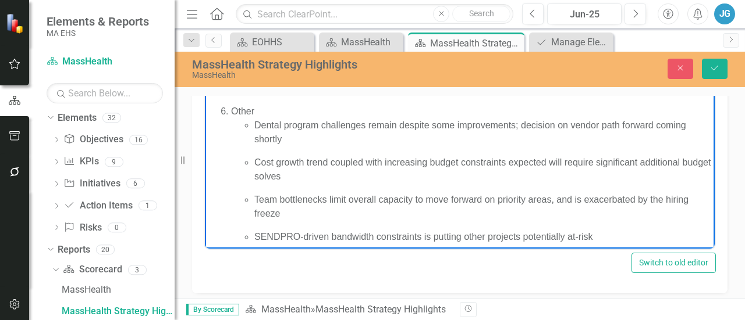
click at [258, 165] on ul "Dental program challenges remain despite some improvements; decision on vendor …" at bounding box center [471, 181] width 480 height 126
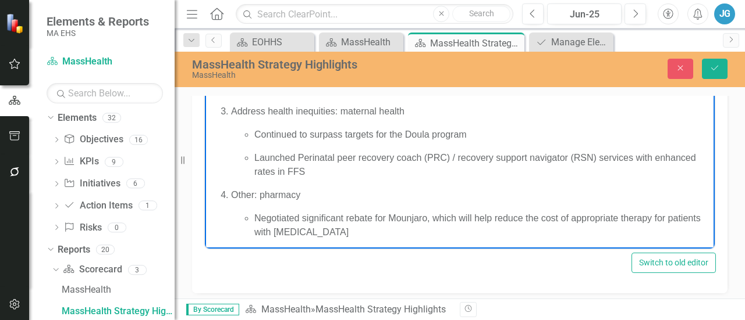
scroll to position [0, 0]
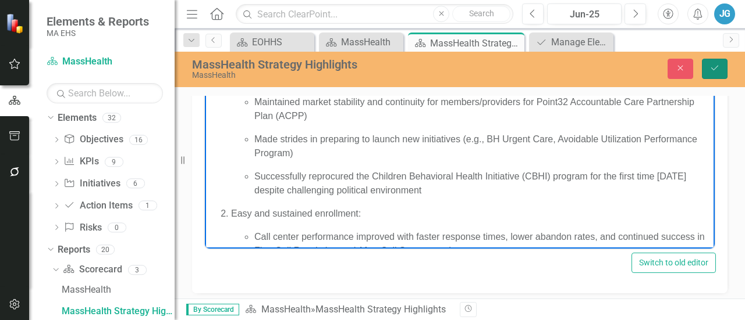
click at [709, 66] on icon "Save" at bounding box center [714, 68] width 10 height 8
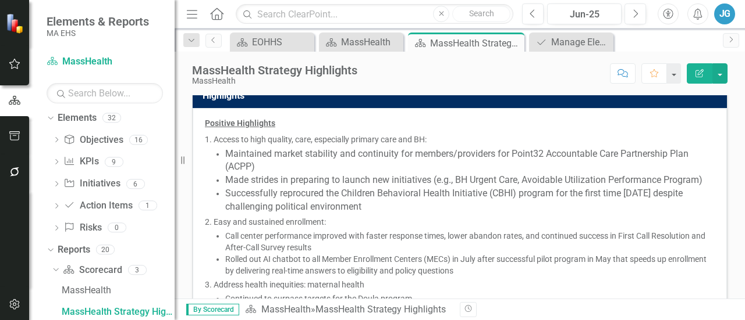
scroll to position [5, 0]
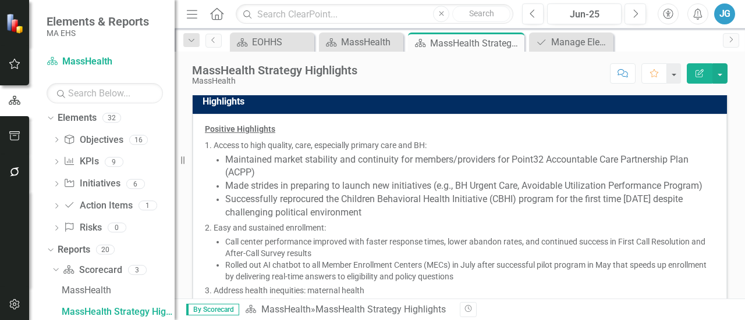
click at [252, 174] on span "Maintained market stability and continuity for members/providers for Point32 Ac…" at bounding box center [456, 166] width 463 height 24
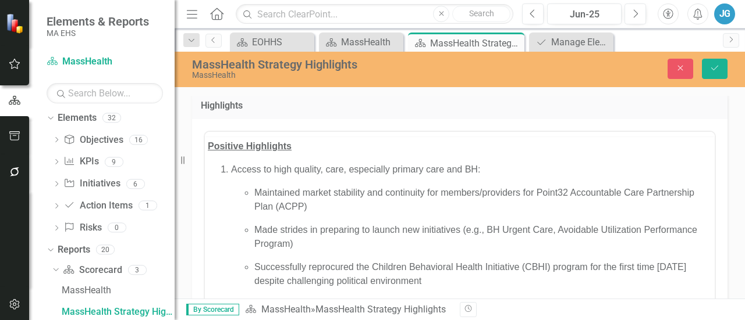
scroll to position [0, 0]
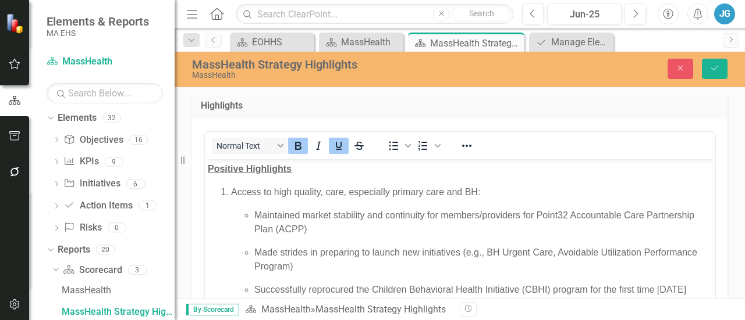
click at [252, 191] on p "Access to high quality, care, especially primary care and BH:" at bounding box center [471, 192] width 480 height 14
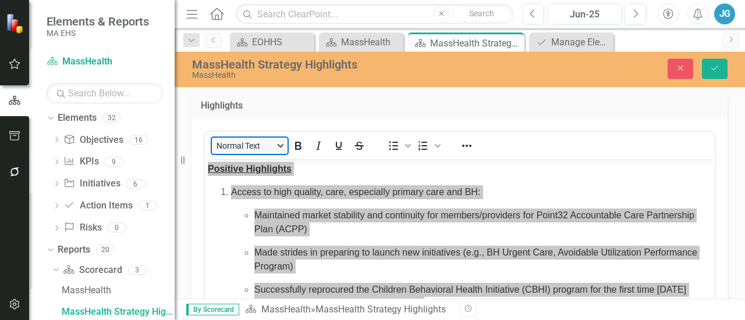
click at [268, 144] on button "Normal Text" at bounding box center [250, 146] width 76 height 16
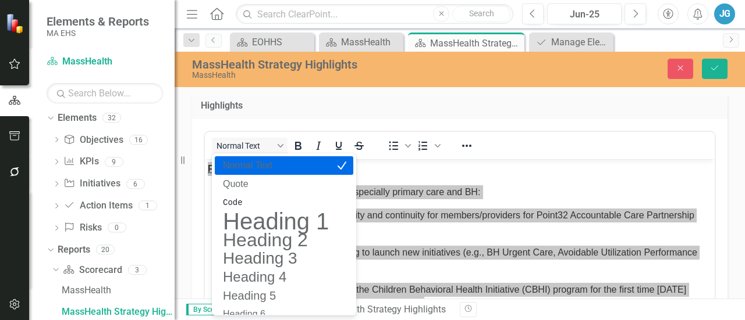
drag, startPoint x: 243, startPoint y: 169, endPoint x: 47, endPoint y: 11, distance: 252.4
click at [243, 169] on p "Normal Text" at bounding box center [276, 166] width 108 height 14
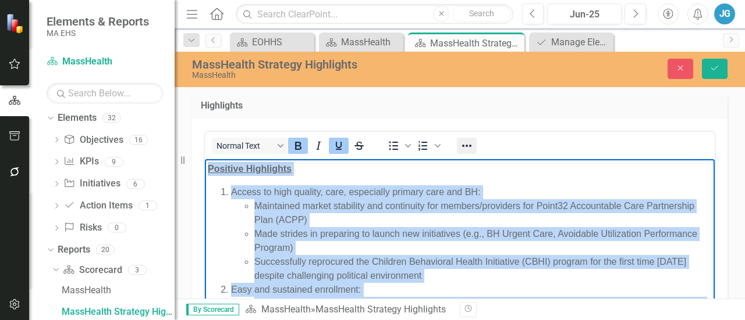
click at [464, 144] on icon "Reveal or hide additional toolbar items" at bounding box center [467, 146] width 14 height 14
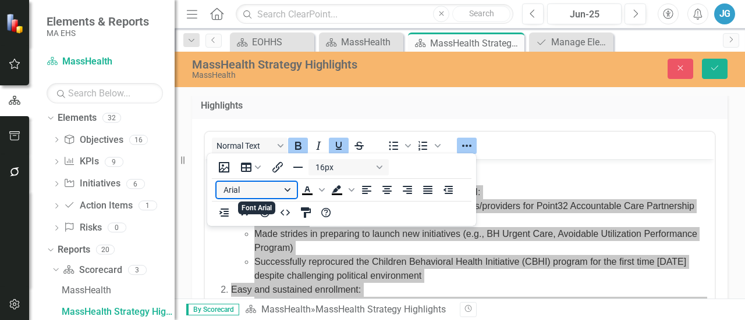
click at [257, 189] on button "Arial" at bounding box center [256, 190] width 80 height 16
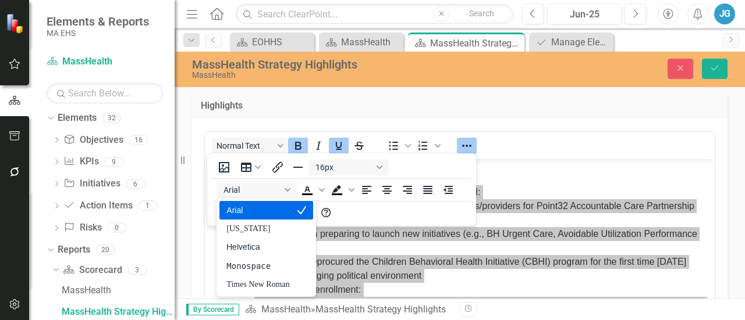
click at [250, 210] on div "Arial" at bounding box center [257, 211] width 63 height 14
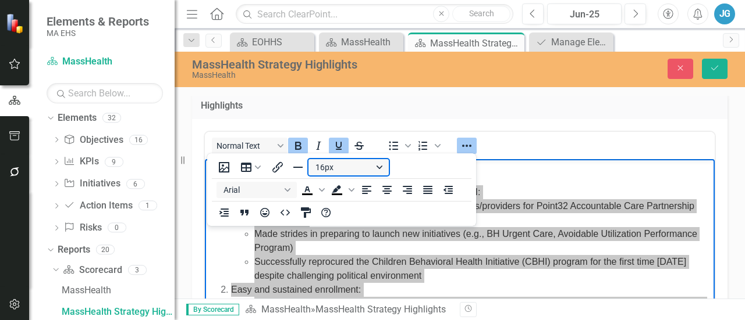
click at [357, 170] on button "16px" at bounding box center [348, 167] width 80 height 16
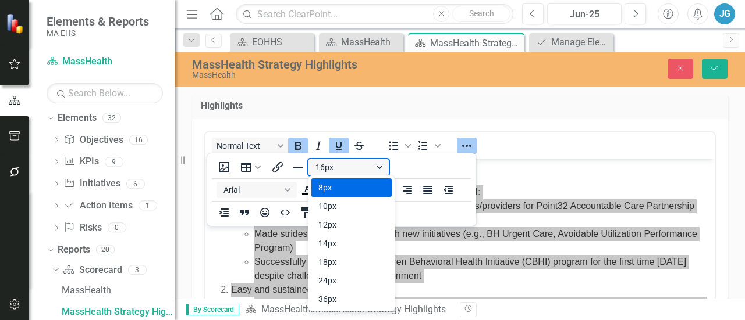
click at [332, 169] on button "16px" at bounding box center [348, 167] width 80 height 16
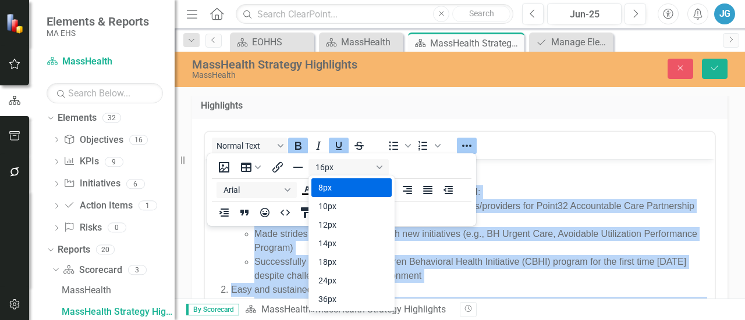
click at [589, 192] on li "Access to high quality, care, especially primary care and BH: Maintained market…" at bounding box center [471, 234] width 480 height 98
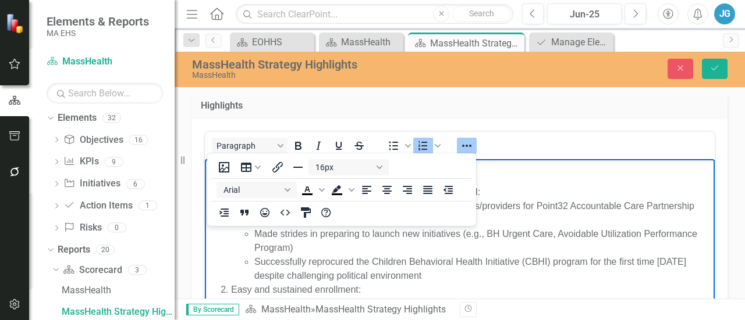
click at [587, 193] on li "Access to high quality, care, especially primary care and BH: Maintained market…" at bounding box center [471, 234] width 480 height 98
click at [536, 222] on li "Maintained market stability and continuity for members/providers for Point32 Ac…" at bounding box center [482, 213] width 457 height 28
click at [465, 148] on icon "Reveal or hide additional toolbar items" at bounding box center [467, 146] width 14 height 14
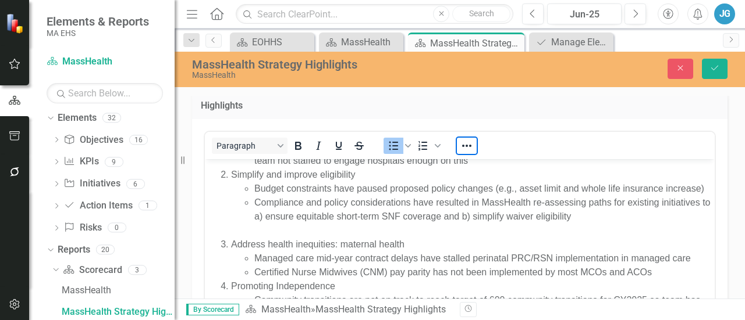
scroll to position [454, 0]
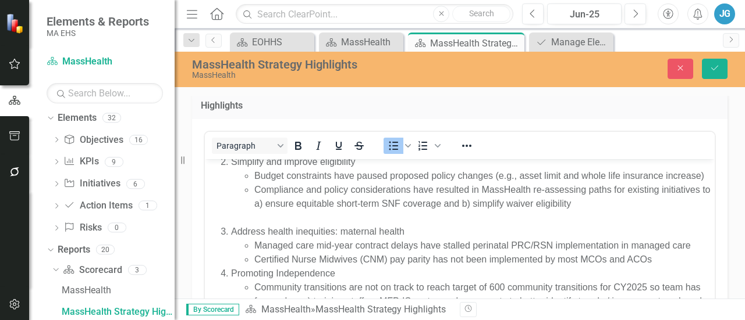
click at [352, 225] on div "Rich Text Area. Press ALT-0 for help." at bounding box center [482, 218] width 457 height 14
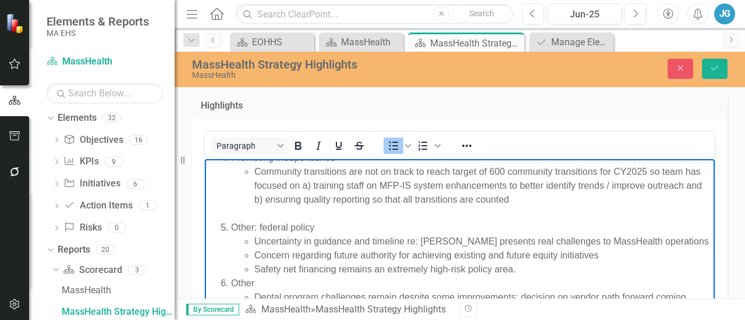
scroll to position [558, 0]
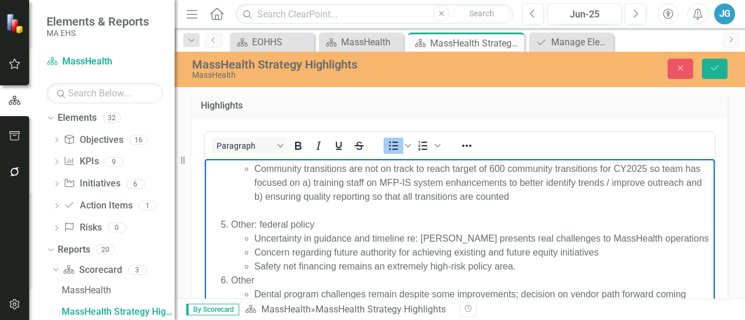
click at [346, 218] on div "Community transitions are not on track to reach target of 600 community transit…" at bounding box center [482, 190] width 457 height 56
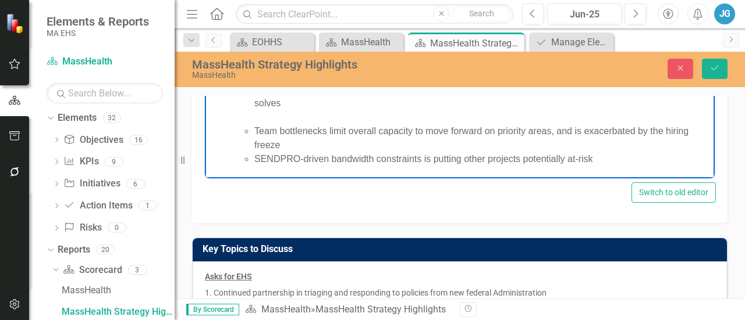
scroll to position [99, 0]
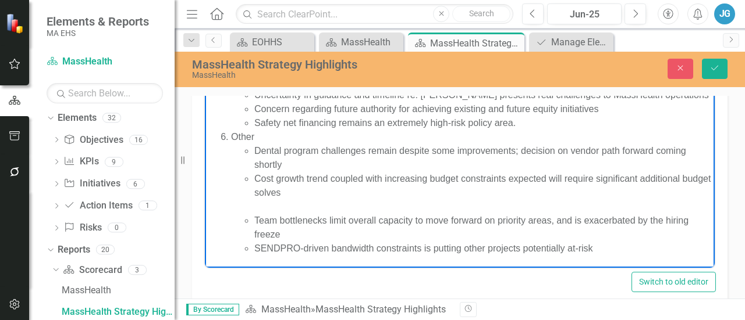
click at [268, 208] on li "Cost growth trend coupled with increasing budget constraints expected will requ…" at bounding box center [482, 193] width 457 height 42
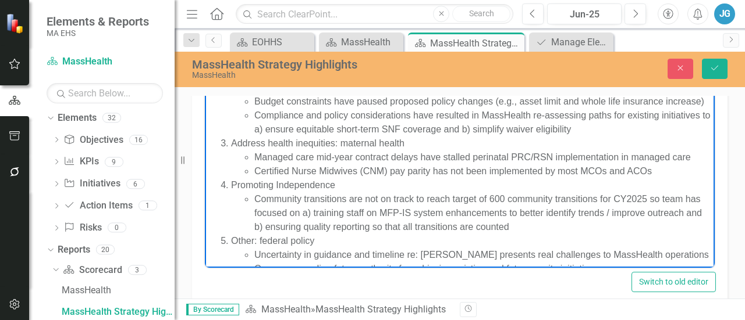
scroll to position [433, 0]
click at [711, 68] on icon "submit" at bounding box center [714, 68] width 7 height 5
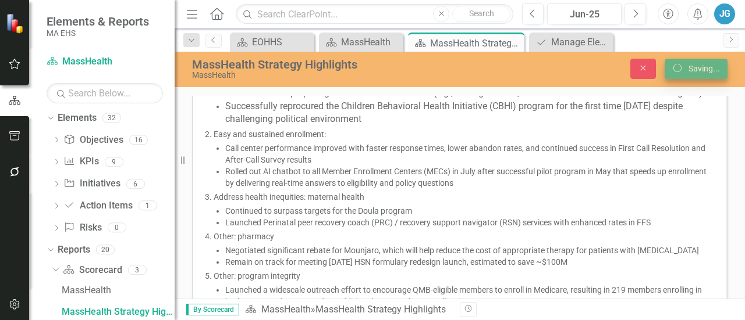
scroll to position [94, 0]
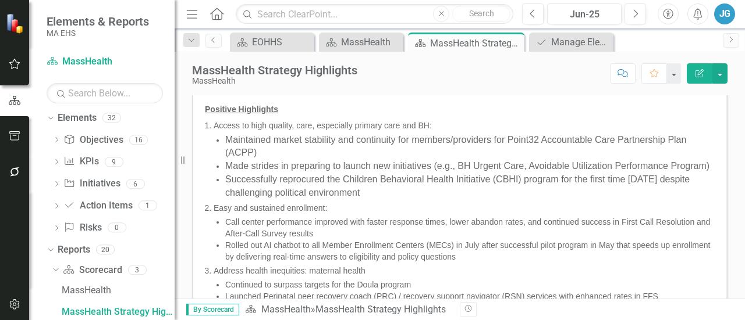
click at [587, 151] on li "Maintained market stability and continuity for members/providers for Point32 Ac…" at bounding box center [469, 147] width 489 height 27
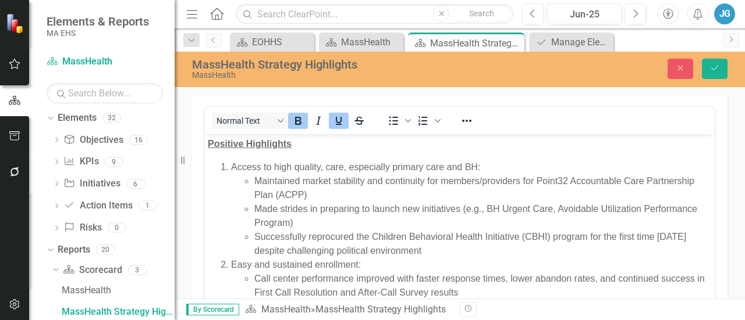
scroll to position [0, 0]
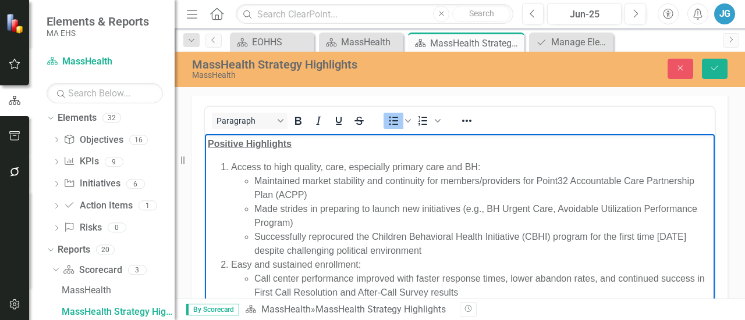
drag, startPoint x: 482, startPoint y: 248, endPoint x: 235, endPoint y: 181, distance: 255.7
click at [235, 181] on ul "Maintained market stability and continuity for members/providers for Point32 Ac…" at bounding box center [471, 216] width 480 height 84
click at [454, 119] on div at bounding box center [467, 120] width 34 height 23
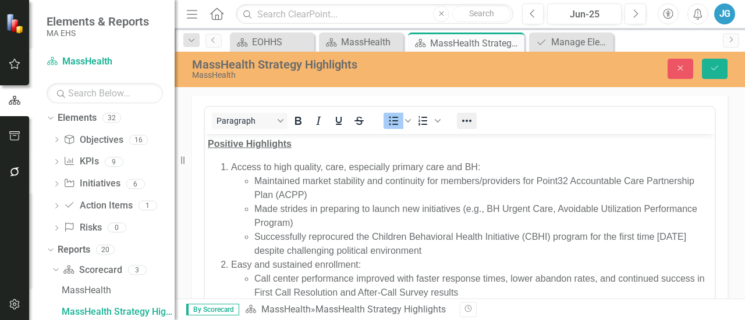
click at [460, 120] on icon "Reveal or hide additional toolbar items" at bounding box center [467, 121] width 14 height 14
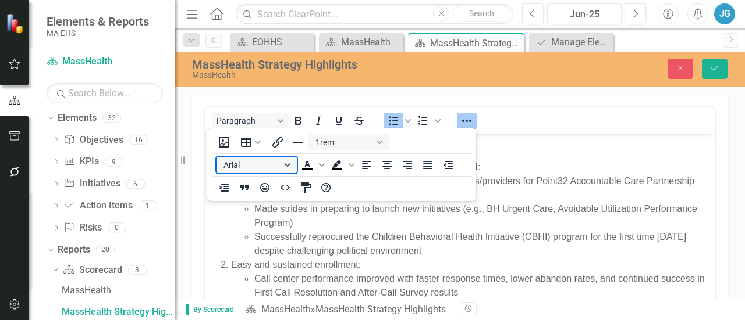
click at [238, 168] on button "Arial" at bounding box center [256, 165] width 80 height 16
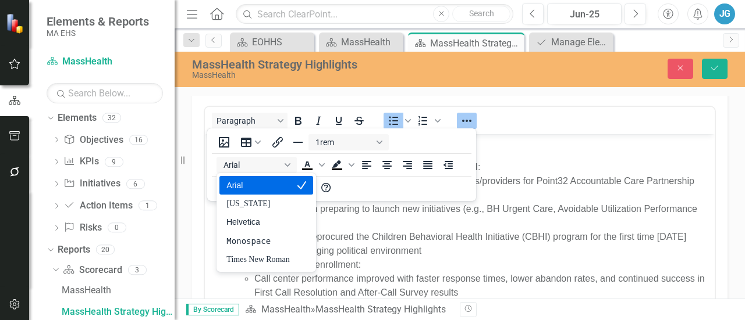
click at [241, 188] on div "Arial" at bounding box center [257, 186] width 63 height 14
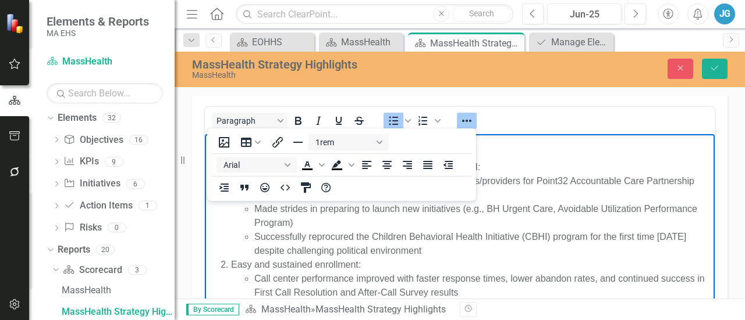
click at [473, 121] on button "Reveal or hide additional toolbar items" at bounding box center [467, 121] width 20 height 16
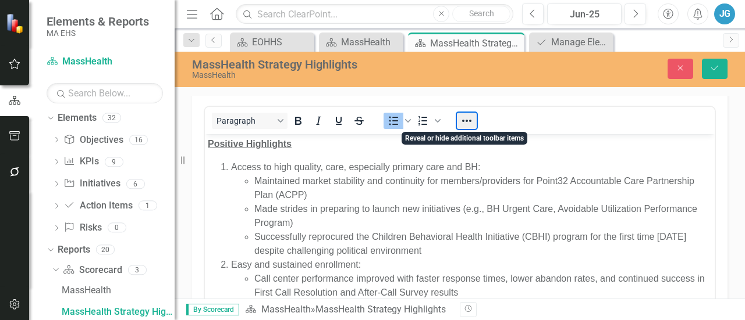
click at [473, 121] on button "Reveal or hide additional toolbar items" at bounding box center [467, 121] width 20 height 16
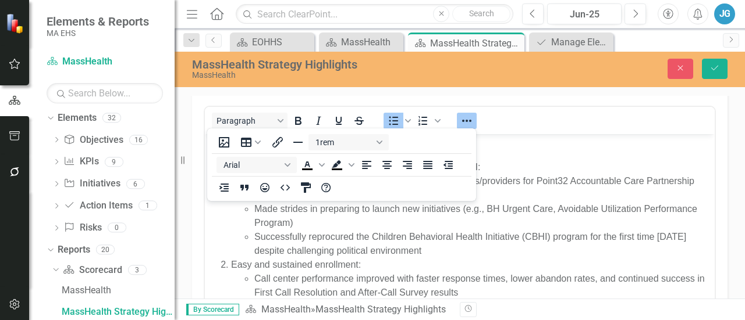
click at [471, 128] on button "Reveal or hide additional toolbar items" at bounding box center [467, 121] width 20 height 16
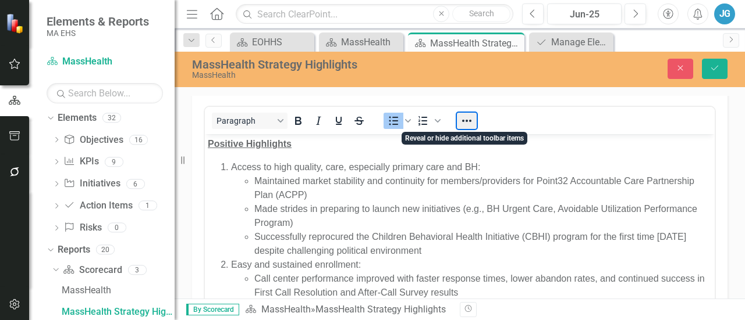
click at [461, 120] on button "Reveal or hide additional toolbar items" at bounding box center [467, 121] width 20 height 16
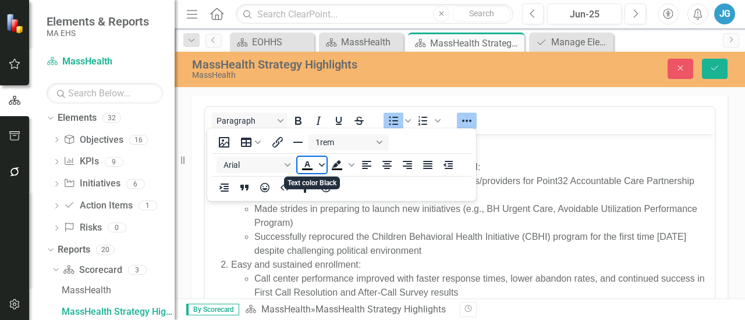
click at [318, 165] on span "Text color Black" at bounding box center [321, 165] width 9 height 16
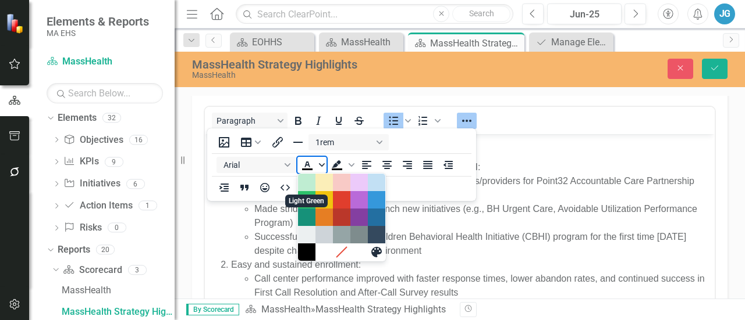
click at [318, 165] on span "Text color Black" at bounding box center [321, 165] width 9 height 16
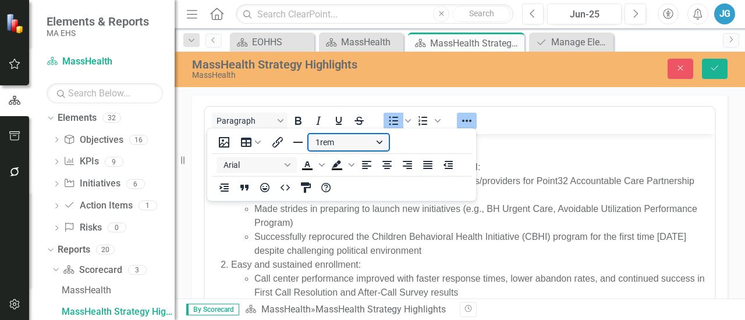
click at [378, 144] on button "1rem" at bounding box center [348, 142] width 80 height 16
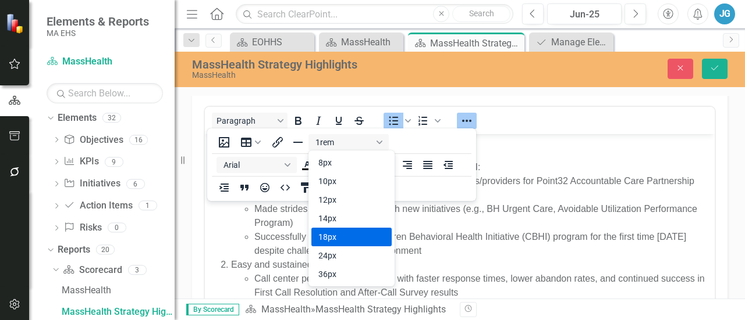
click at [329, 234] on div "18px" at bounding box center [343, 237] width 50 height 14
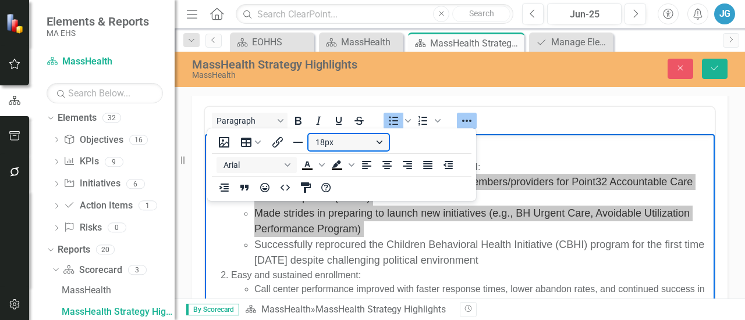
click at [382, 143] on button "18px" at bounding box center [348, 142] width 80 height 16
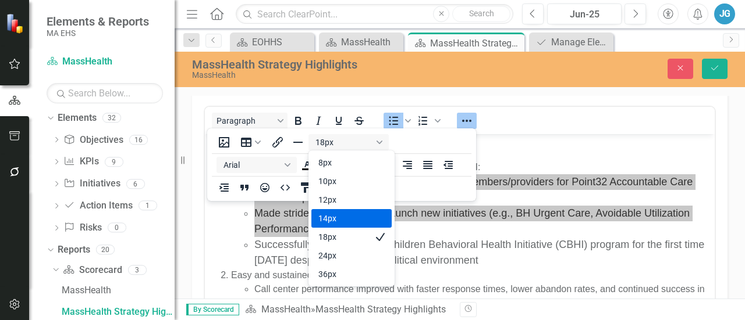
click at [337, 222] on div "14px" at bounding box center [343, 219] width 50 height 14
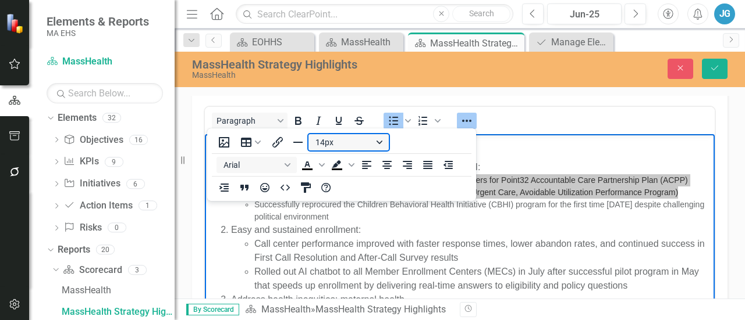
click at [324, 144] on button "14px" at bounding box center [348, 142] width 80 height 16
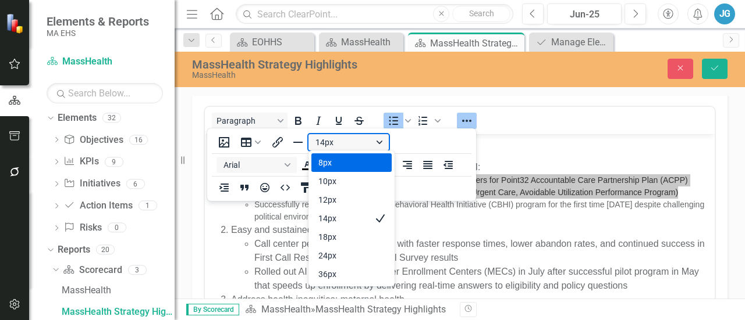
click at [323, 144] on button "14px" at bounding box center [348, 142] width 80 height 16
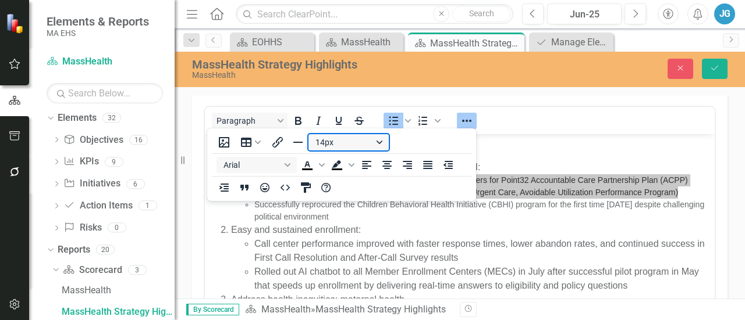
click at [469, 118] on icon "Reveal or hide additional toolbar items" at bounding box center [467, 121] width 14 height 14
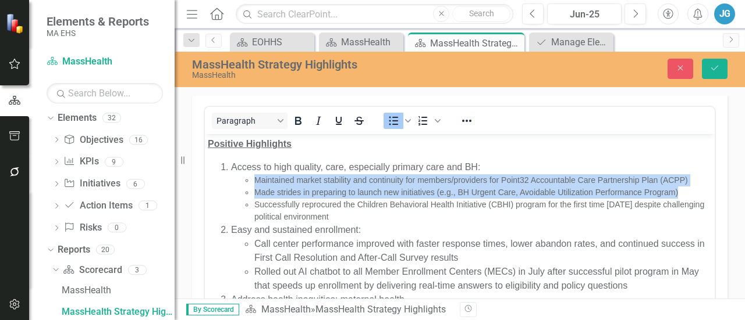
click at [501, 213] on li "Successfully reprocured the Children Behavioral Health Initiative (CBHI) progra…" at bounding box center [482, 210] width 457 height 24
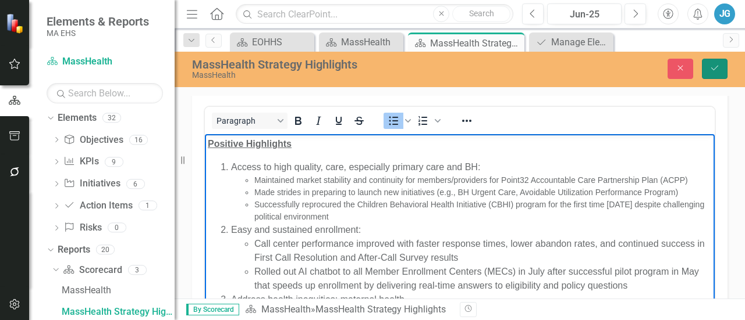
click at [708, 65] on button "Save" at bounding box center [714, 69] width 26 height 20
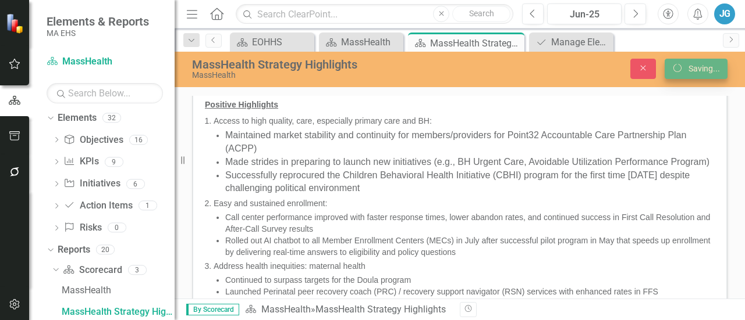
scroll to position [25, 0]
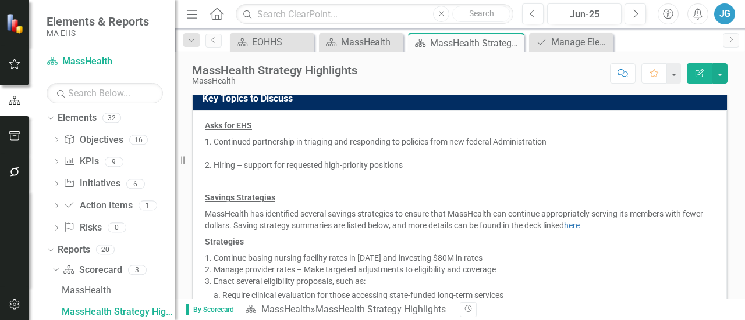
click at [395, 216] on p "MassHealth has identified several savings strategies to ensure that MassHealth …" at bounding box center [460, 220] width 510 height 28
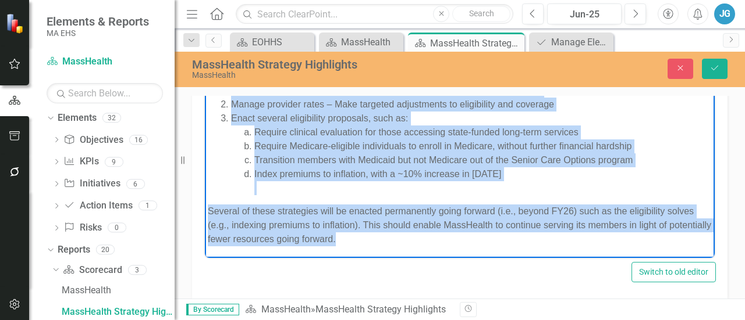
scroll to position [779, 0]
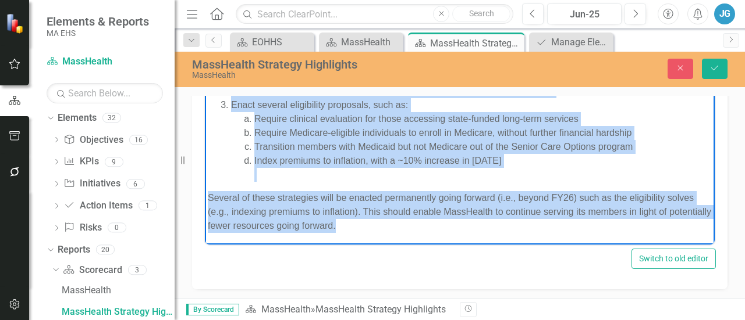
drag, startPoint x: 207, startPoint y: 89, endPoint x: 529, endPoint y: 346, distance: 411.4
click at [529, 245] on html "Asks for EHS Continued partnership in triaging and responding to policies from …" at bounding box center [460, 57] width 510 height 373
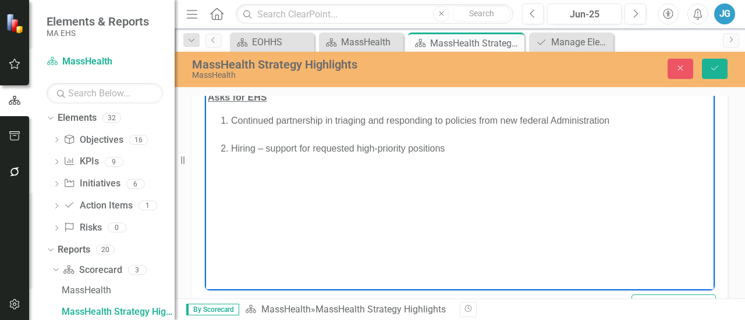
scroll to position [731, 0]
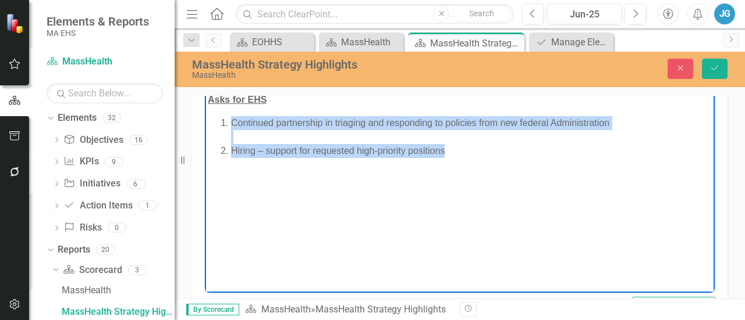
drag, startPoint x: 452, startPoint y: 148, endPoint x: 223, endPoint y: 113, distance: 231.2
click at [223, 113] on body "Asks for EHS Continued partnership in triaging and responding to policies from …" at bounding box center [460, 177] width 510 height 174
paste body "Rich Text Area. Press ALT-0 for help."
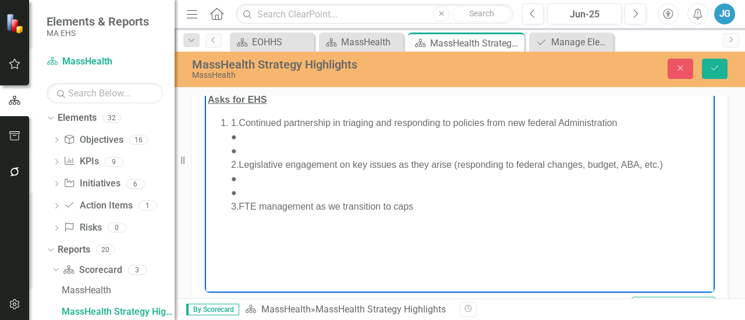
click at [249, 155] on div "●" at bounding box center [471, 151] width 480 height 14
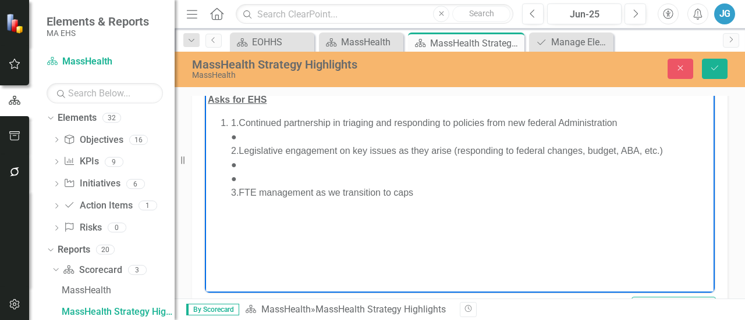
click at [243, 136] on div "●" at bounding box center [471, 137] width 480 height 14
click at [241, 119] on div "1.Continued partnership in triaging and responding to policies from new federal…" at bounding box center [471, 123] width 480 height 14
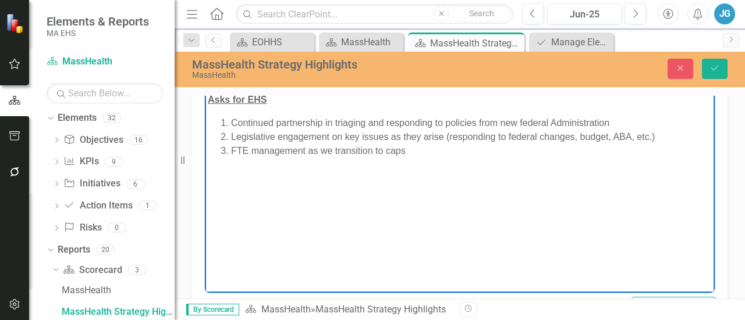
click at [645, 124] on div "Continued partnership in triaging and responding to policies from new federal A…" at bounding box center [471, 123] width 480 height 14
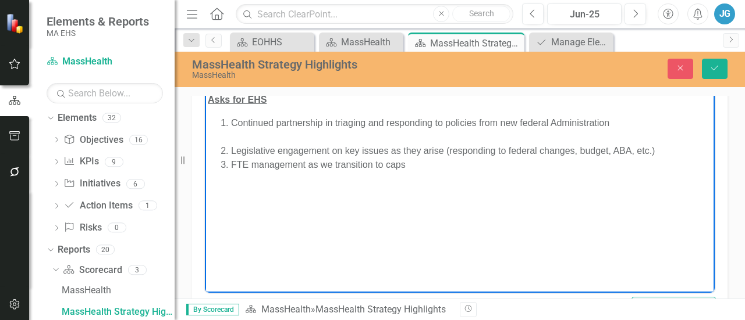
click at [669, 151] on div "Legislative engagement on key issues as they arise (responding to federal chang…" at bounding box center [471, 151] width 480 height 14
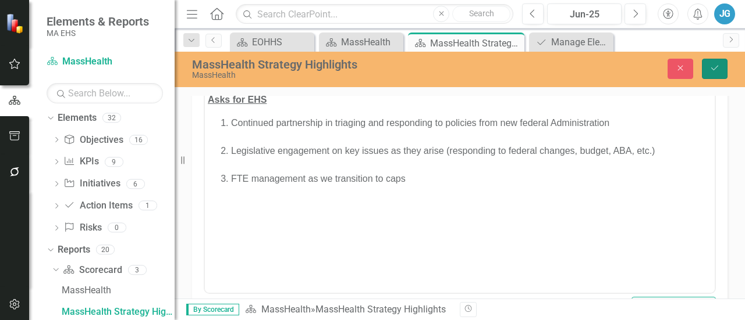
click at [714, 74] on button "Save" at bounding box center [714, 69] width 26 height 20
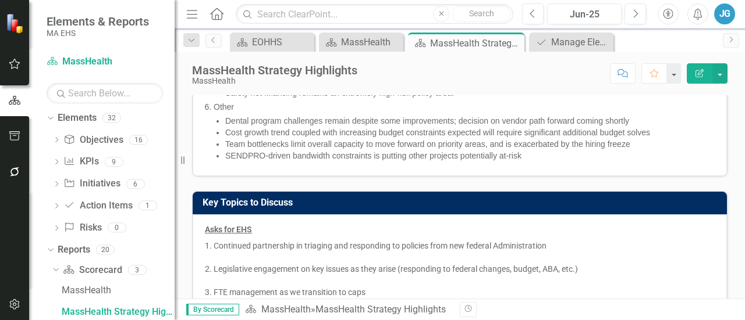
scroll to position [598, 0]
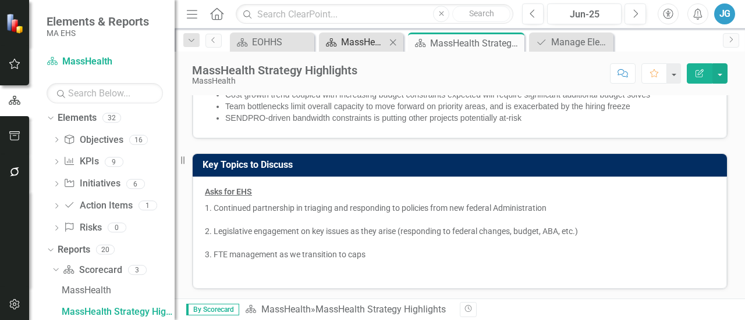
click at [366, 45] on div "MassHealth" at bounding box center [363, 42] width 45 height 15
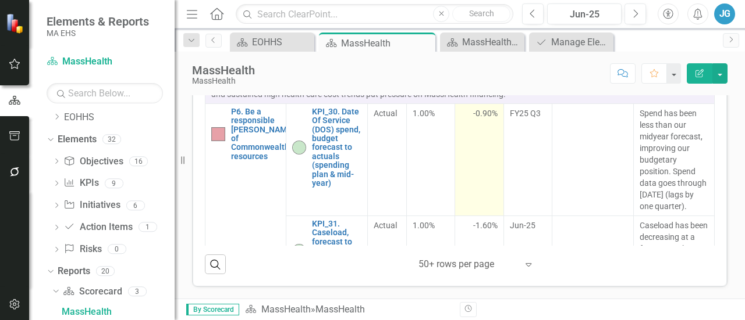
scroll to position [1291, 0]
